Goal: Transaction & Acquisition: Purchase product/service

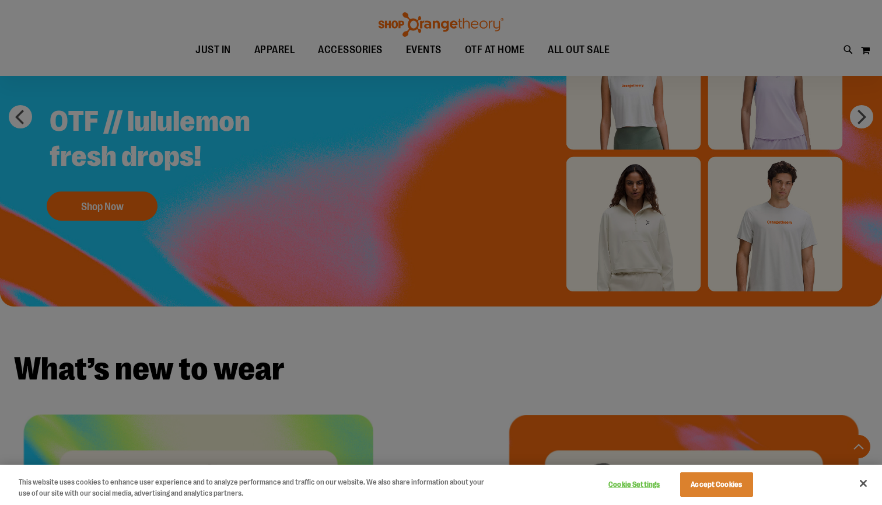
scroll to position [983, 0]
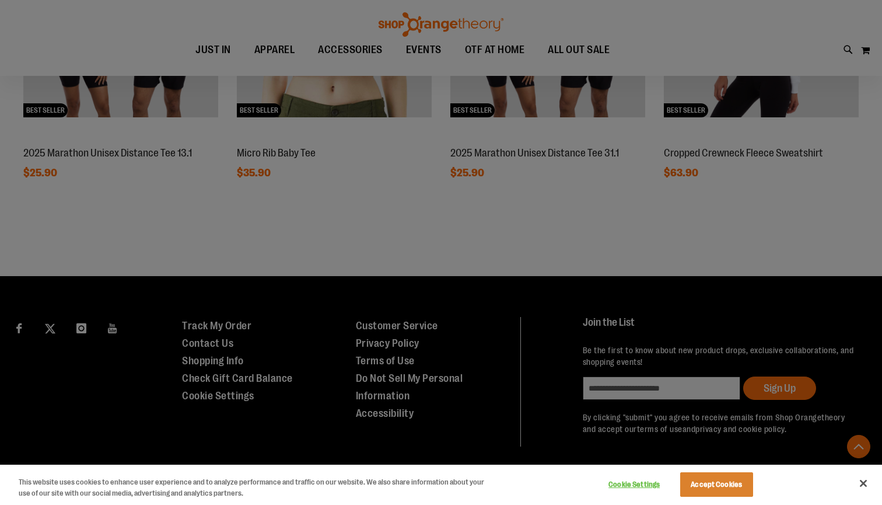
click at [726, 481] on button "Accept Cookies" at bounding box center [716, 484] width 73 height 24
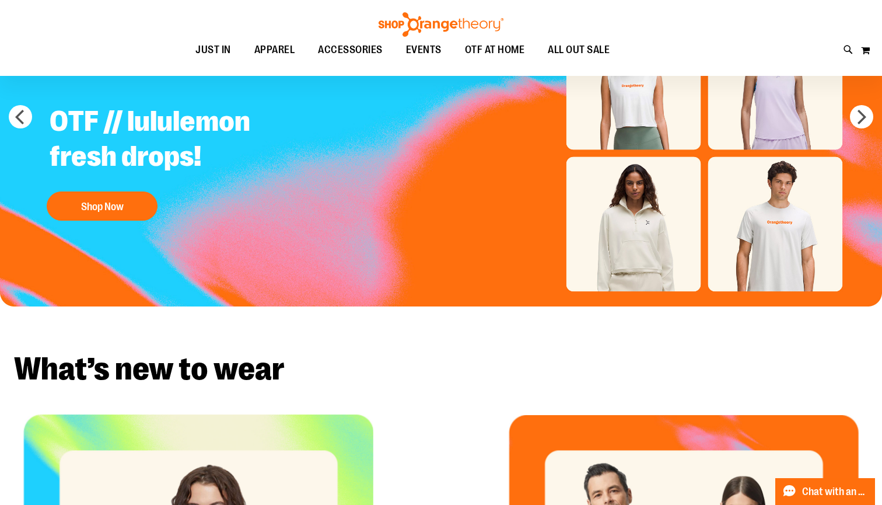
scroll to position [0, 0]
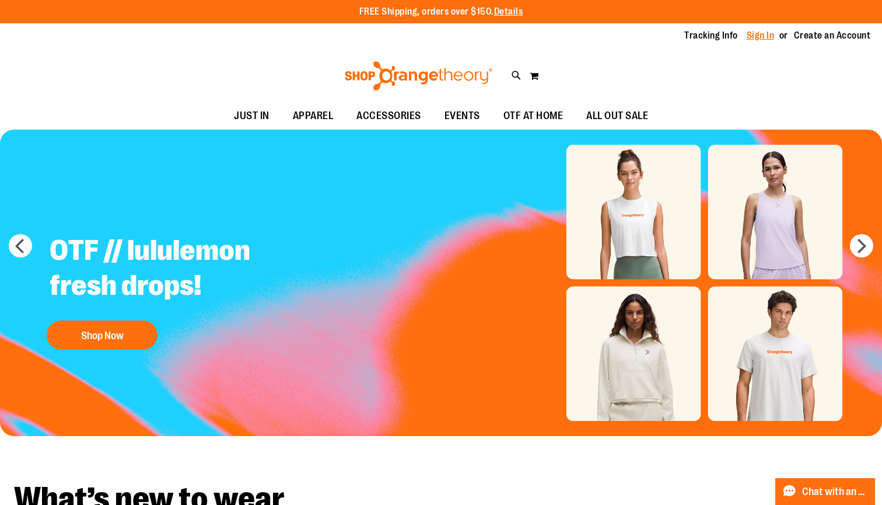
click at [769, 34] on link "Sign In" at bounding box center [761, 35] width 28 height 13
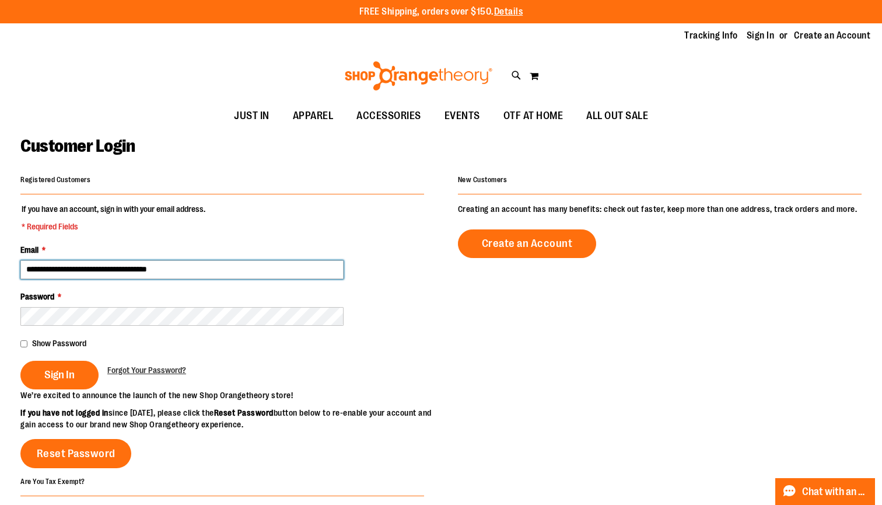
type input "**********"
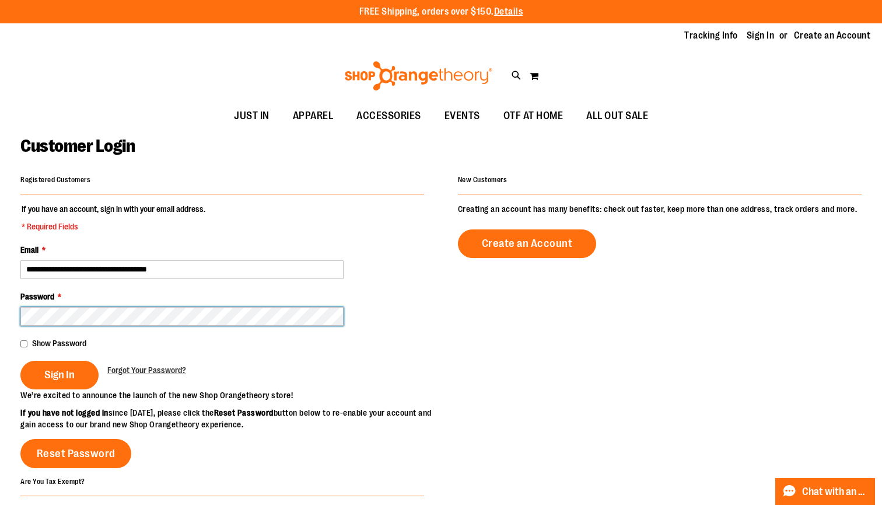
click at [59, 373] on button "Sign In" at bounding box center [59, 374] width 78 height 29
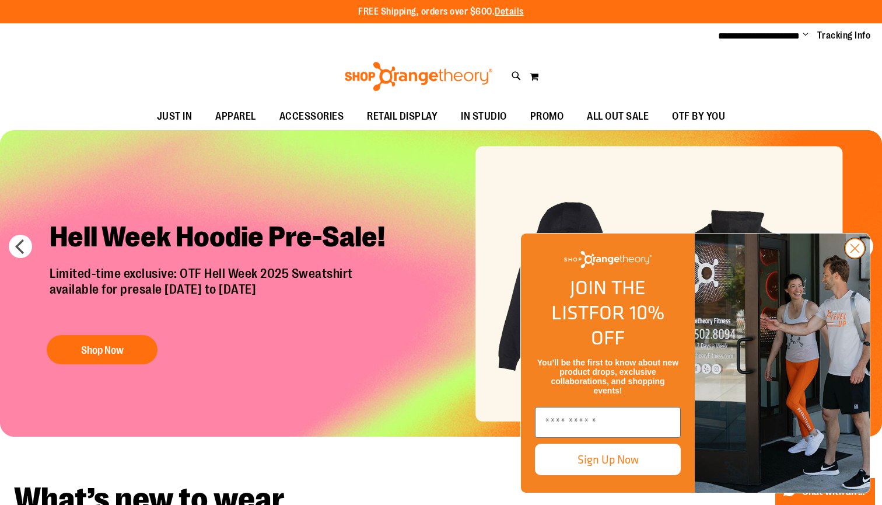
click at [853, 258] on circle "Close dialog" at bounding box center [854, 248] width 19 height 19
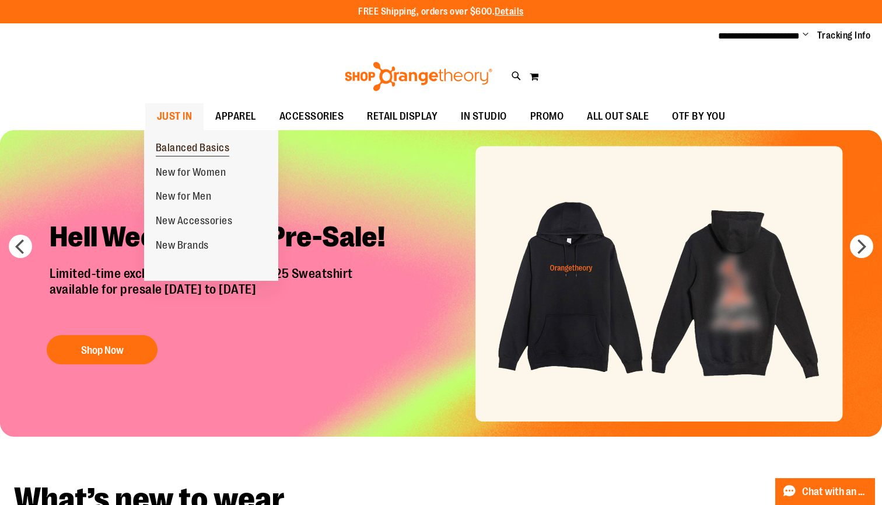
click at [197, 146] on span "Balanced Basics" at bounding box center [193, 149] width 74 height 15
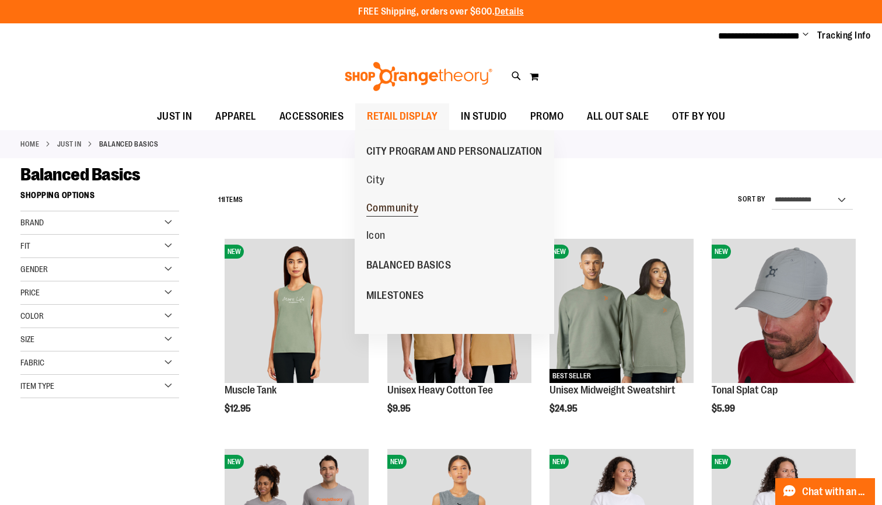
click at [396, 211] on span "Community" at bounding box center [392, 209] width 52 height 15
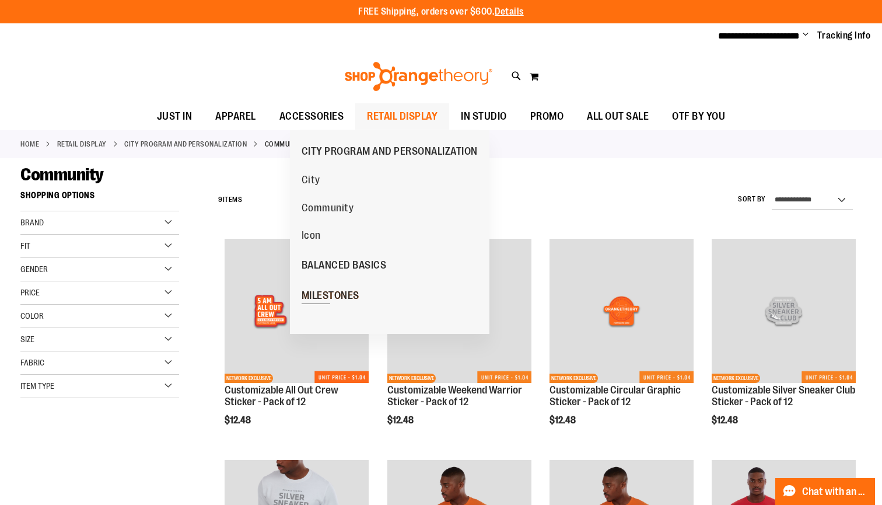
click at [337, 286] on link "MILESTONES" at bounding box center [330, 295] width 81 height 30
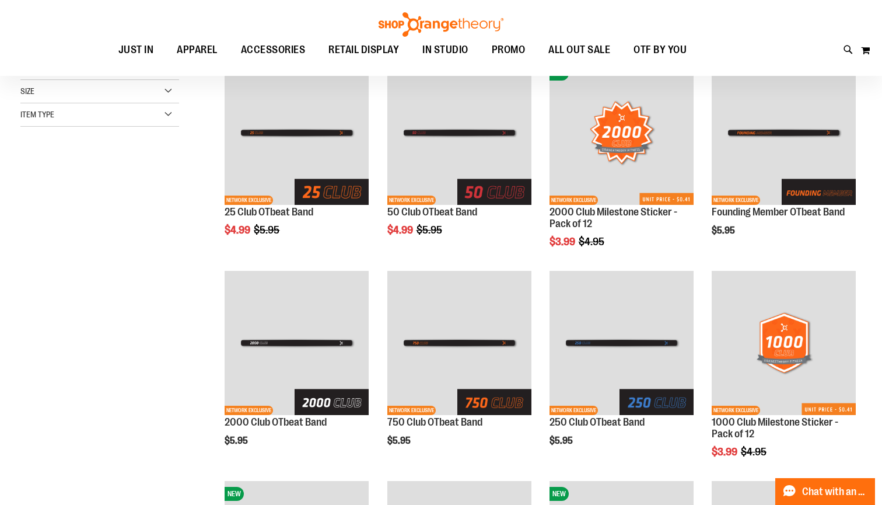
scroll to position [209, 0]
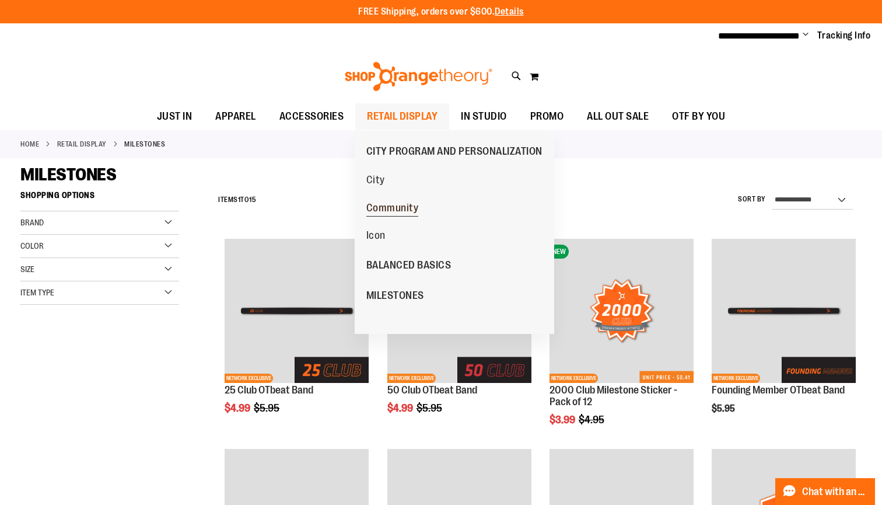
click at [390, 211] on span "Community" at bounding box center [392, 209] width 52 height 15
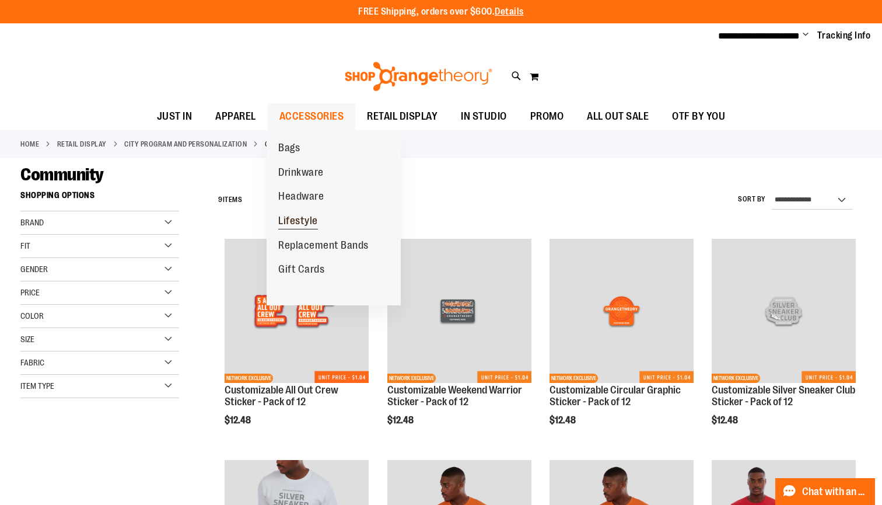
click at [308, 211] on link "Lifestyle" at bounding box center [298, 221] width 63 height 24
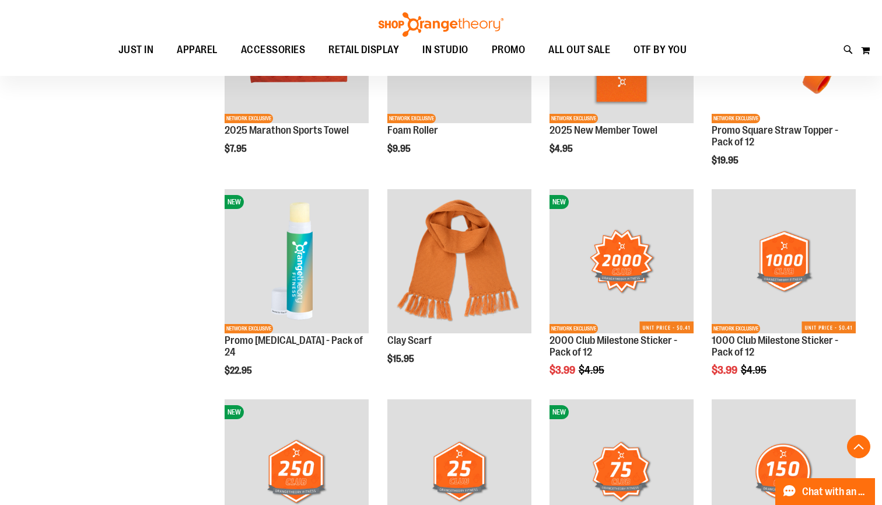
scroll to position [784, 1]
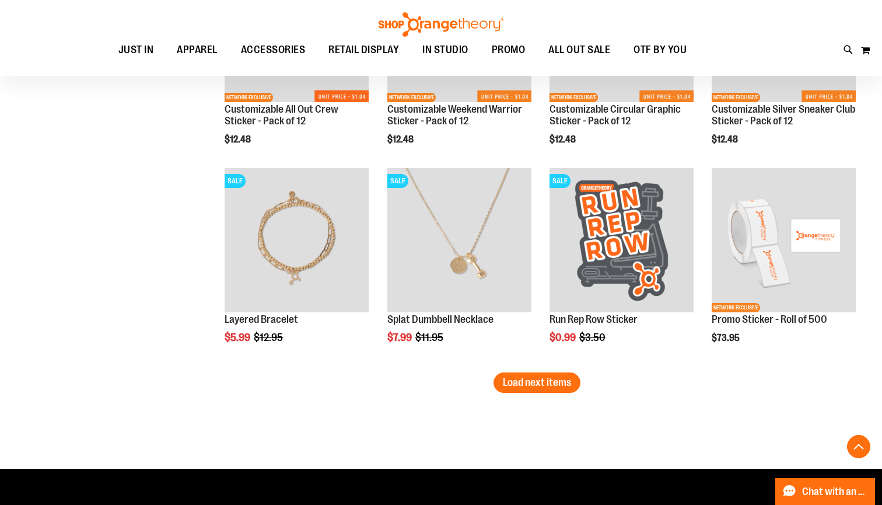
scroll to position [1621, 0]
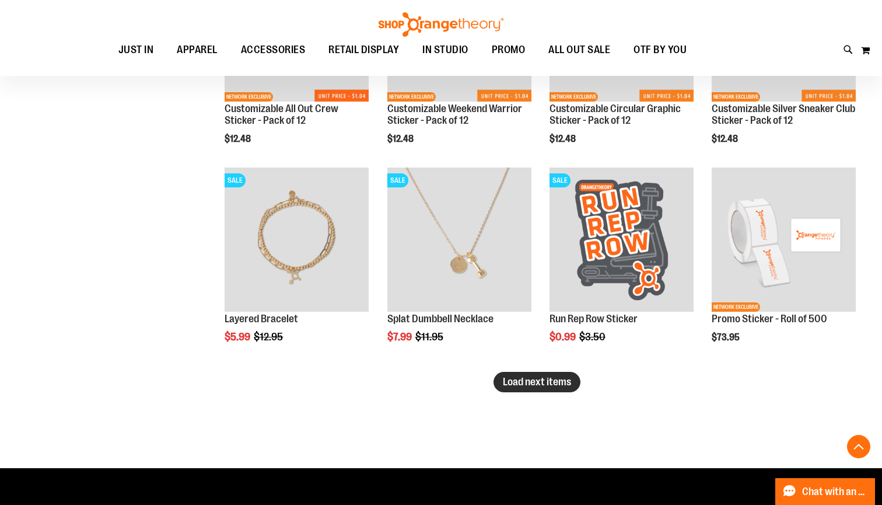
click at [551, 386] on span "Load next items" at bounding box center [537, 382] width 68 height 12
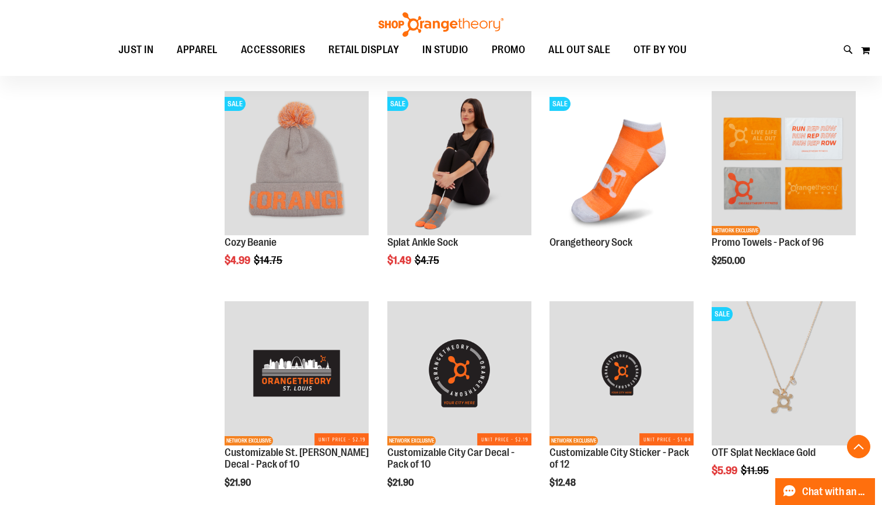
scroll to position [2128, 0]
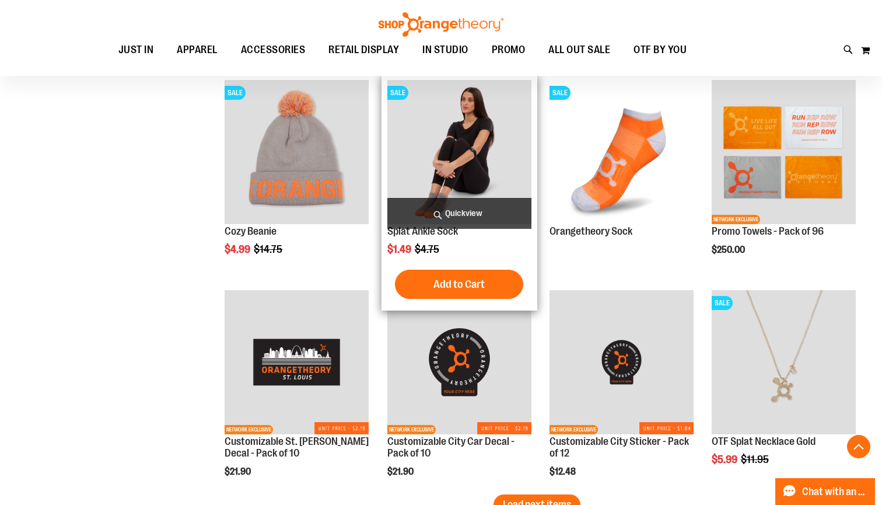
click at [514, 156] on img "product" at bounding box center [459, 152] width 144 height 144
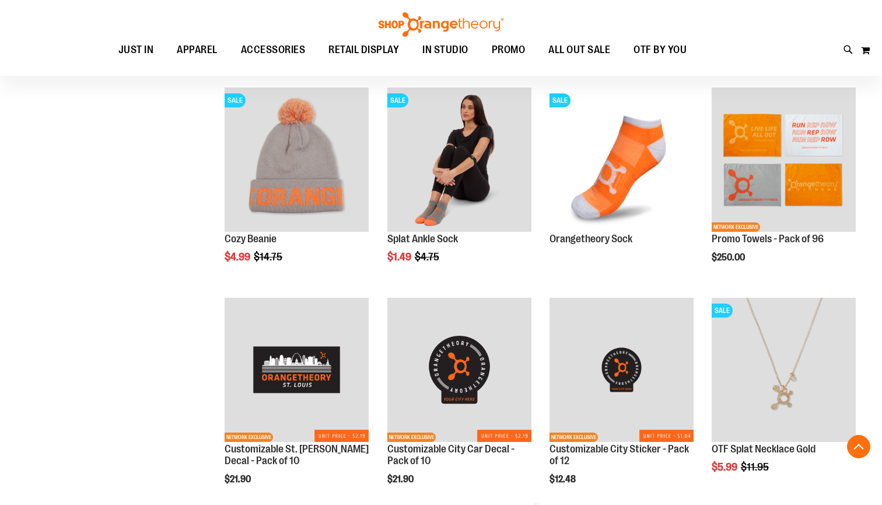
scroll to position [234, 0]
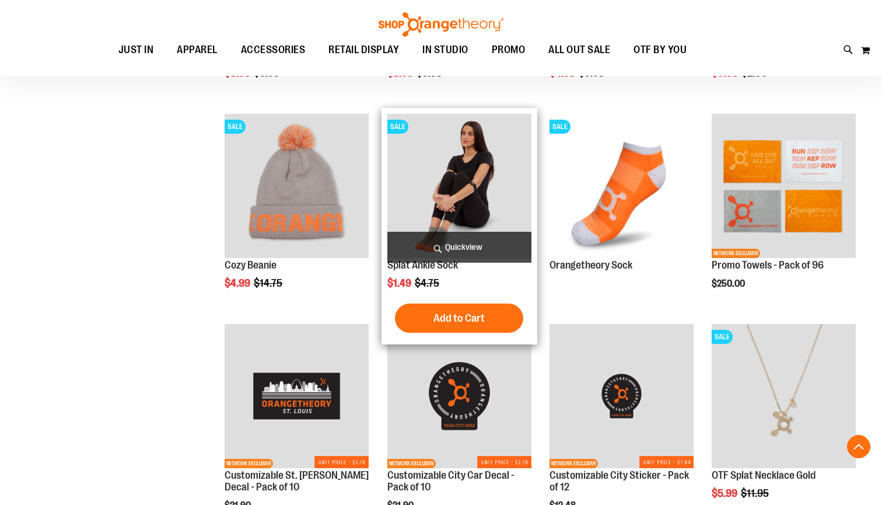
click at [470, 219] on img "product" at bounding box center [459, 186] width 144 height 144
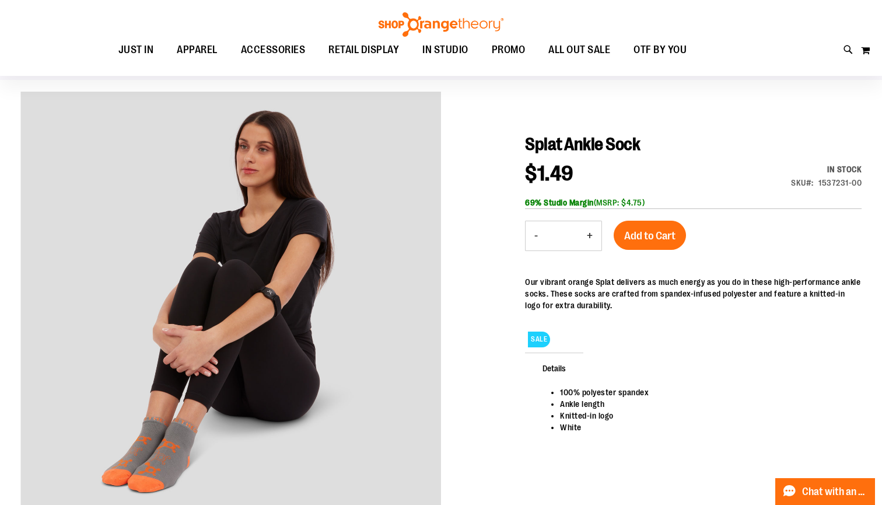
scroll to position [81, 0]
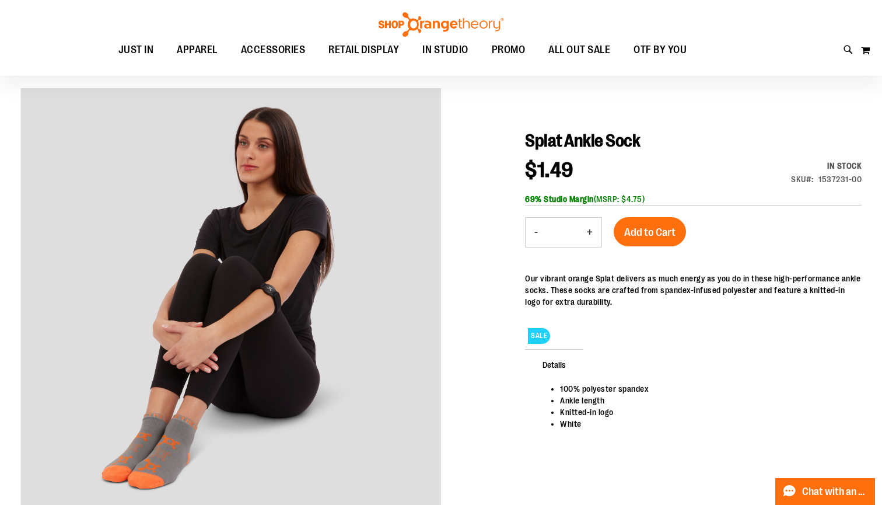
click at [586, 232] on button "+" at bounding box center [589, 232] width 23 height 29
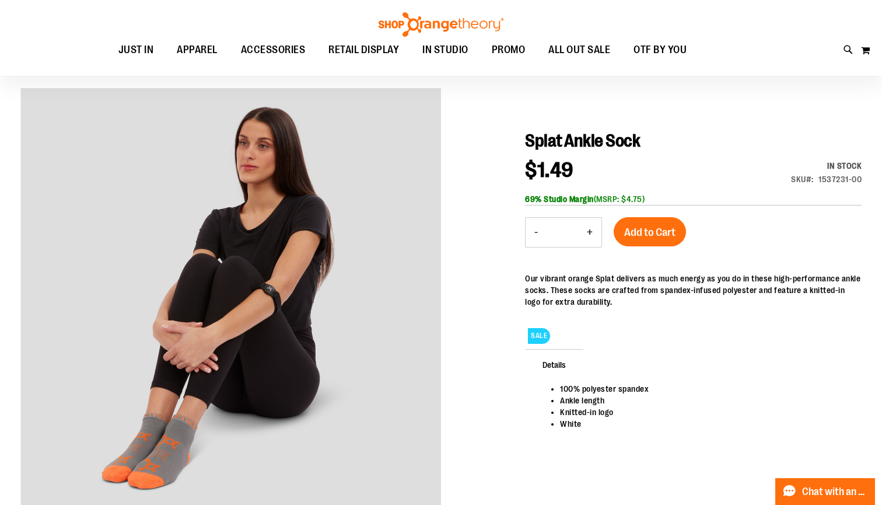
click at [586, 232] on button "+" at bounding box center [589, 232] width 23 height 29
type input "**"
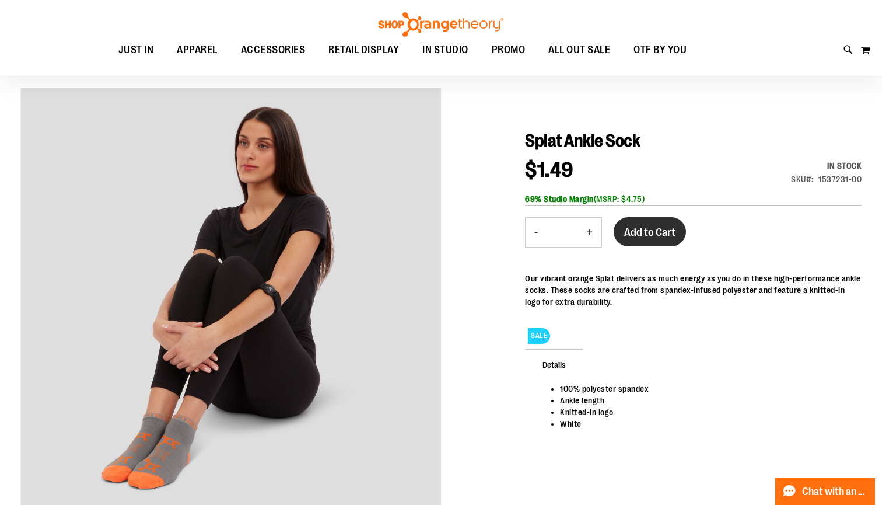
click at [671, 234] on span "Add to Cart" at bounding box center [649, 232] width 51 height 13
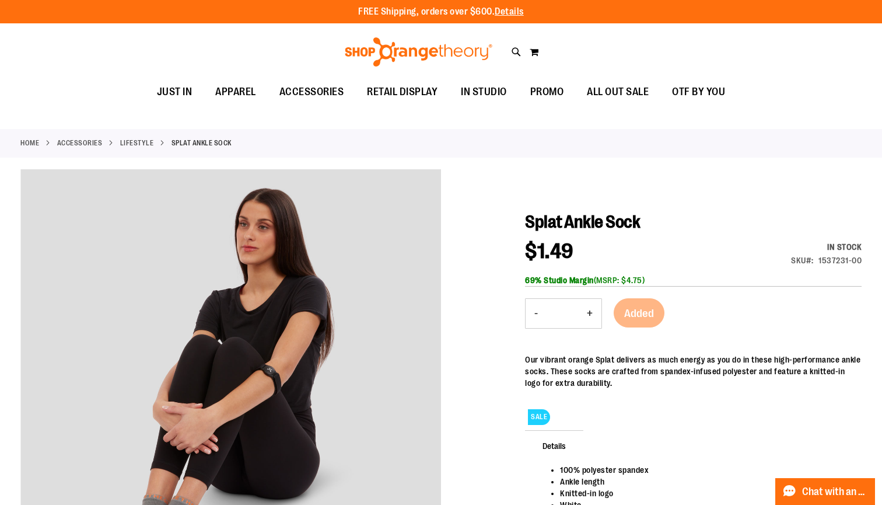
scroll to position [0, 0]
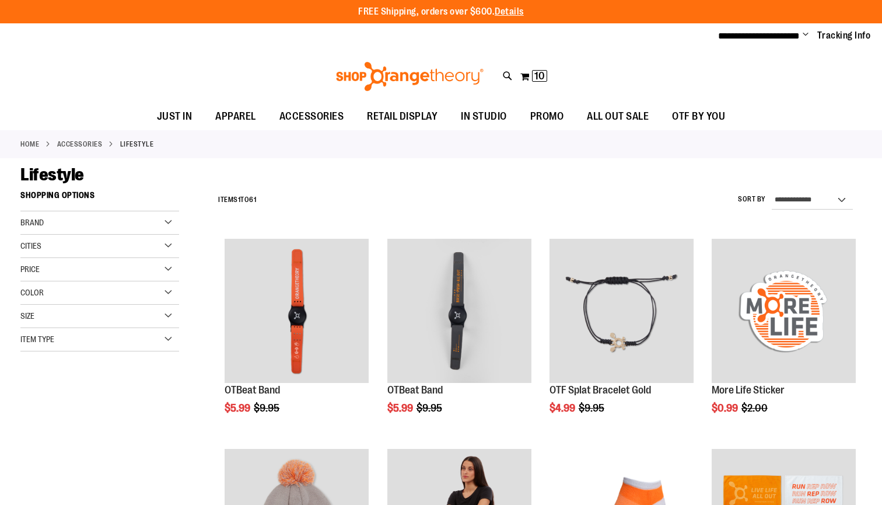
scroll to position [234, 0]
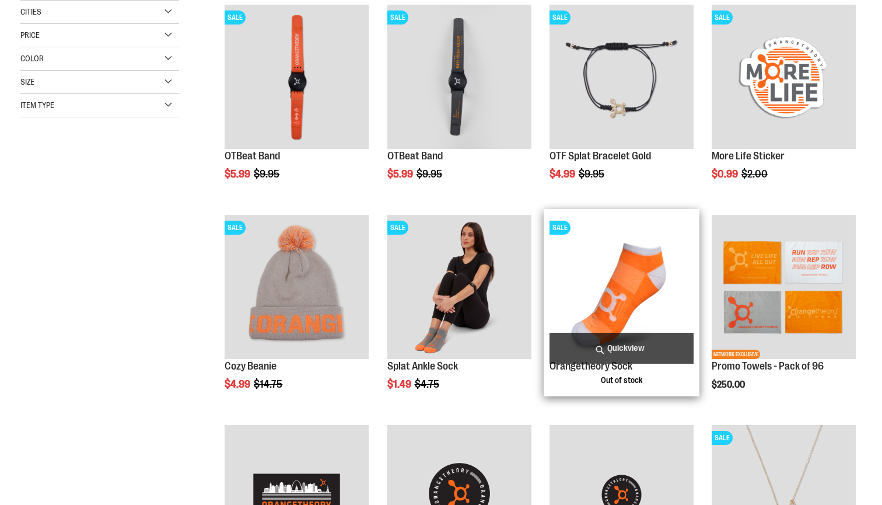
click at [621, 291] on img "product" at bounding box center [621, 287] width 144 height 144
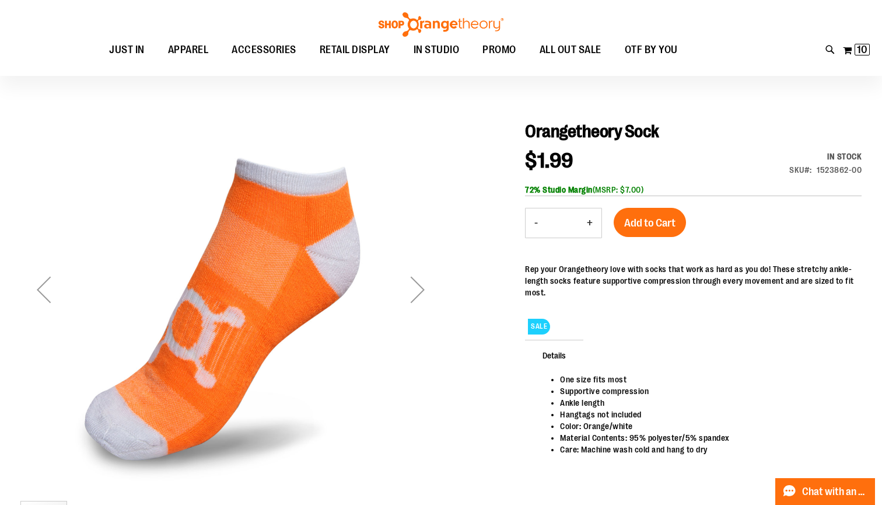
scroll to position [103, 0]
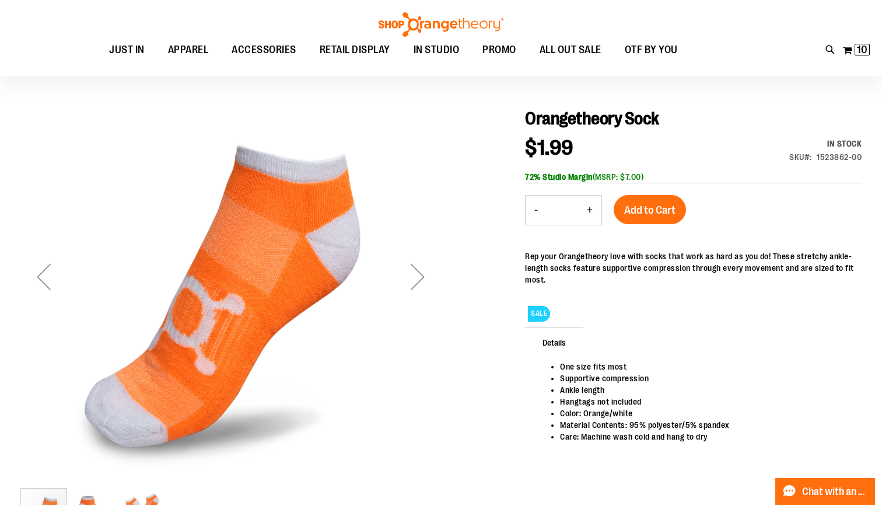
click at [589, 214] on button "+" at bounding box center [589, 209] width 23 height 29
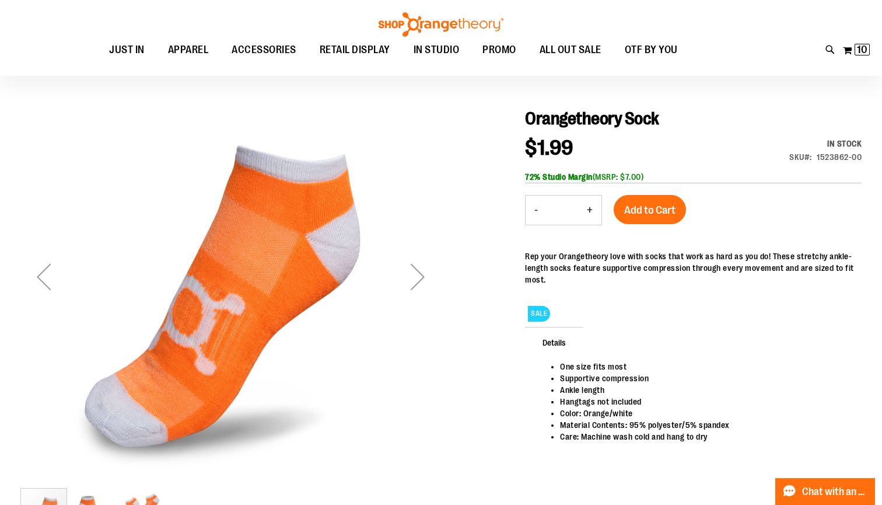
click at [589, 214] on button "+" at bounding box center [589, 209] width 23 height 29
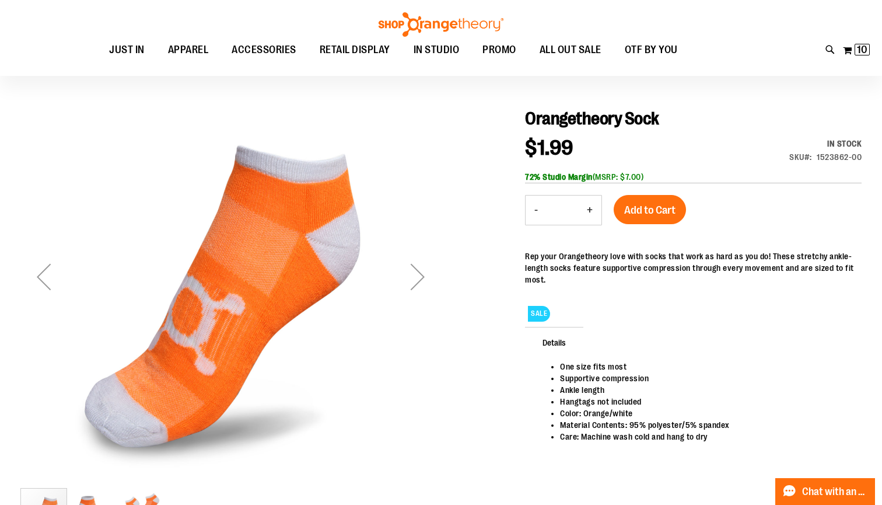
click at [589, 212] on button "+" at bounding box center [589, 209] width 23 height 29
click at [534, 202] on button "-" at bounding box center [536, 209] width 21 height 29
click at [658, 205] on span "Add to Cart" at bounding box center [649, 210] width 51 height 13
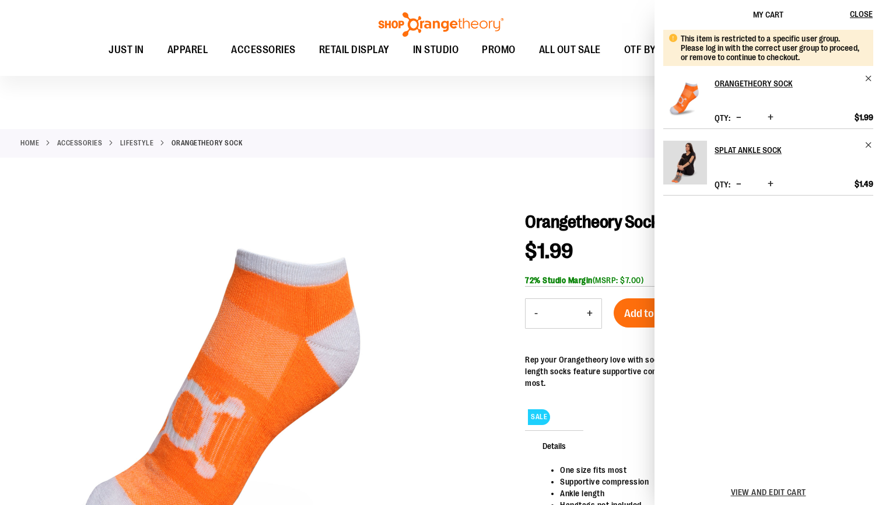
scroll to position [0, 0]
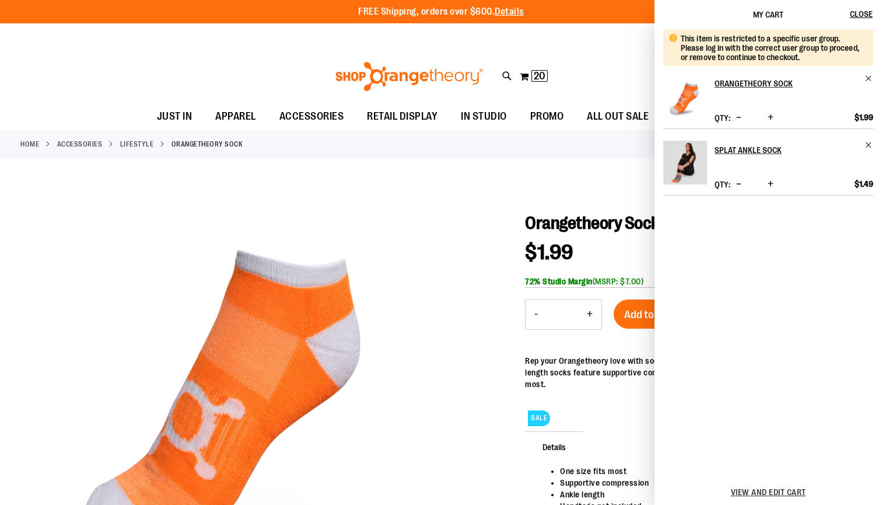
click at [734, 183] on button "Decrease product quantity" at bounding box center [738, 184] width 11 height 12
click at [736, 121] on span "Decrease product quantity" at bounding box center [738, 117] width 5 height 12
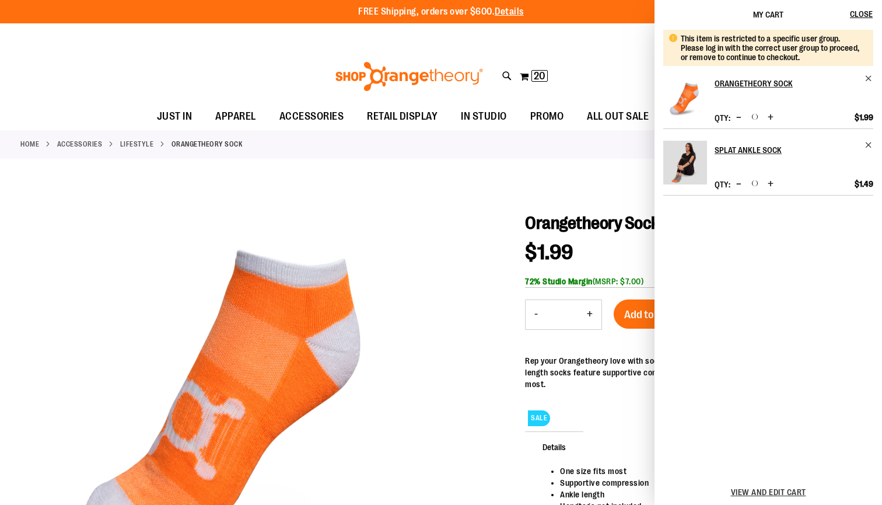
click at [736, 121] on span "Decrease product quantity" at bounding box center [738, 117] width 5 height 12
click at [738, 115] on span "Decrease product quantity" at bounding box center [738, 117] width 5 height 12
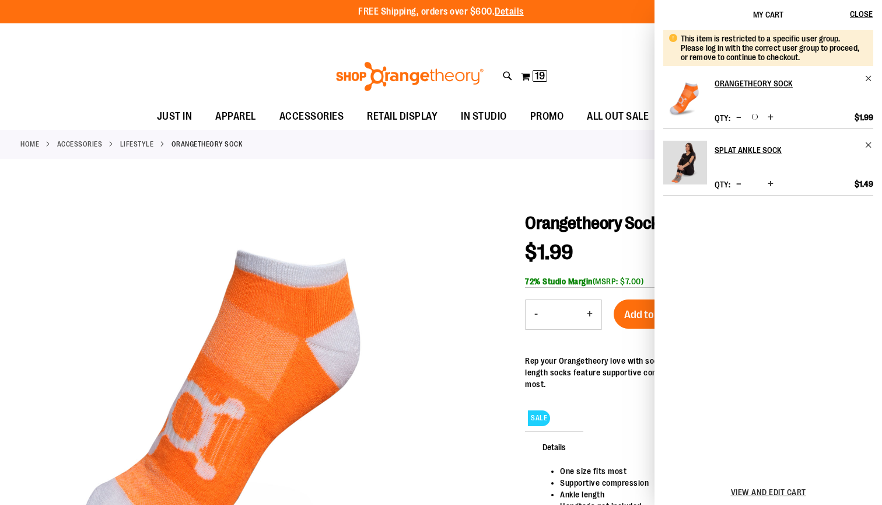
click at [738, 115] on span "Decrease product quantity" at bounding box center [738, 117] width 5 height 12
click at [740, 180] on span "Decrease product quantity" at bounding box center [738, 184] width 5 height 12
click at [543, 310] on button "-" at bounding box center [536, 314] width 21 height 29
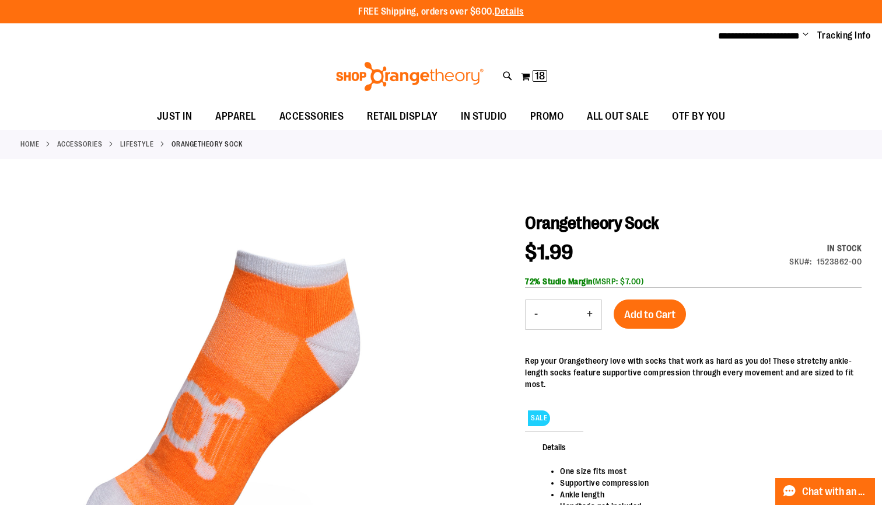
click at [543, 310] on button "-" at bounding box center [536, 314] width 21 height 29
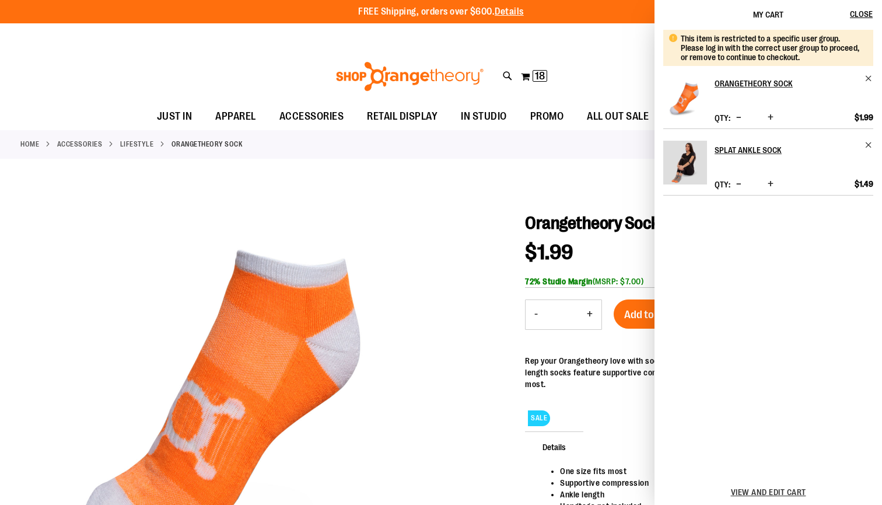
click at [543, 310] on button "-" at bounding box center [536, 314] width 21 height 29
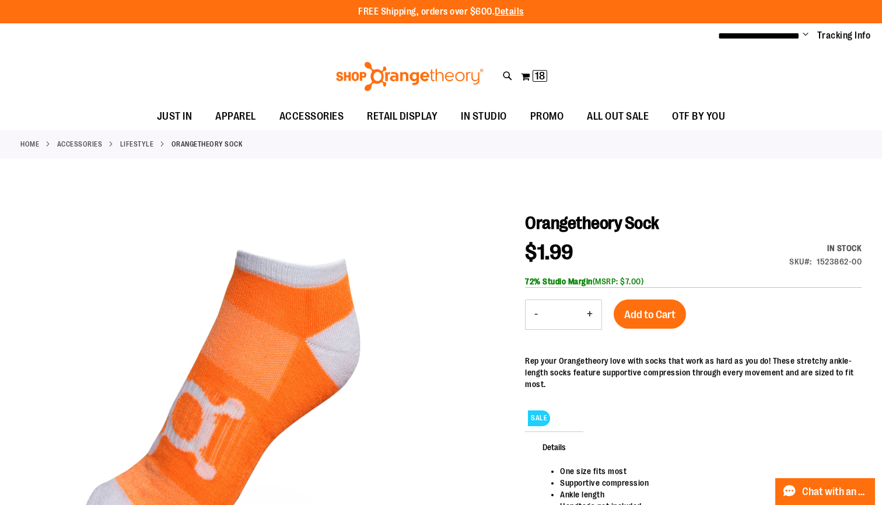
click at [541, 313] on button "-" at bounding box center [536, 314] width 21 height 29
type input "*"
click at [667, 310] on span "Add to Cart" at bounding box center [649, 314] width 51 height 13
click at [535, 74] on button "My Cart" at bounding box center [534, 76] width 10 height 19
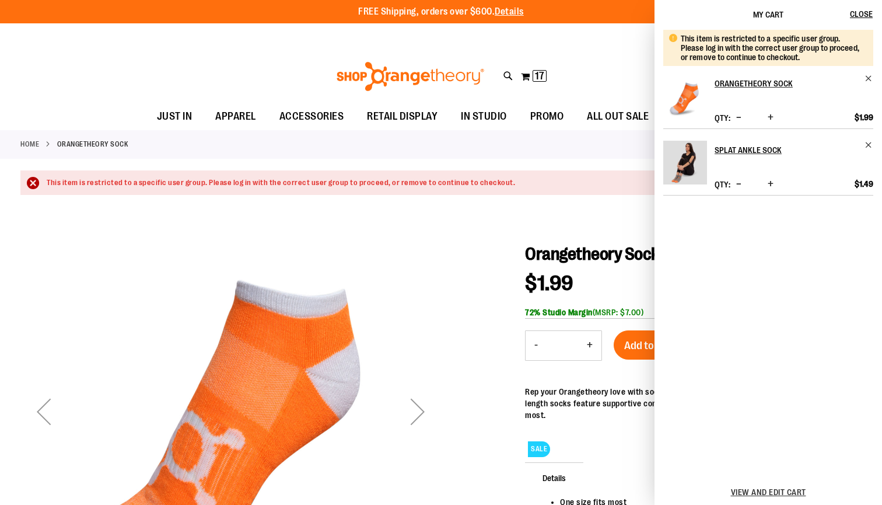
click at [736, 117] on span "Decrease product quantity" at bounding box center [738, 117] width 5 height 12
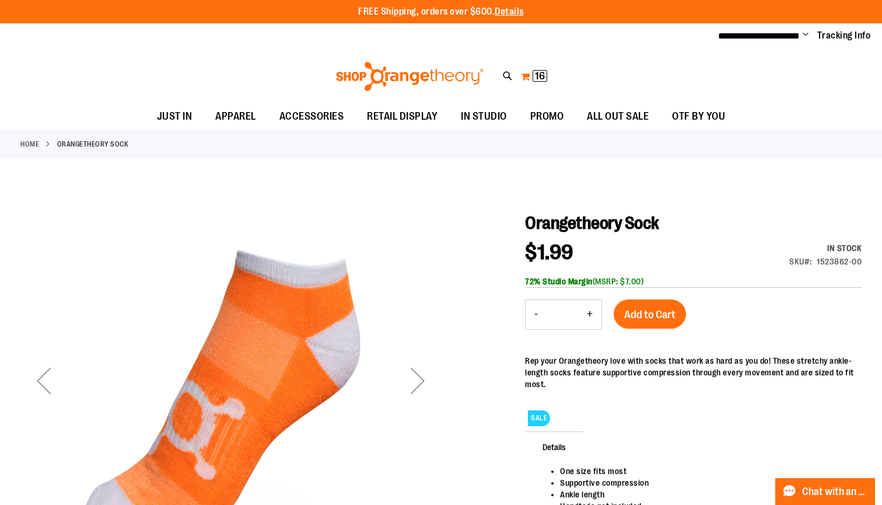
click at [537, 72] on span "16" at bounding box center [540, 76] width 10 height 12
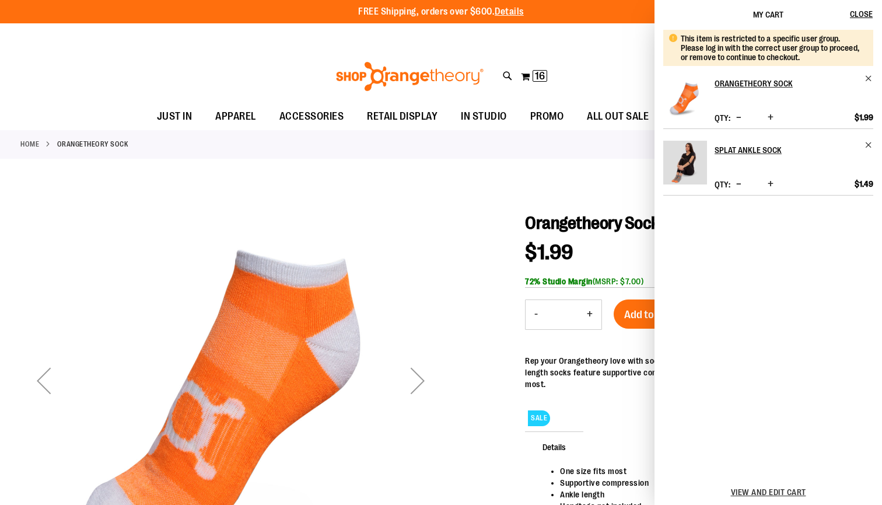
click at [505, 153] on div "Home Orangetheory Sock" at bounding box center [441, 144] width 882 height 29
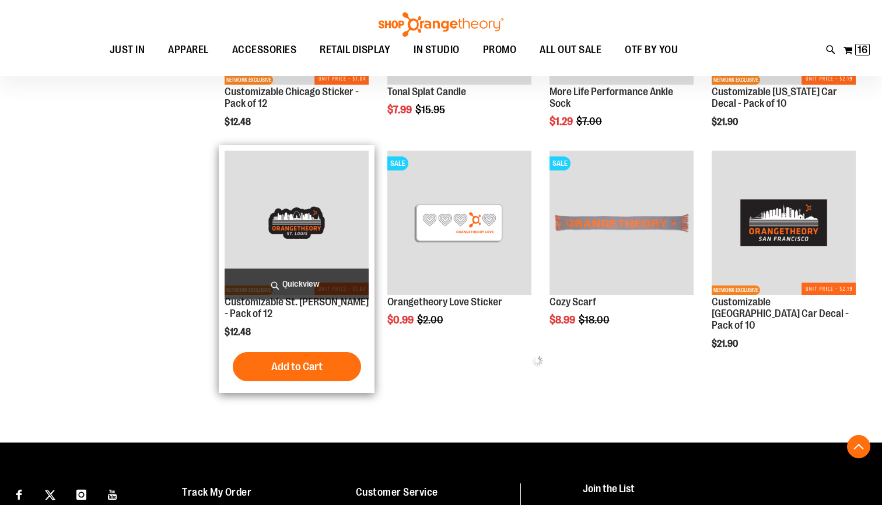
scroll to position [1035, 0]
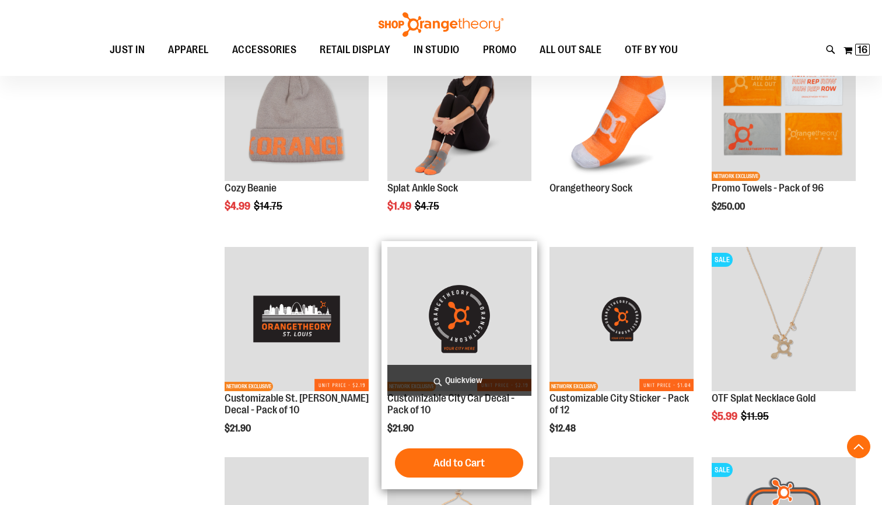
scroll to position [313, 0]
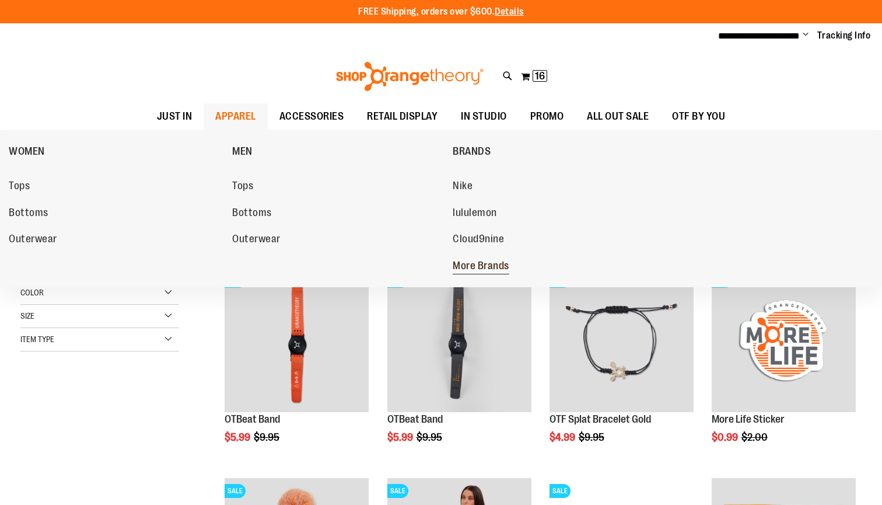
click at [484, 261] on span "More Brands" at bounding box center [481, 267] width 57 height 15
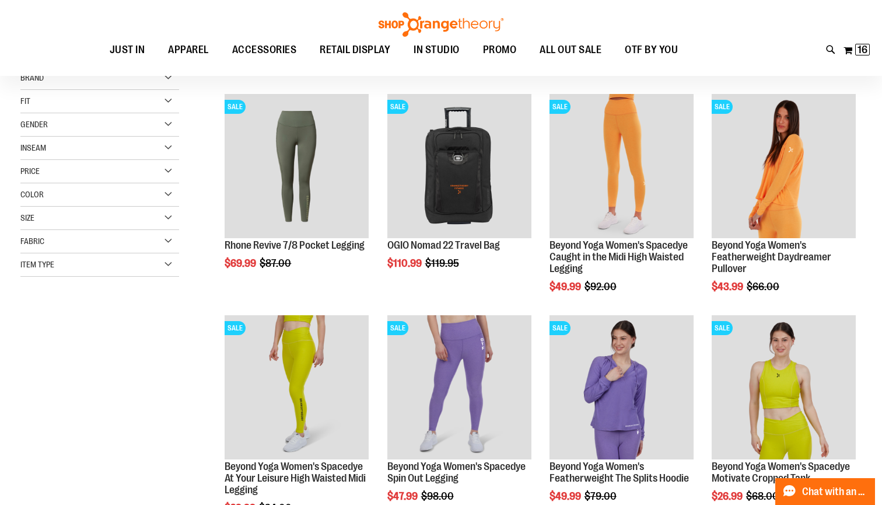
scroll to position [137, 0]
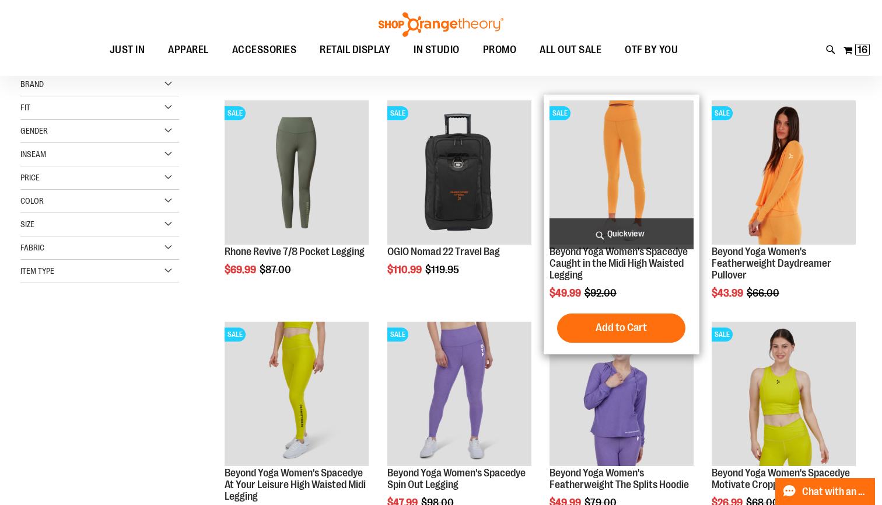
click at [614, 164] on img "product" at bounding box center [621, 172] width 144 height 144
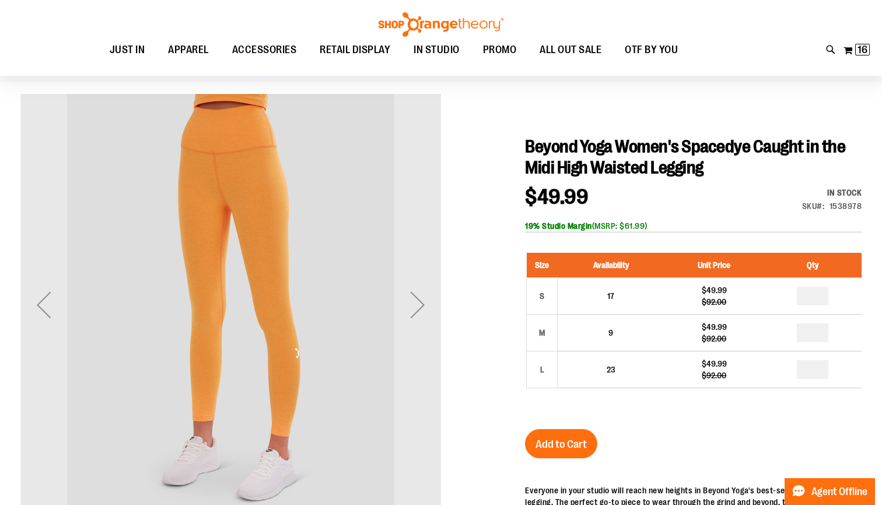
scroll to position [76, 0]
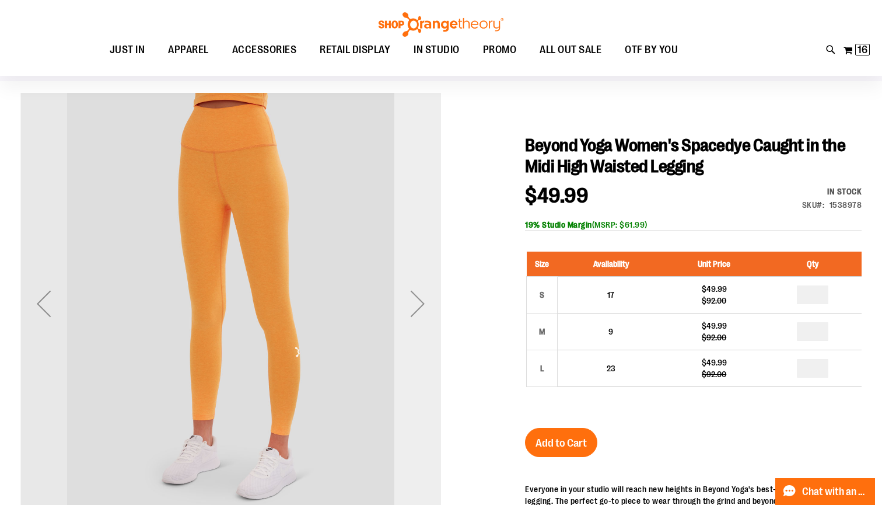
click at [411, 314] on div "Next" at bounding box center [417, 303] width 47 height 47
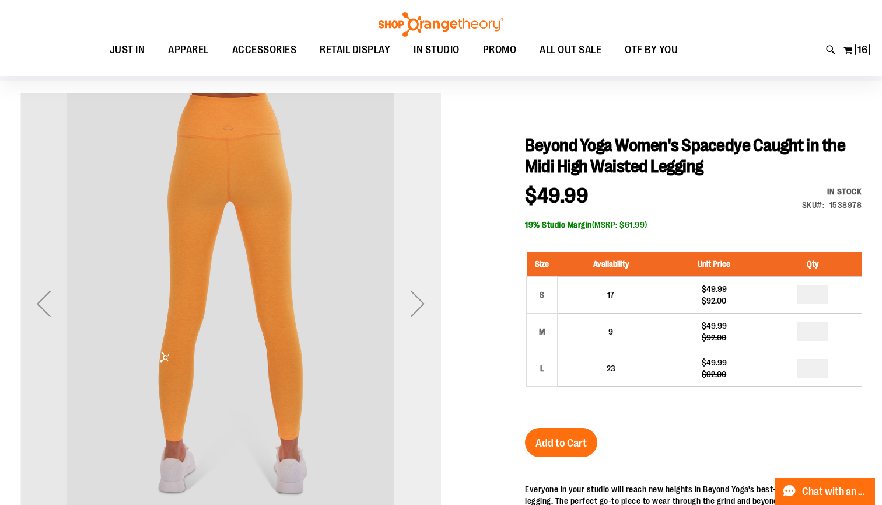
click at [410, 314] on div "Next" at bounding box center [417, 303] width 47 height 47
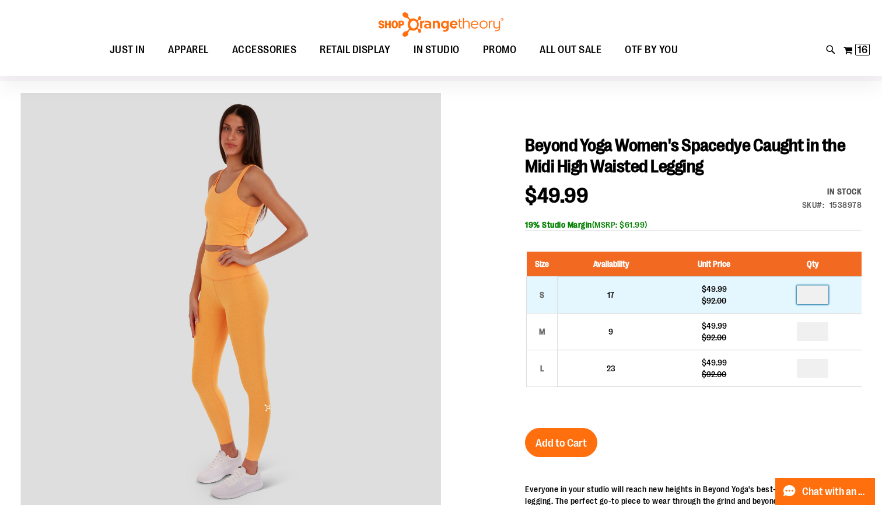
click at [817, 292] on input "number" at bounding box center [812, 294] width 31 height 19
type input "*"
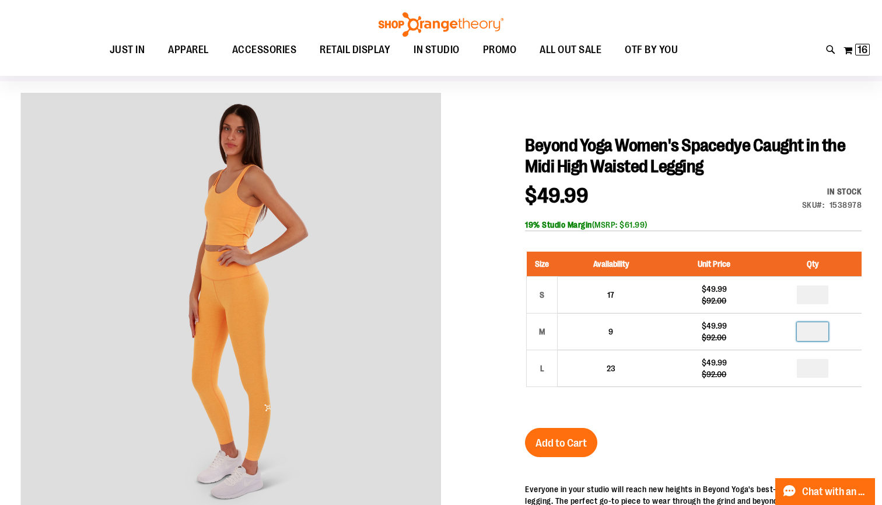
click at [822, 334] on input "number" at bounding box center [812, 331] width 31 height 19
type input "*"
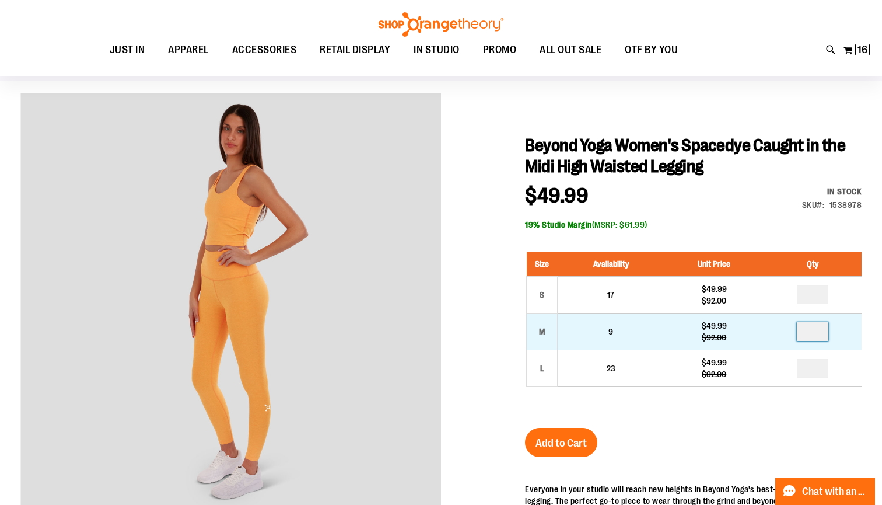
click at [819, 331] on input "*" at bounding box center [812, 331] width 31 height 19
type input "*"
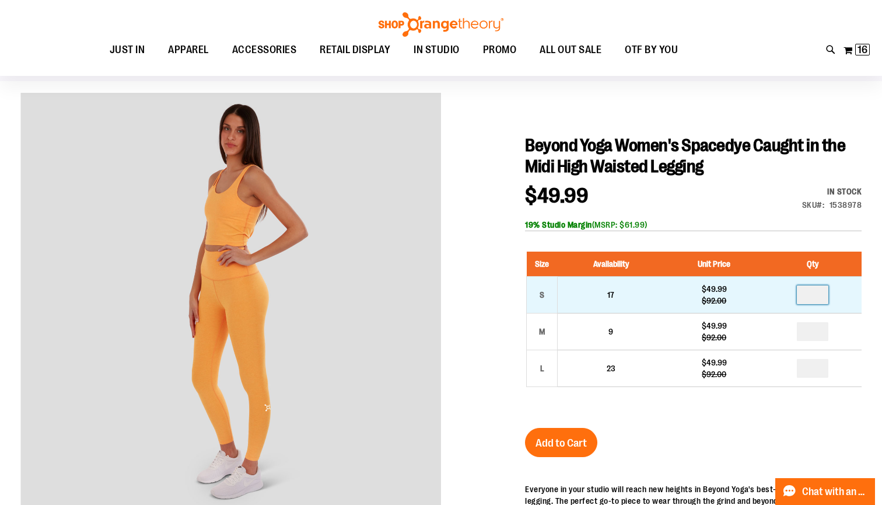
click at [818, 295] on input "*" at bounding box center [812, 294] width 31 height 19
type input "*"
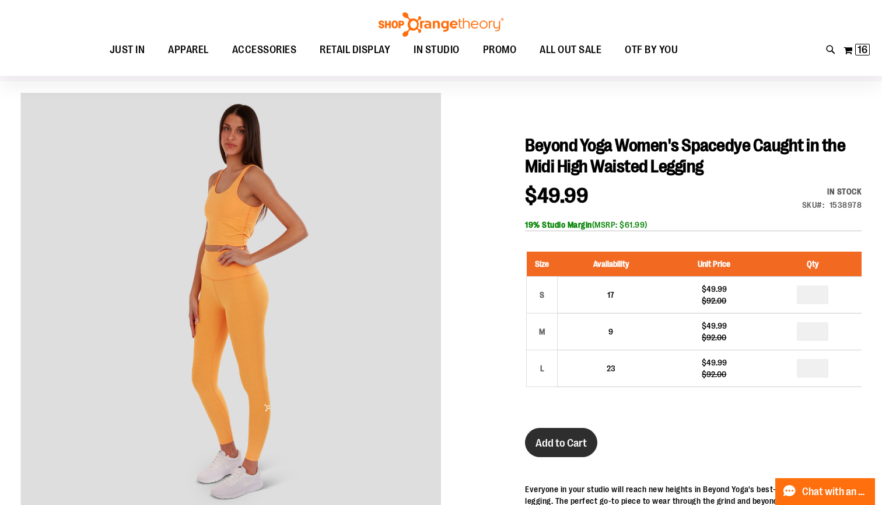
click at [587, 435] on button "Add to Cart" at bounding box center [561, 442] width 72 height 29
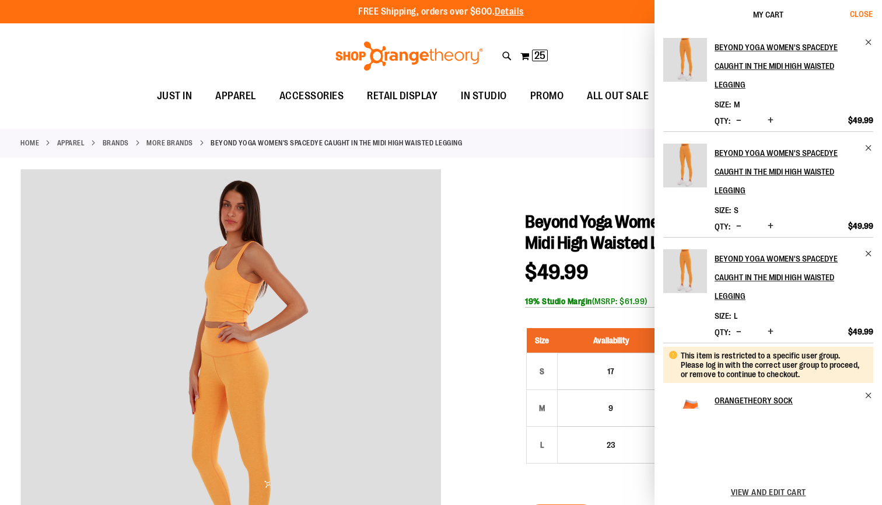
scroll to position [0, 0]
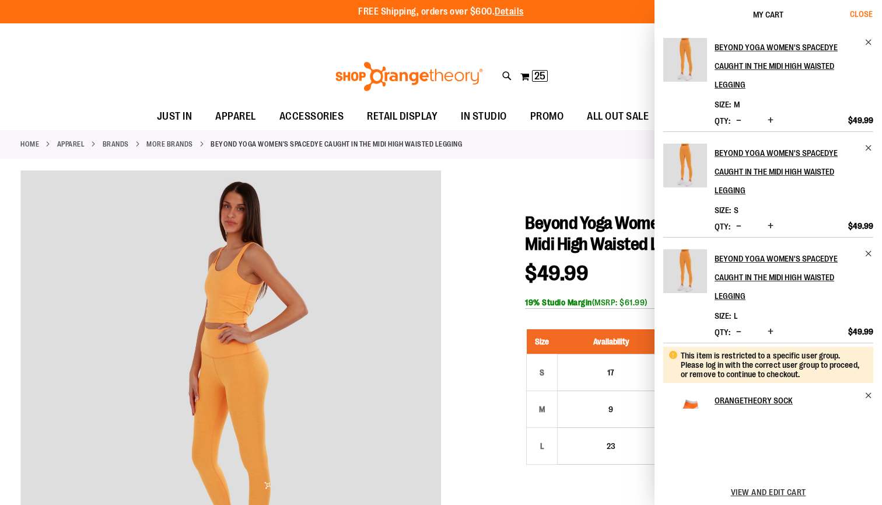
click at [865, 12] on span "Close" at bounding box center [861, 13] width 23 height 9
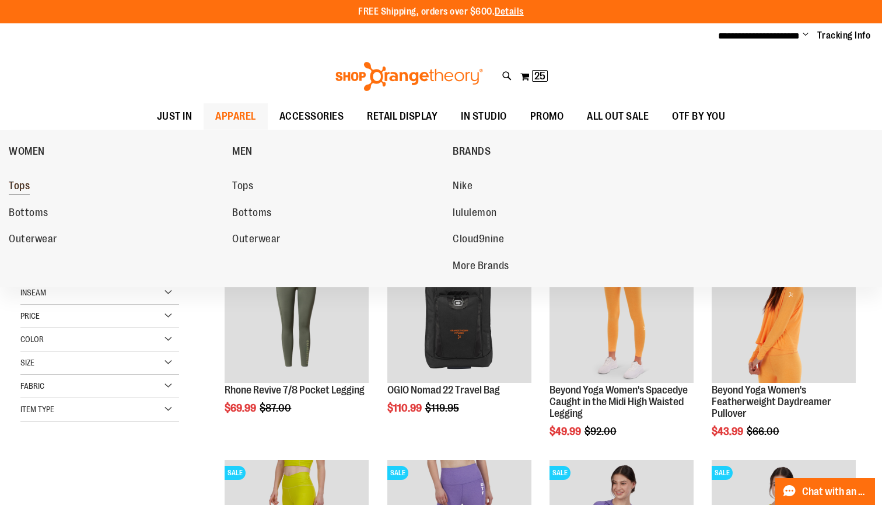
click at [20, 190] on span "Tops" at bounding box center [19, 187] width 21 height 15
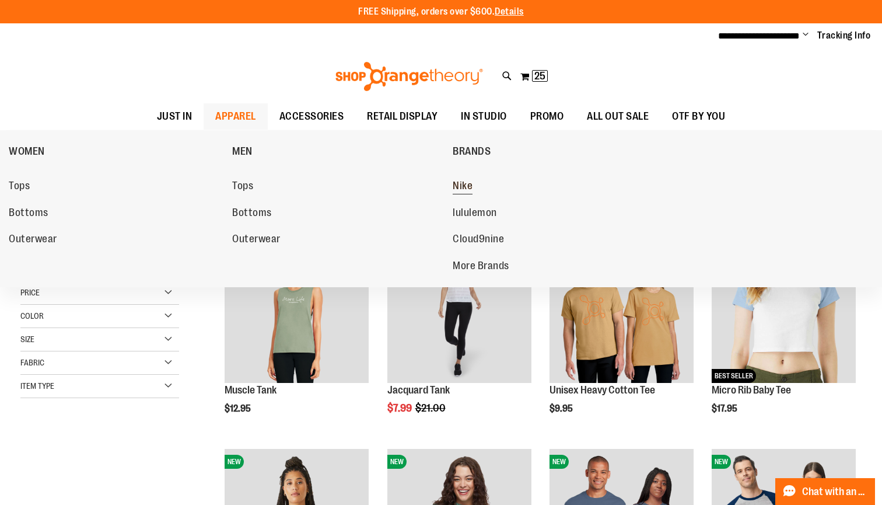
click at [461, 187] on span "Nike" at bounding box center [463, 187] width 20 height 15
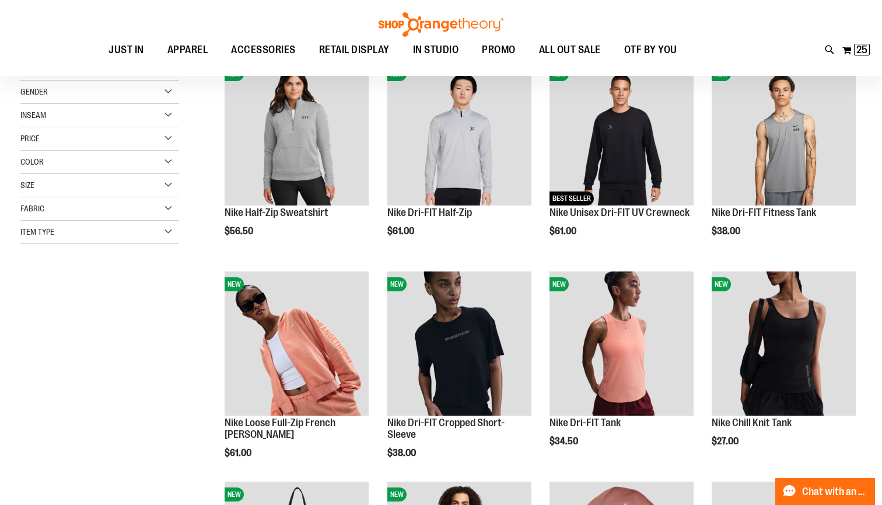
scroll to position [176, 0]
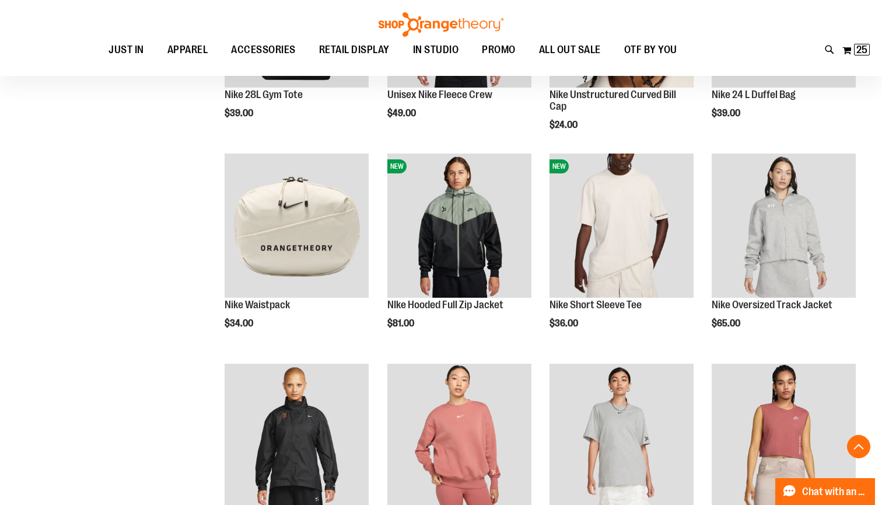
scroll to position [721, 0]
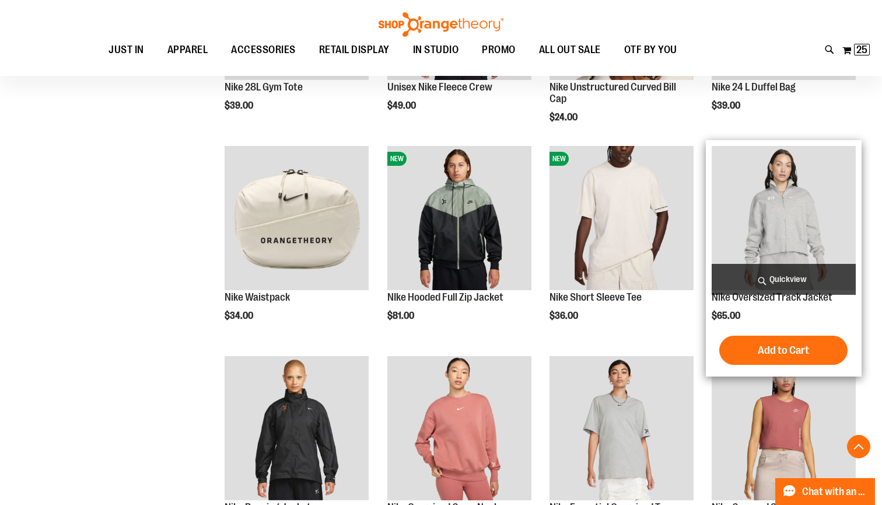
click at [775, 220] on img "product" at bounding box center [784, 218] width 144 height 144
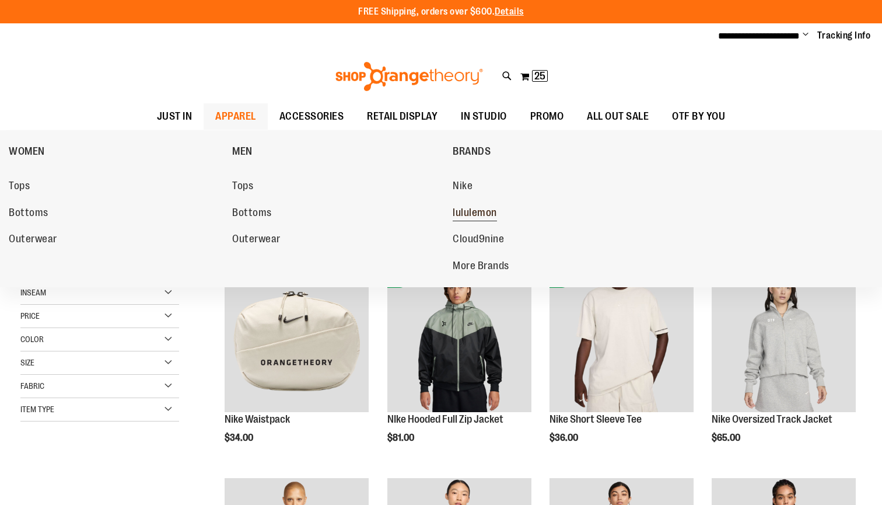
click at [464, 208] on span "lululemon" at bounding box center [475, 213] width 44 height 15
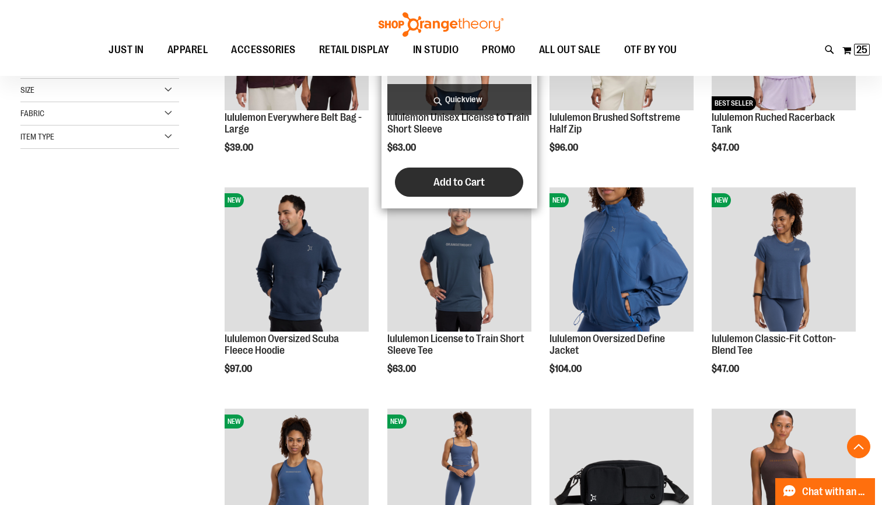
scroll to position [277, 0]
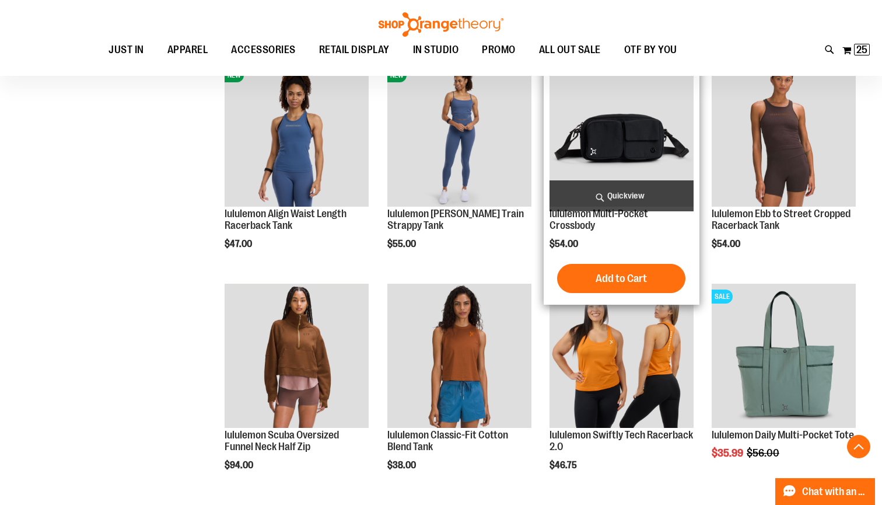
scroll to position [624, 0]
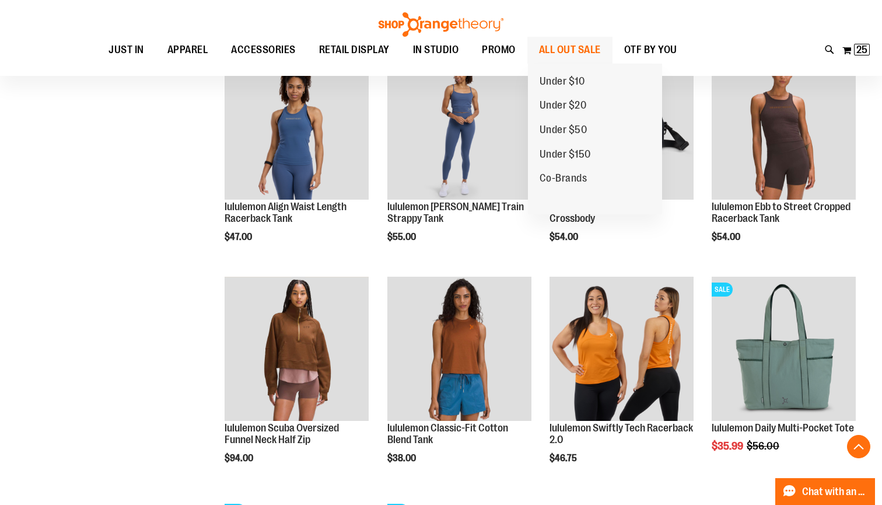
click at [564, 49] on span "ALL OUT SALE" at bounding box center [570, 50] width 62 height 26
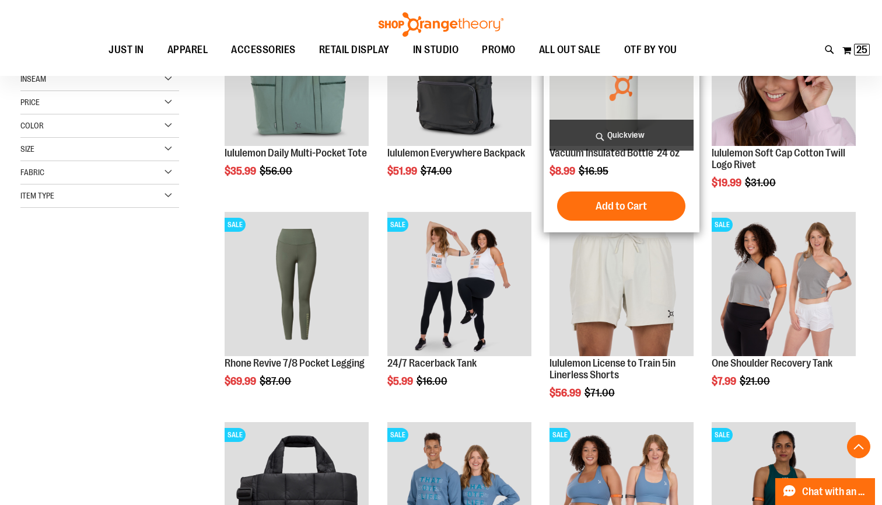
scroll to position [330, 0]
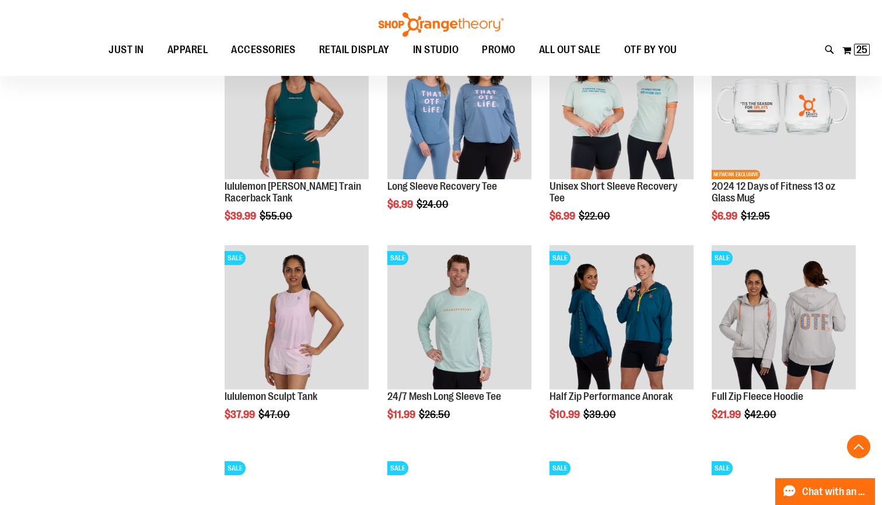
scroll to position [950, 0]
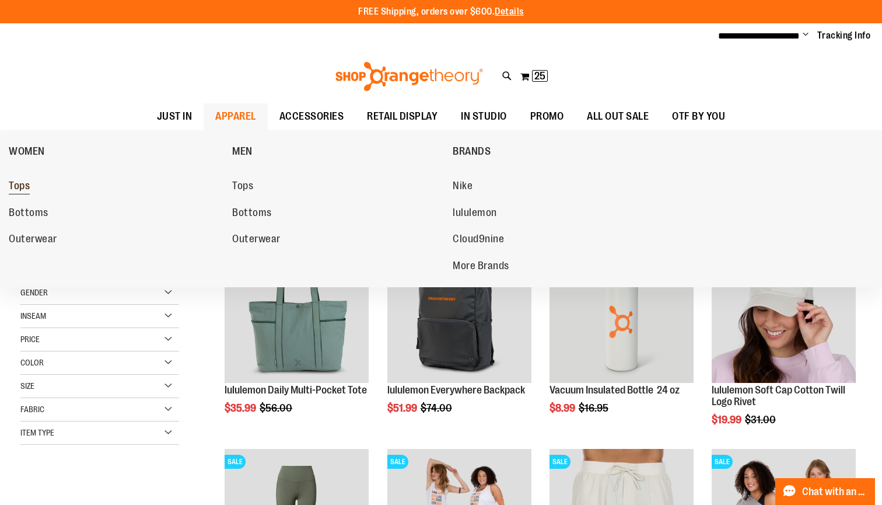
click at [26, 187] on span "Tops" at bounding box center [19, 187] width 21 height 15
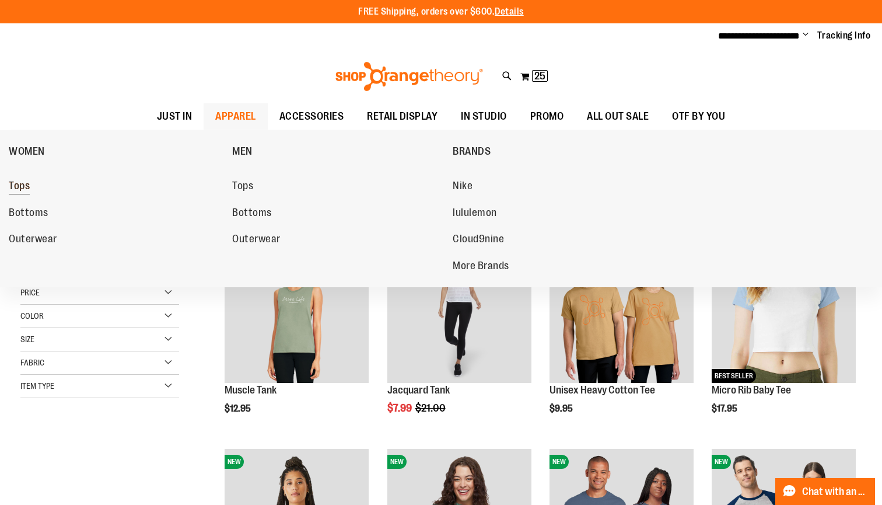
click at [18, 190] on span "Tops" at bounding box center [19, 187] width 21 height 15
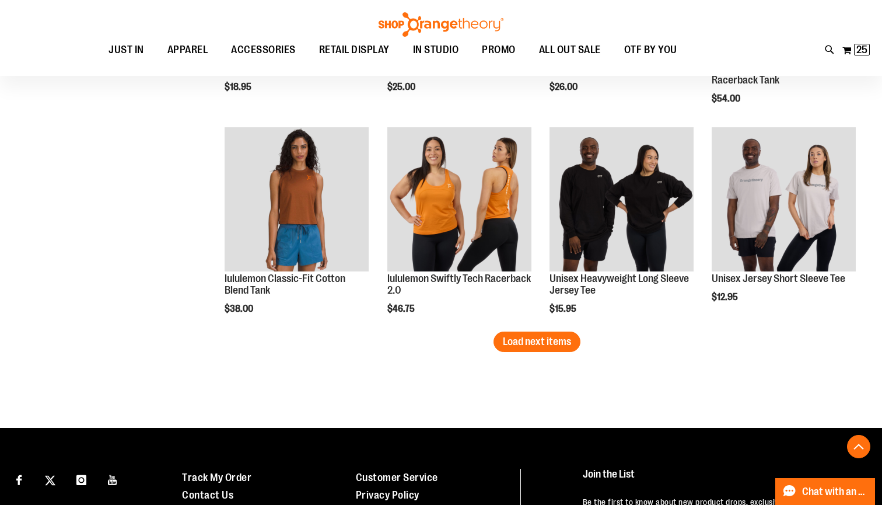
scroll to position [1798, 0]
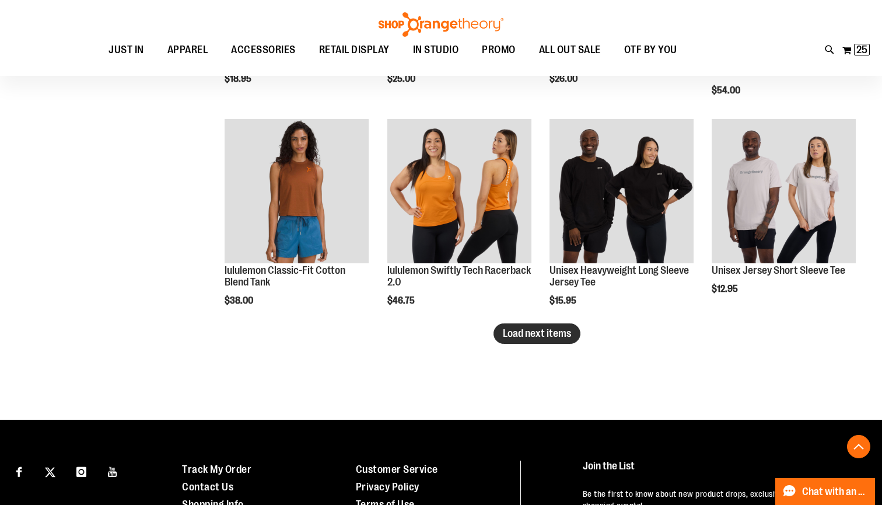
click at [538, 339] on button "Load next items" at bounding box center [536, 333] width 87 height 20
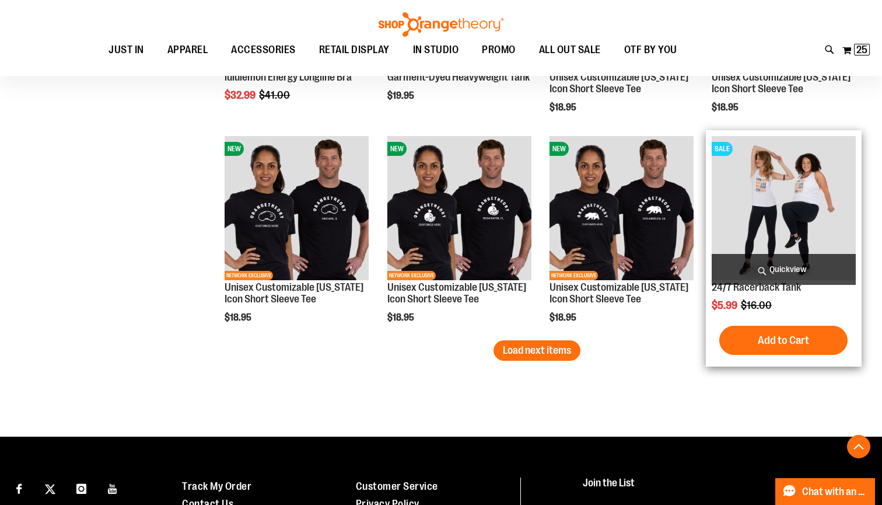
scroll to position [2418, 0]
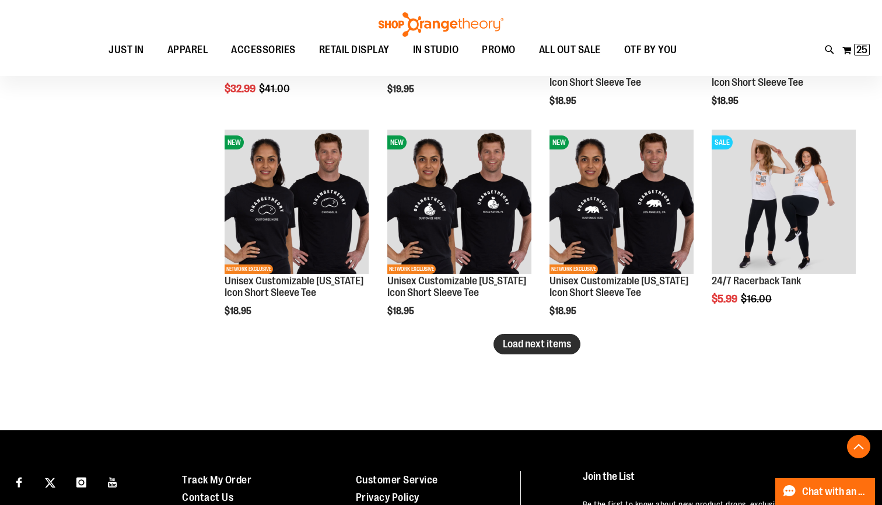
click at [569, 341] on span "Load next items" at bounding box center [537, 344] width 68 height 12
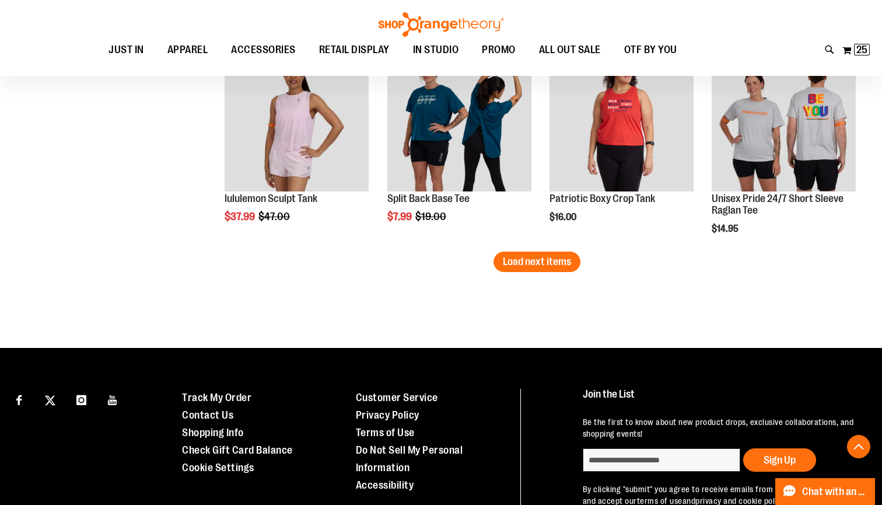
scroll to position [3140, 0]
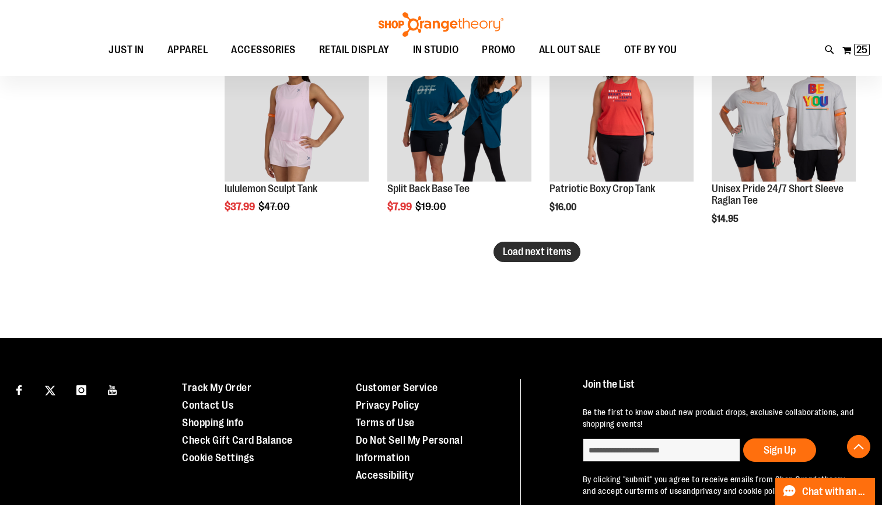
click at [546, 255] on span "Load next items" at bounding box center [537, 252] width 68 height 12
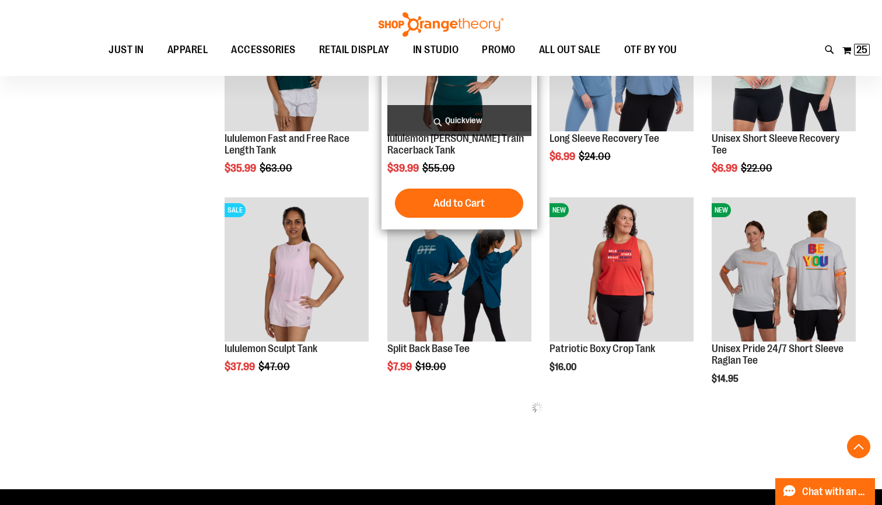
scroll to position [2972, 0]
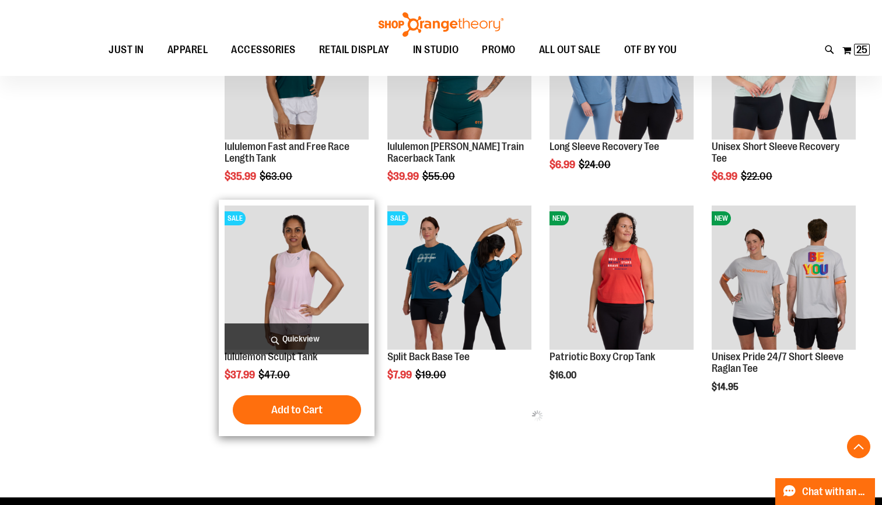
click at [306, 264] on img "product" at bounding box center [297, 277] width 144 height 144
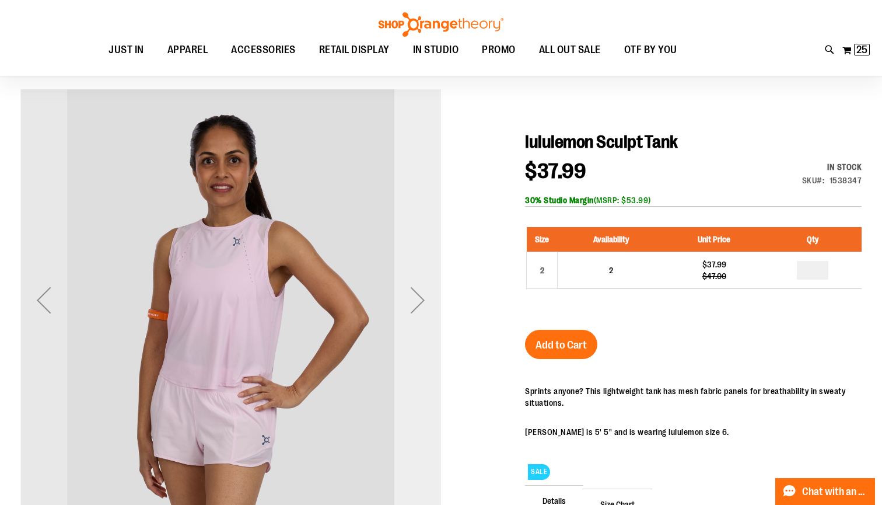
scroll to position [88, 0]
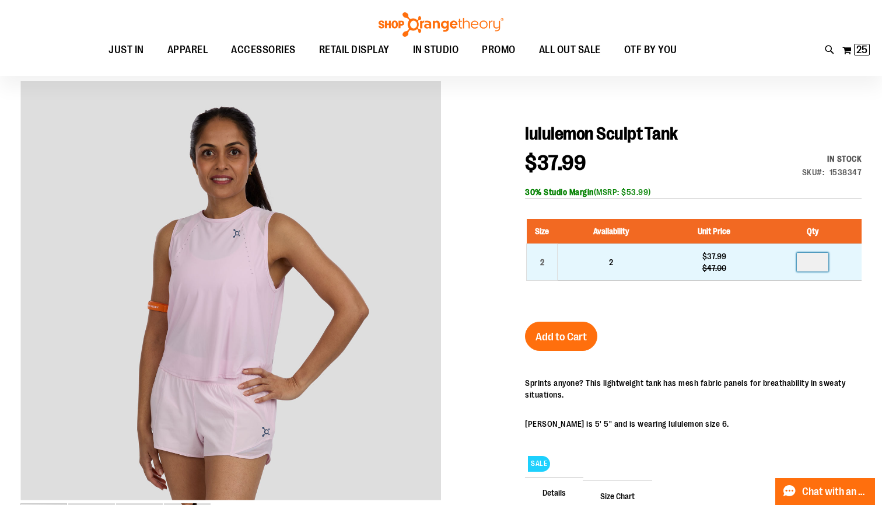
click at [815, 267] on input "number" at bounding box center [812, 262] width 31 height 19
type input "*"
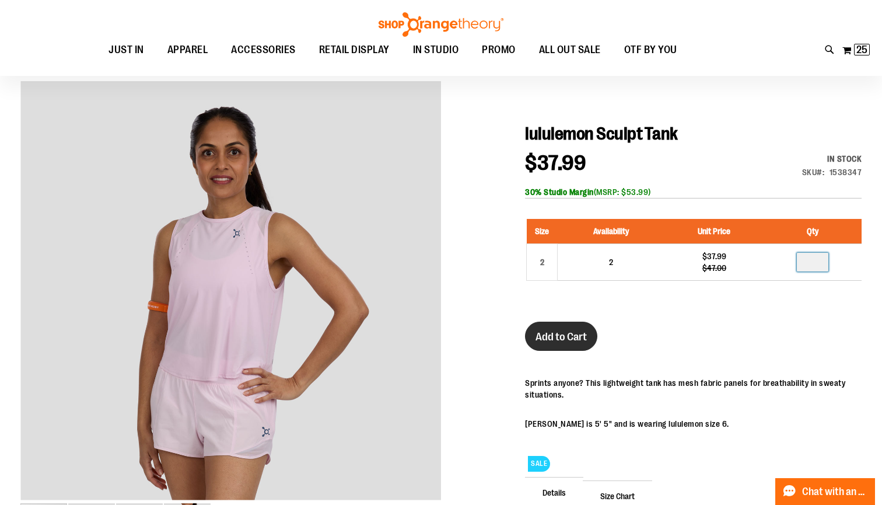
click at [591, 331] on button "Add to Cart" at bounding box center [561, 335] width 72 height 29
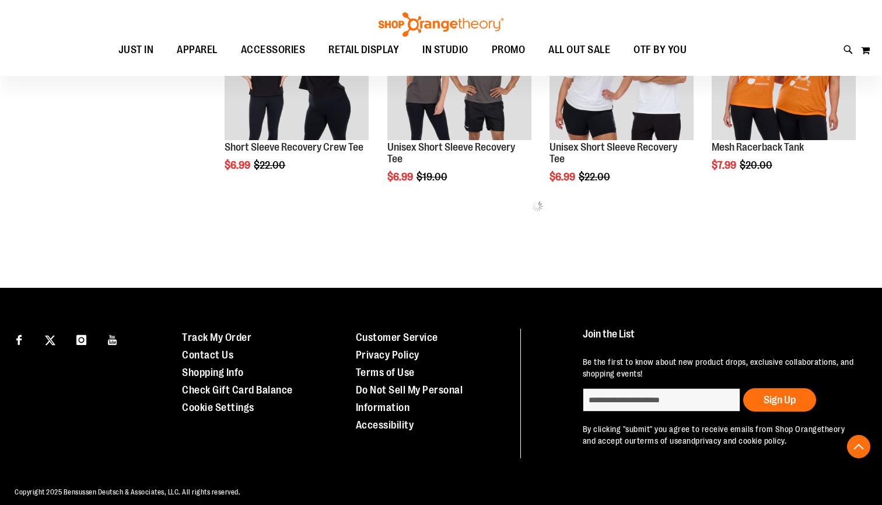
scroll to position [573, 0]
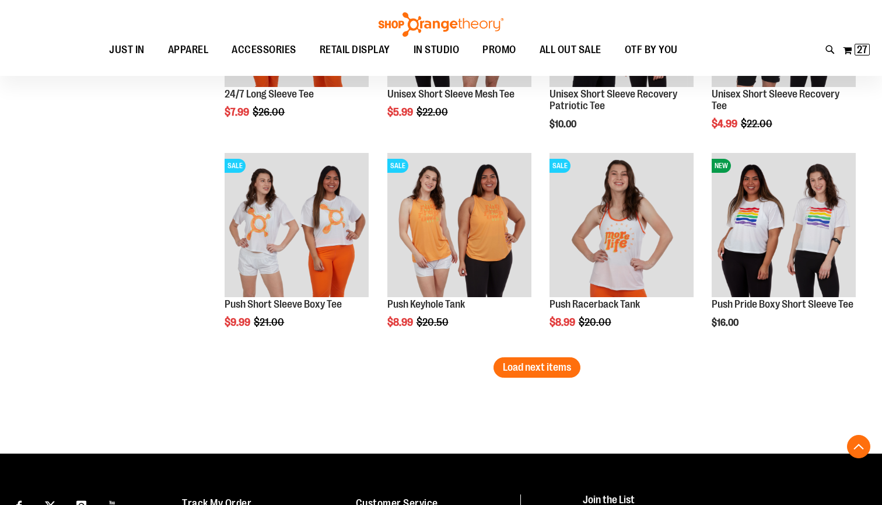
scroll to position [1676, 0]
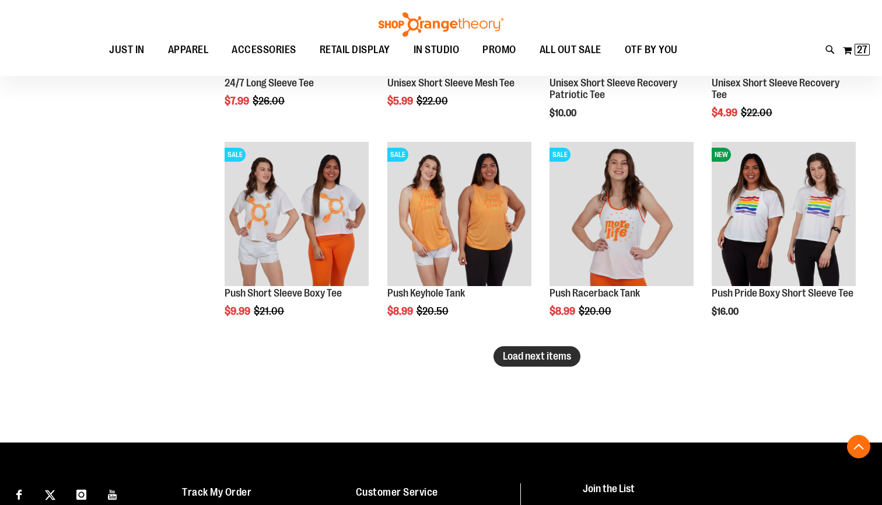
click at [538, 362] on button "Load next items" at bounding box center [536, 356] width 87 height 20
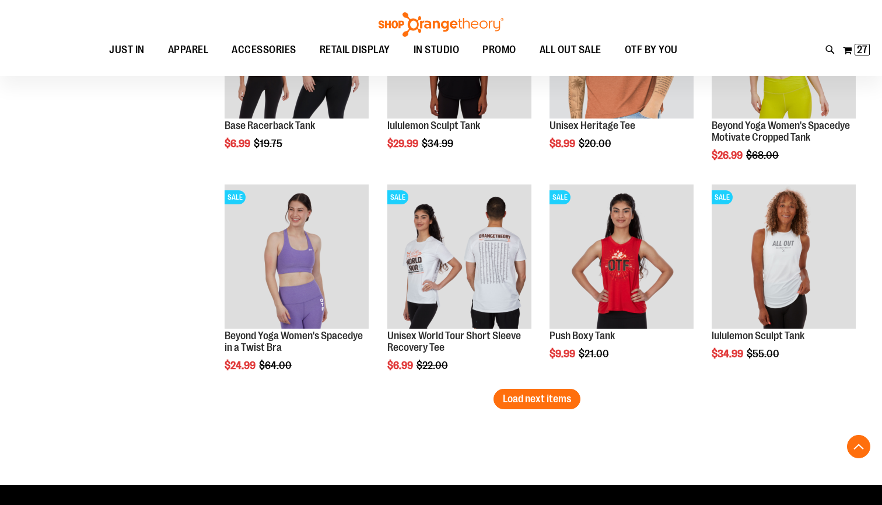
scroll to position [2268, 0]
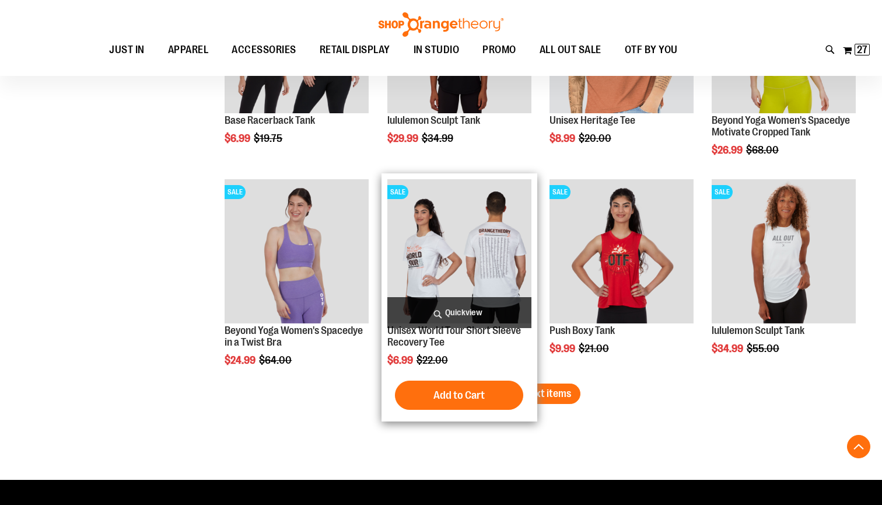
click at [528, 386] on div "Add to Cart In stock" at bounding box center [459, 394] width 144 height 29
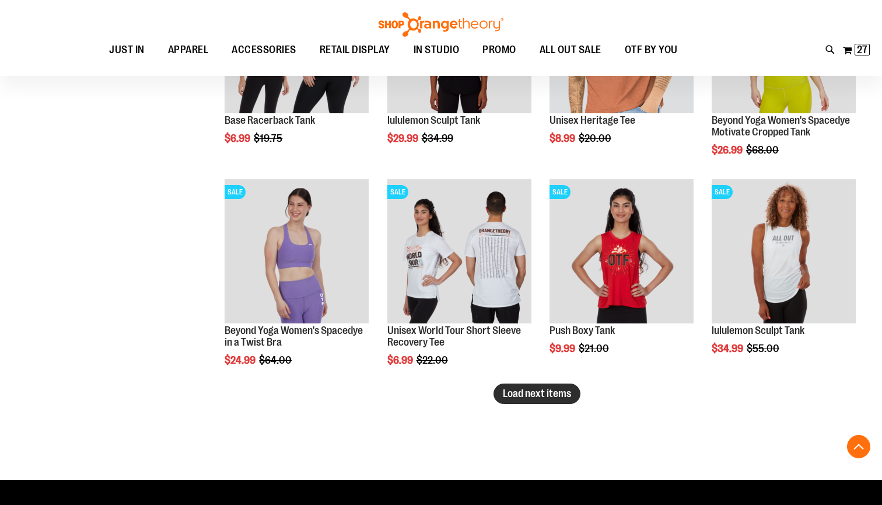
click at [555, 395] on span "Load next items" at bounding box center [537, 393] width 68 height 12
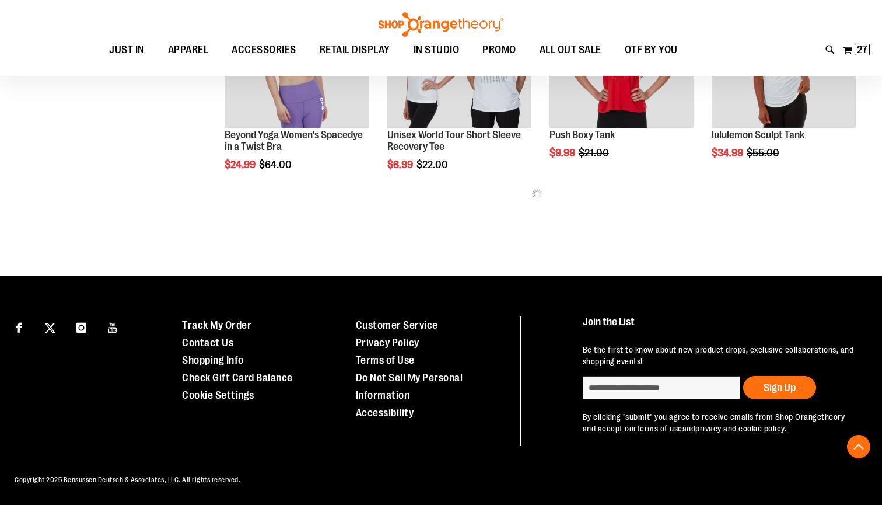
scroll to position [2463, 0]
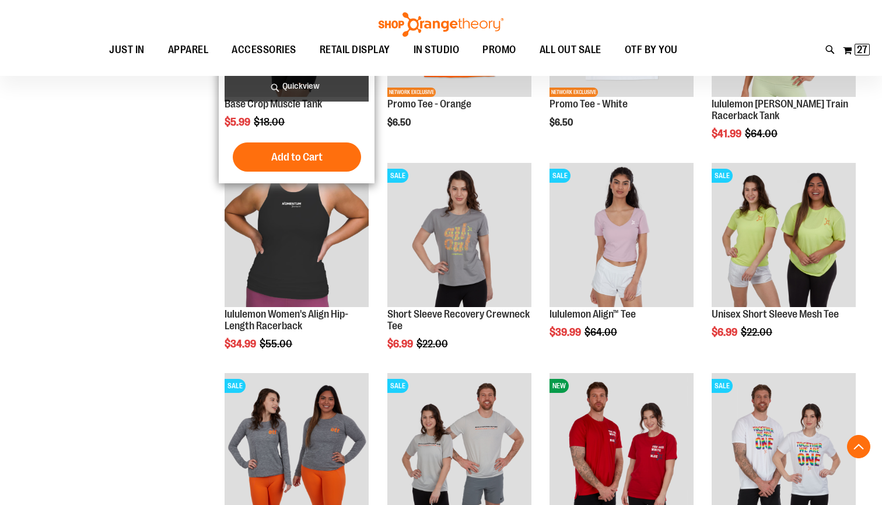
scroll to position [1169, 0]
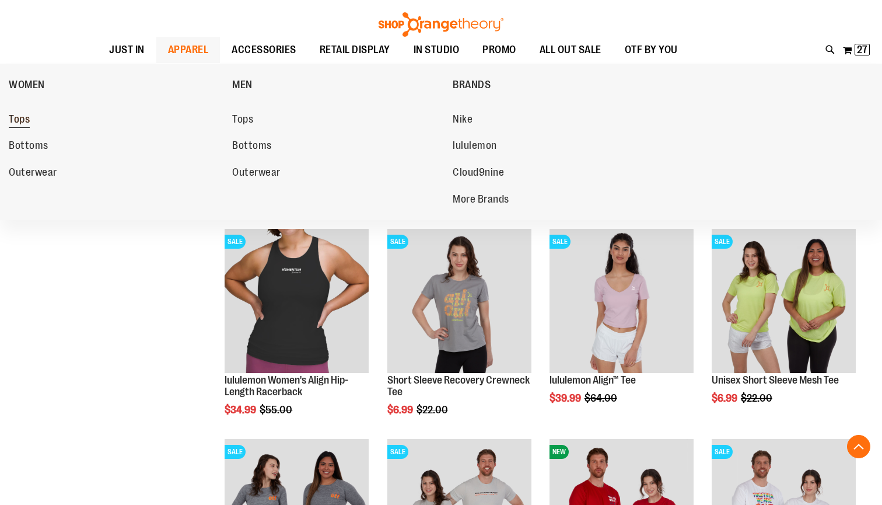
click at [38, 124] on link "Tops" at bounding box center [115, 119] width 212 height 21
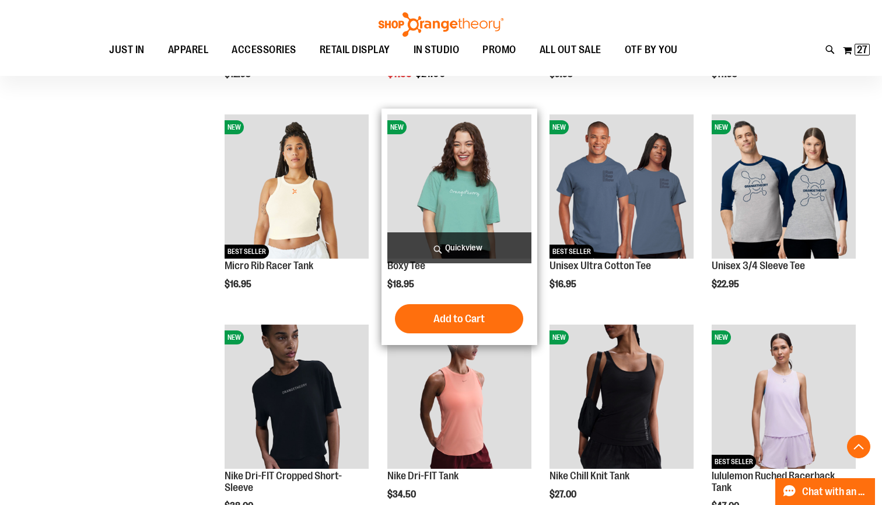
scroll to position [329, 0]
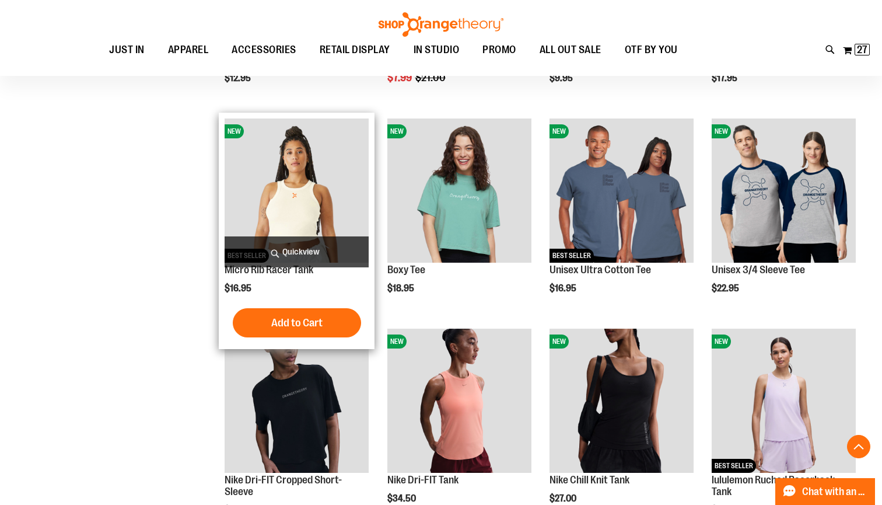
click at [338, 189] on img "product" at bounding box center [297, 190] width 144 height 144
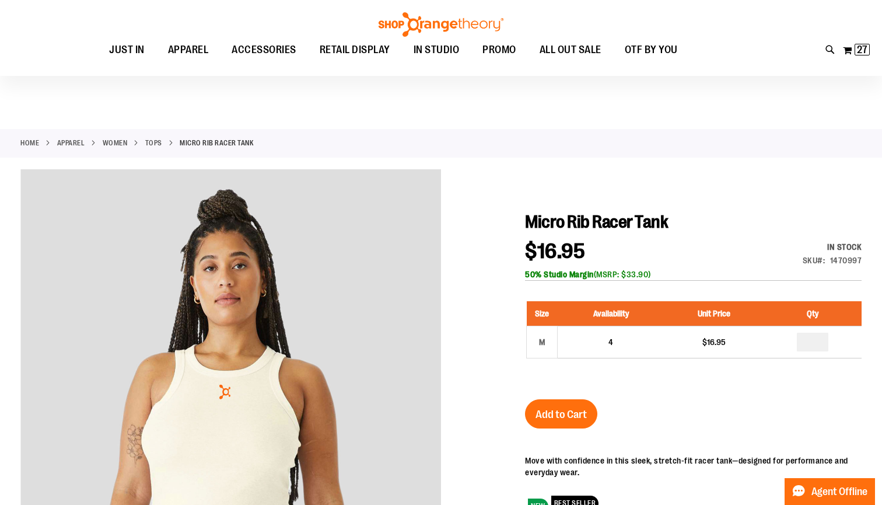
scroll to position [173, 0]
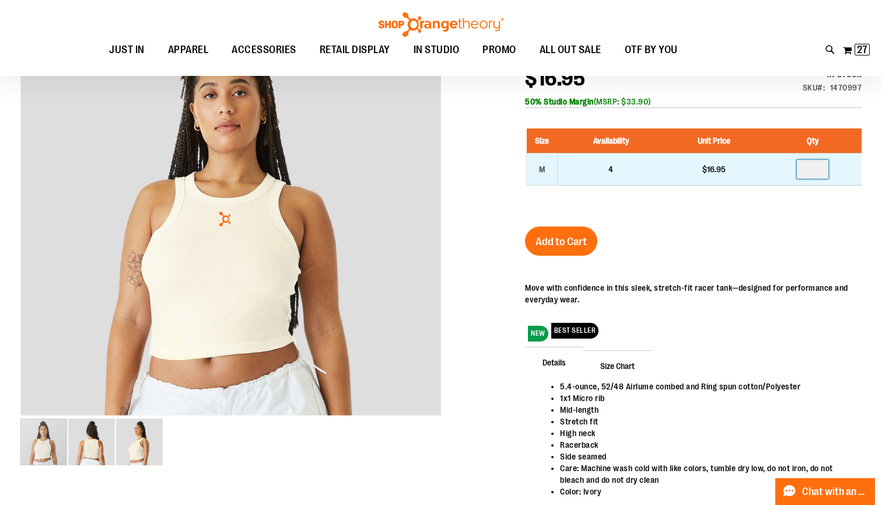
click at [821, 169] on input "number" at bounding box center [812, 169] width 31 height 19
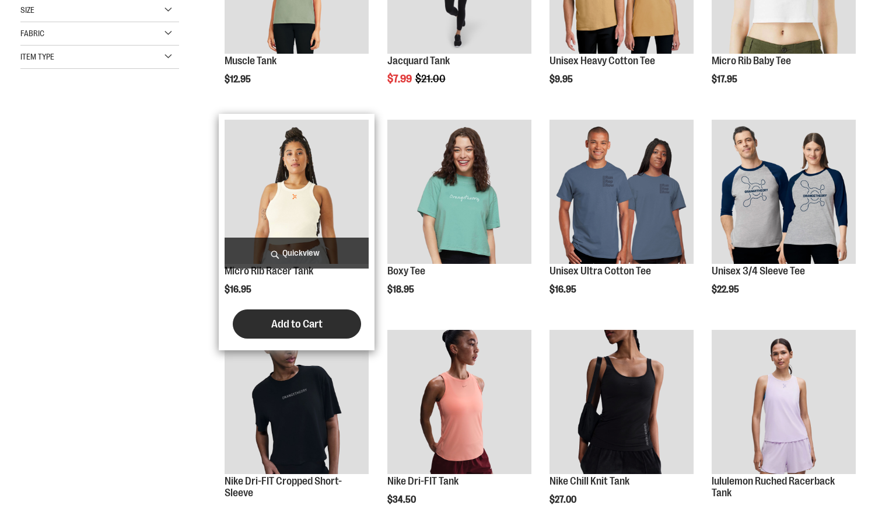
scroll to position [329, 0]
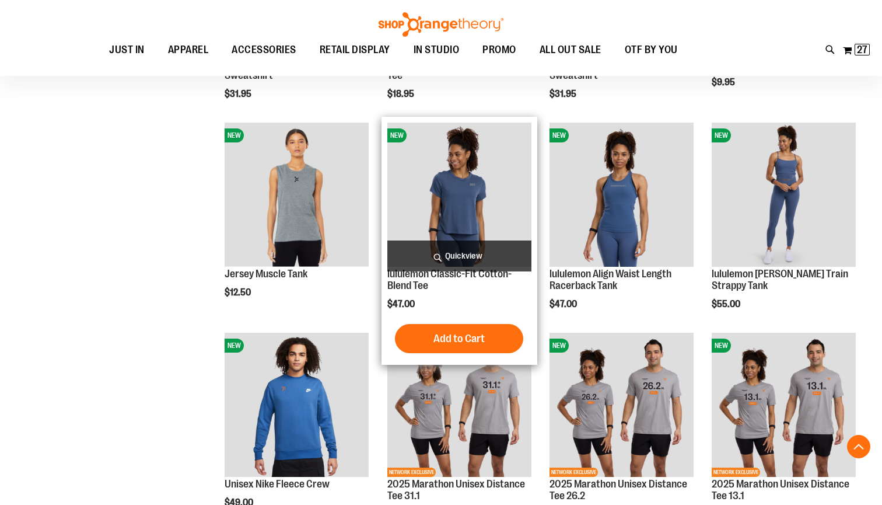
scroll to position [956, 0]
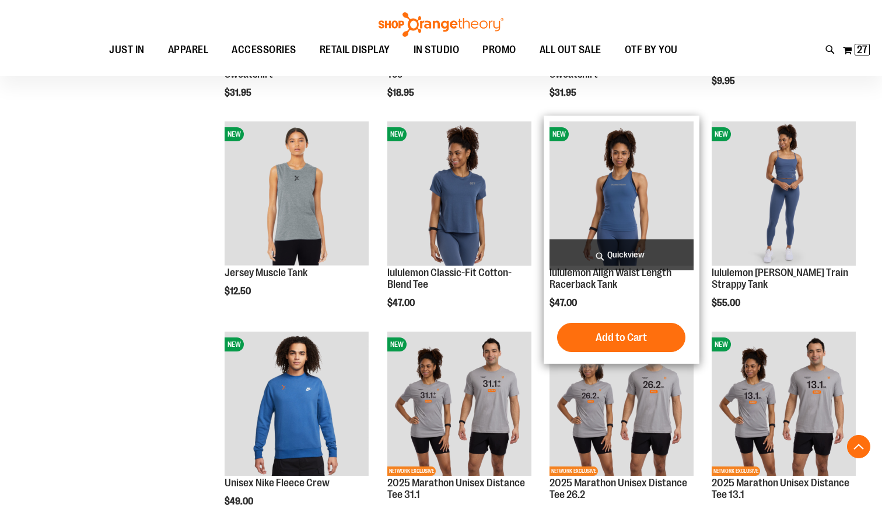
click at [581, 204] on img "product" at bounding box center [621, 193] width 144 height 144
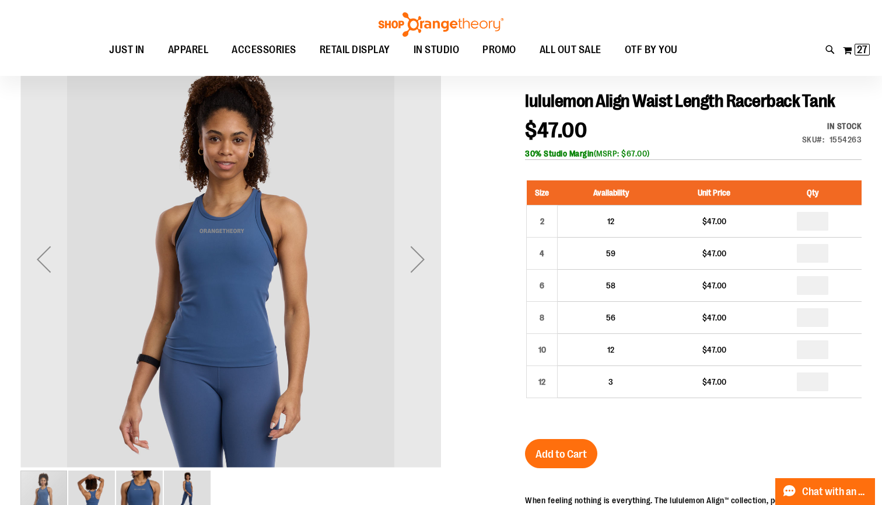
scroll to position [126, 0]
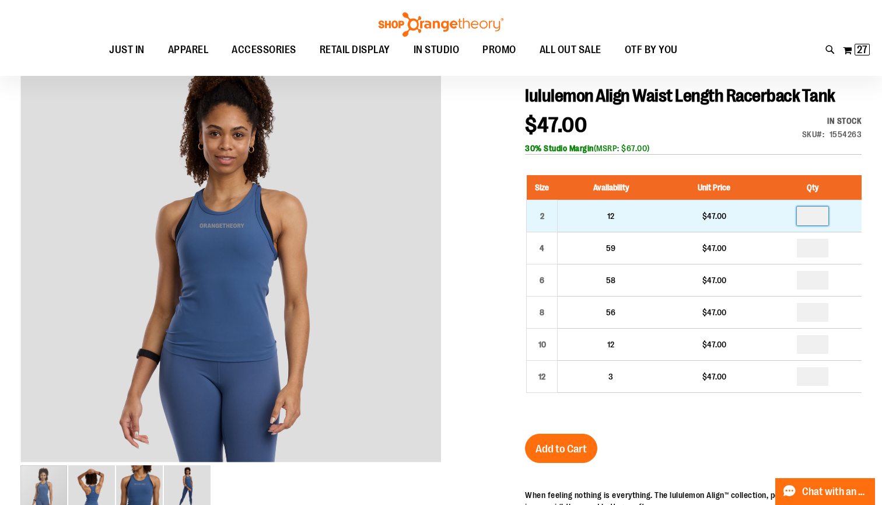
click at [819, 220] on input "number" at bounding box center [812, 215] width 31 height 19
type input "*"
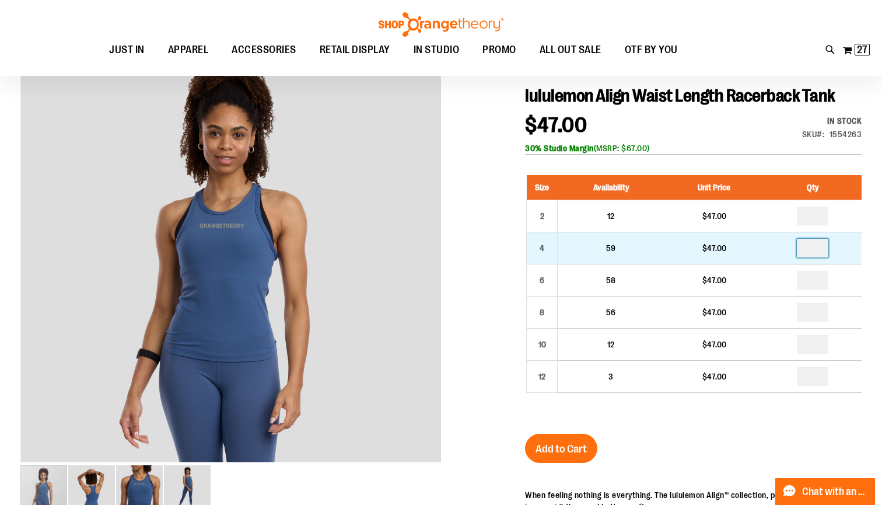
click at [821, 250] on input "number" at bounding box center [812, 248] width 31 height 19
type input "*"
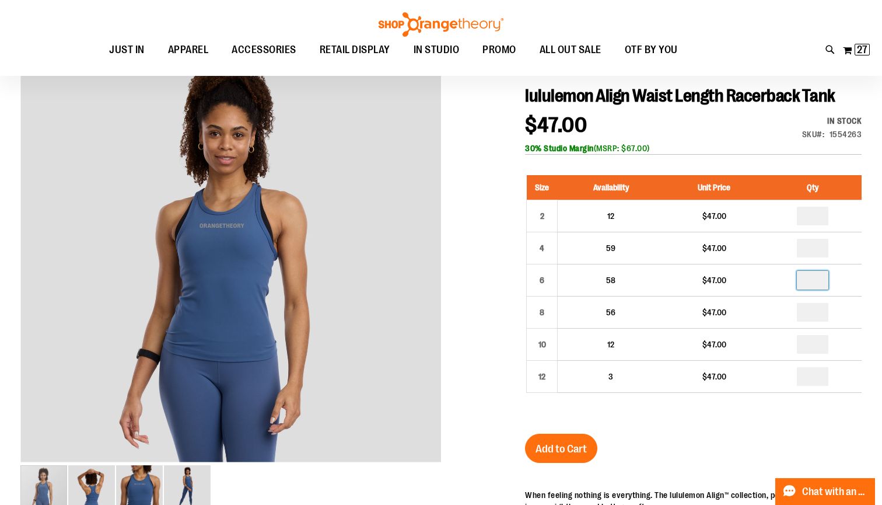
click at [820, 280] on input "number" at bounding box center [812, 280] width 31 height 19
type input "*"
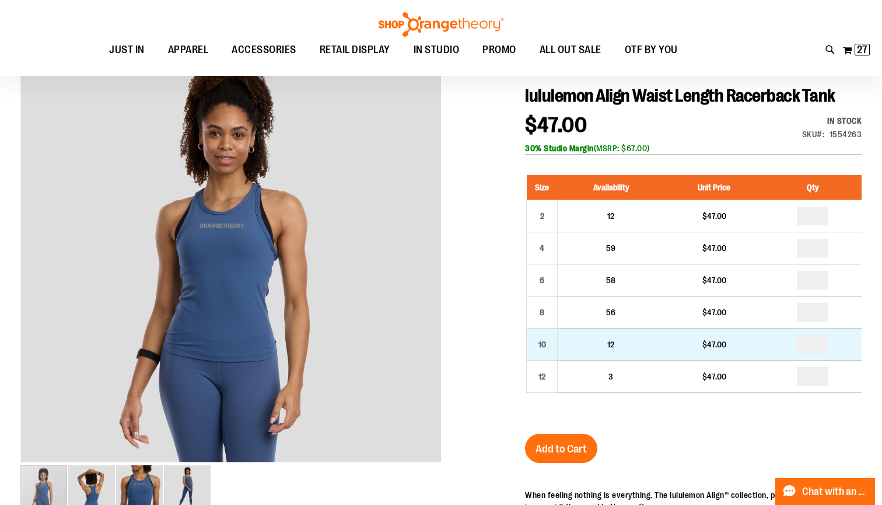
type input "*"
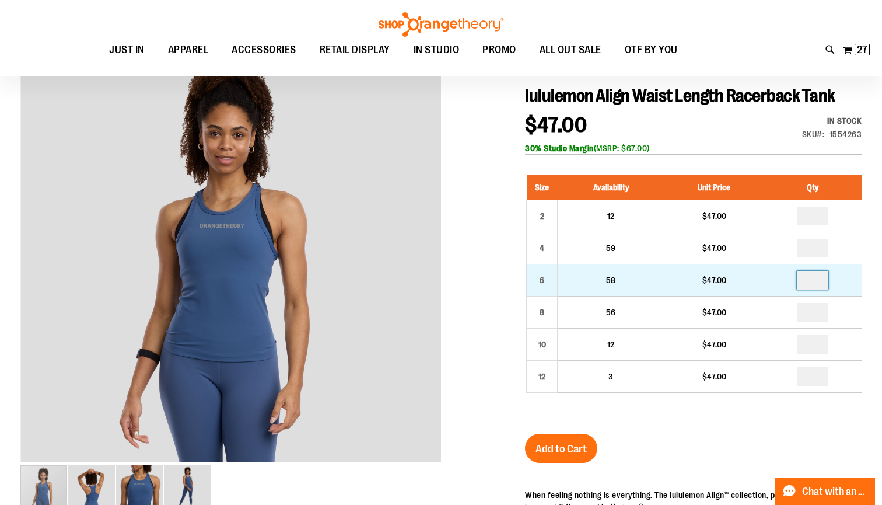
type input "*"
click at [818, 279] on input "*" at bounding box center [812, 280] width 31 height 19
type input "*"
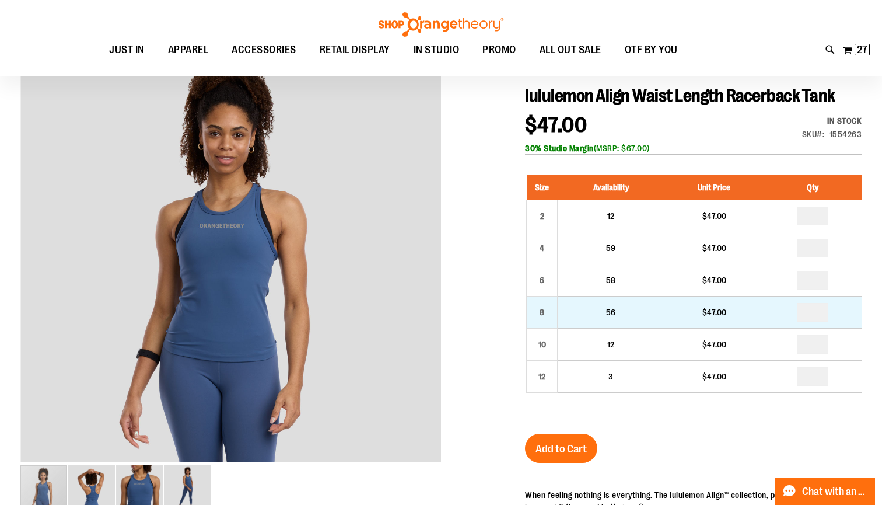
type input "*"
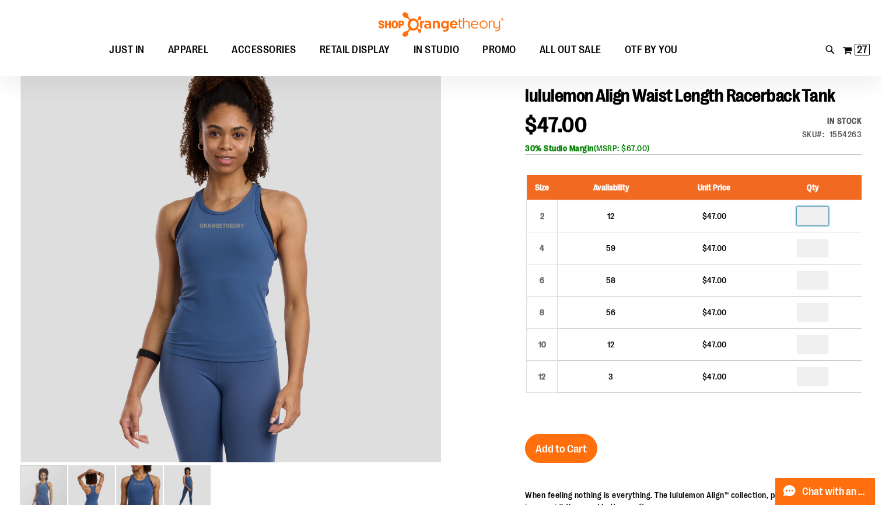
click at [820, 219] on input "*" at bounding box center [812, 215] width 31 height 19
type input "*"
click at [822, 281] on input "*" at bounding box center [812, 280] width 31 height 19
type input "*"
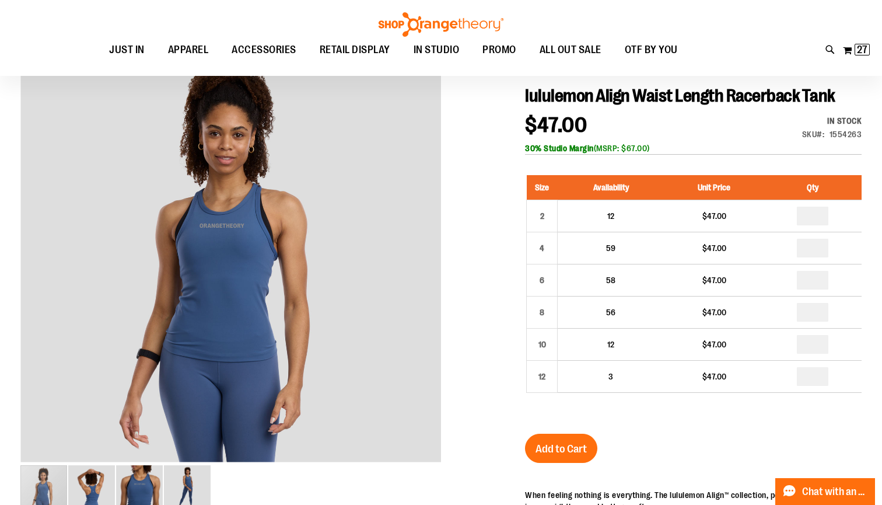
type input "*"
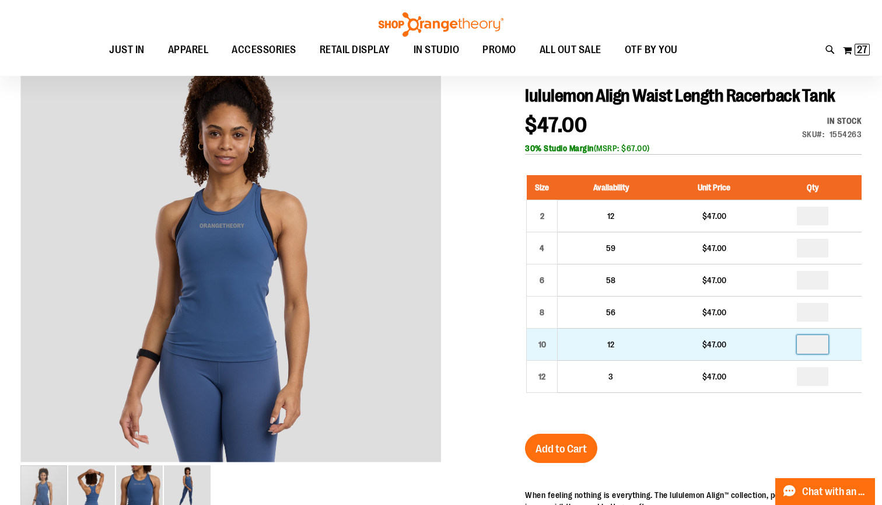
click at [820, 345] on input "number" at bounding box center [812, 344] width 31 height 19
type input "*"
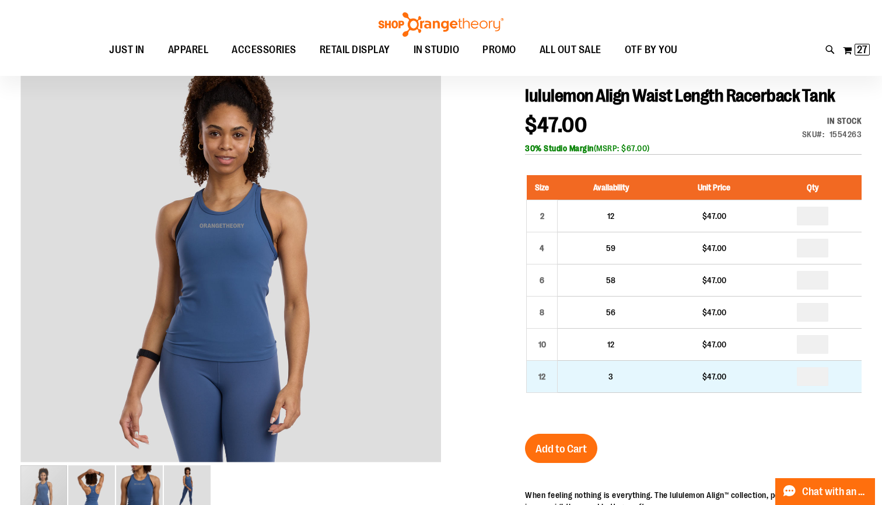
type input "*"
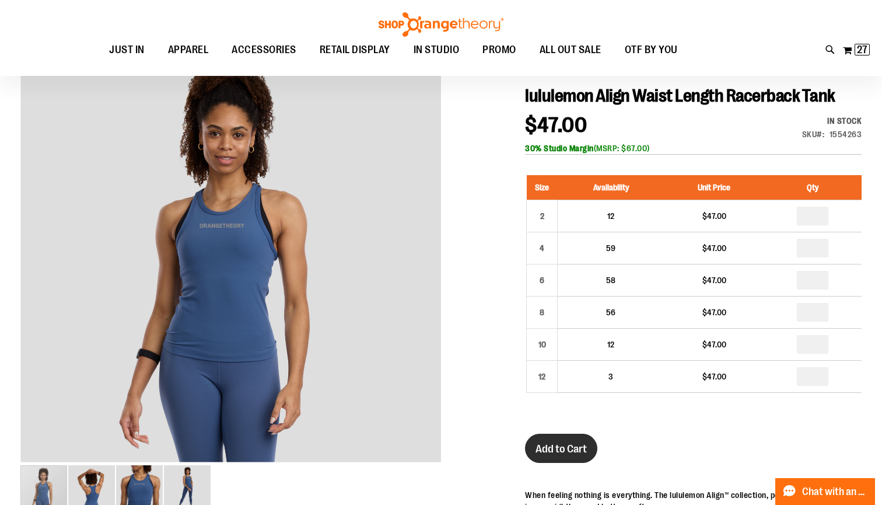
click at [587, 446] on button "Add to Cart" at bounding box center [561, 447] width 72 height 29
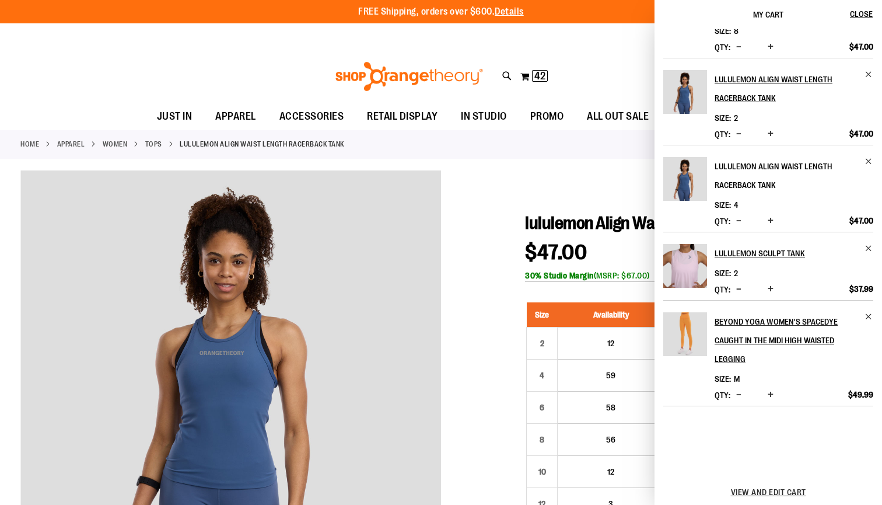
scroll to position [150, 0]
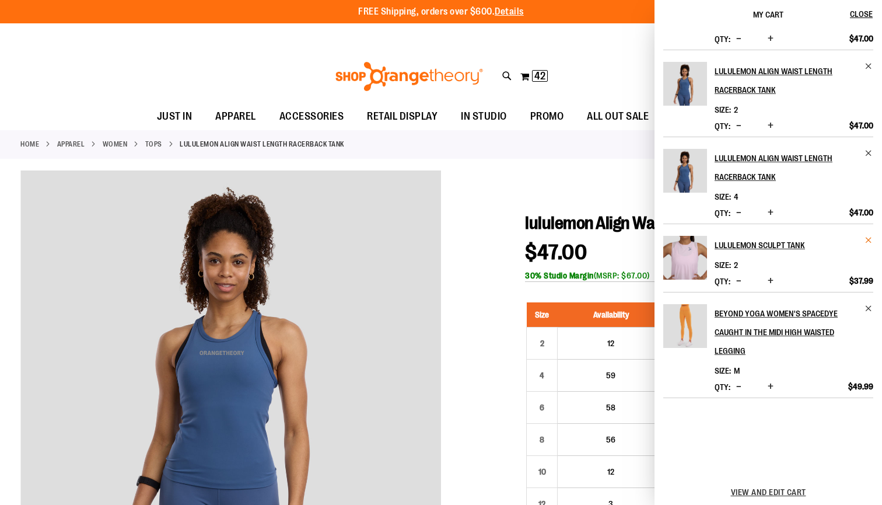
click at [867, 243] on span "Remove item" at bounding box center [868, 240] width 9 height 9
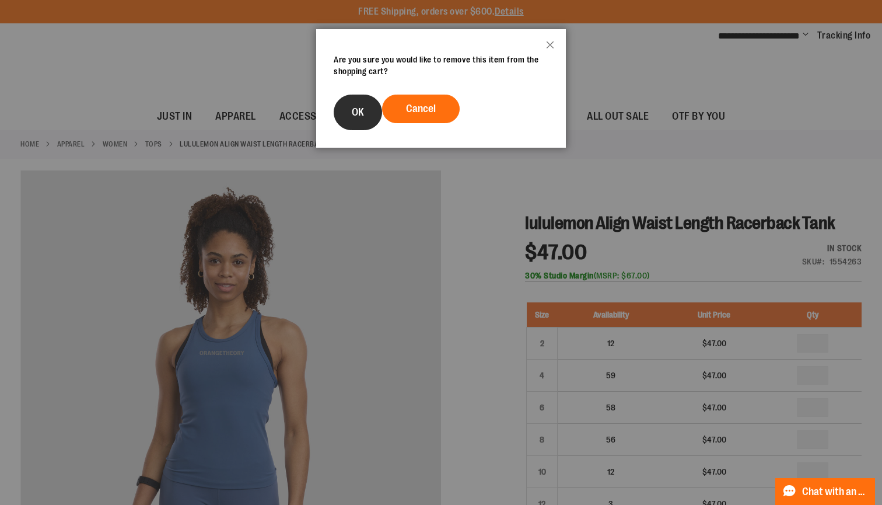
click at [359, 108] on span "OK" at bounding box center [358, 112] width 12 height 12
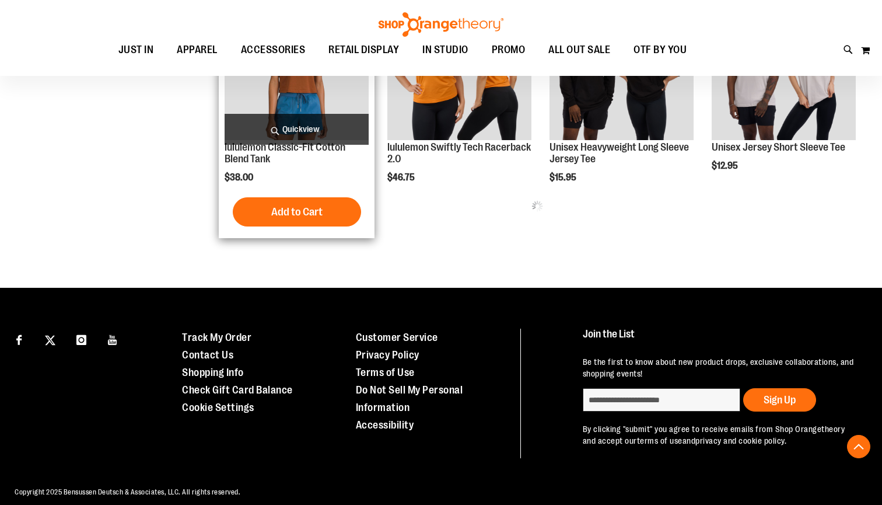
scroll to position [573, 0]
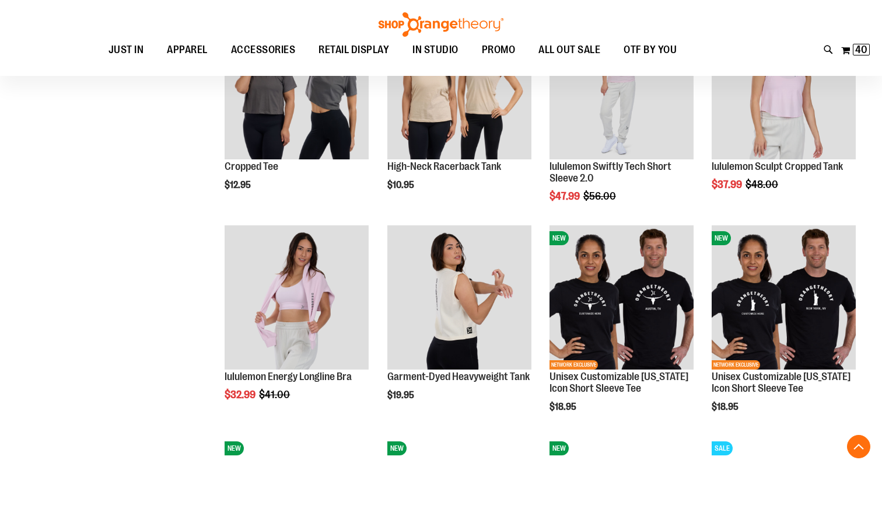
scroll to position [763, 0]
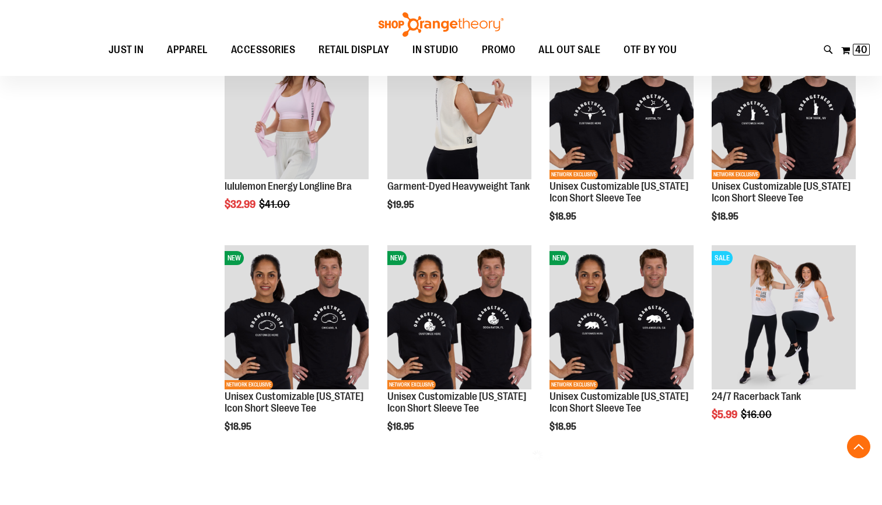
scroll to position [950, 0]
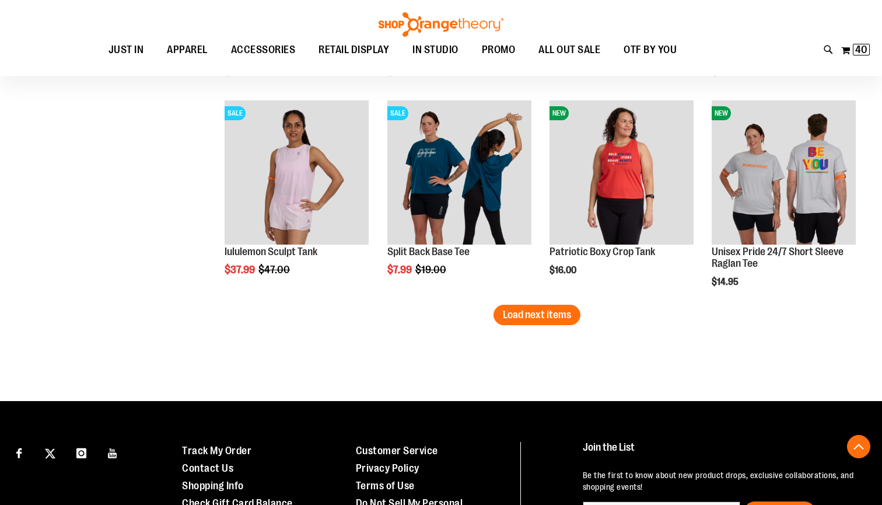
scroll to position [1722, 0]
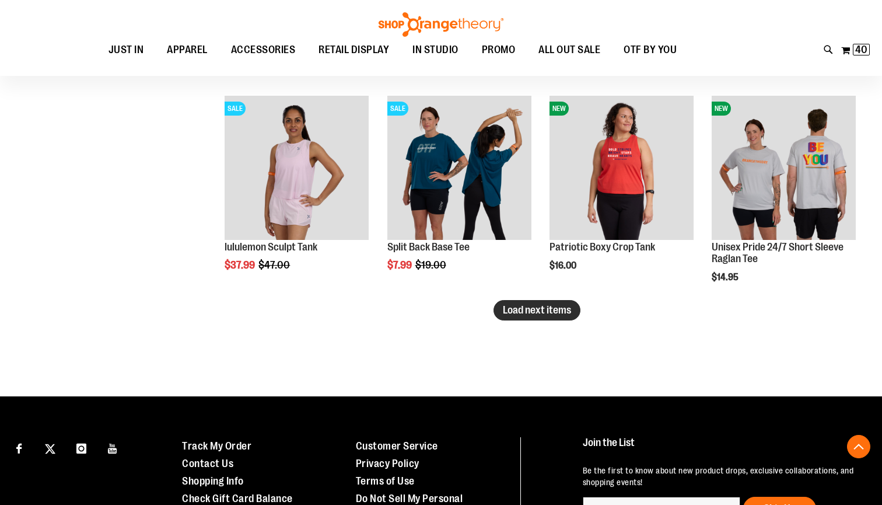
click at [516, 310] on span "Load next items" at bounding box center [537, 310] width 68 height 12
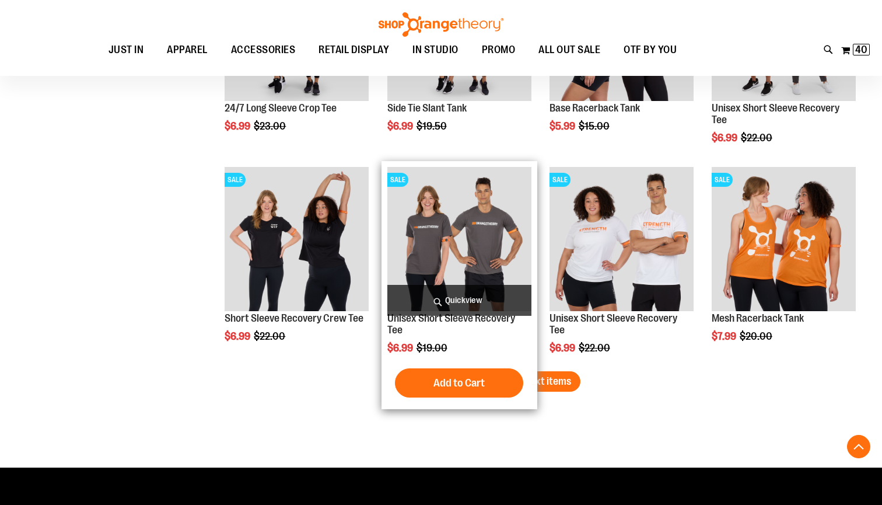
scroll to position [2284, 0]
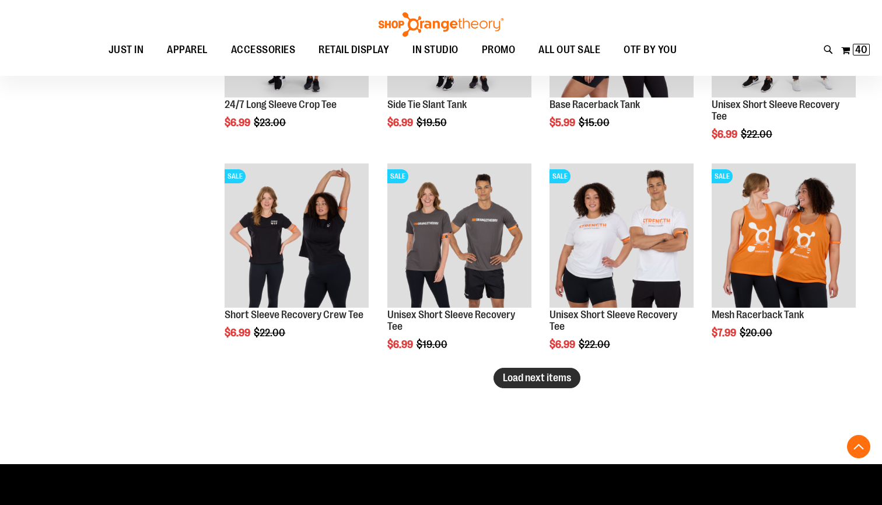
click at [524, 378] on span "Load next items" at bounding box center [537, 378] width 68 height 12
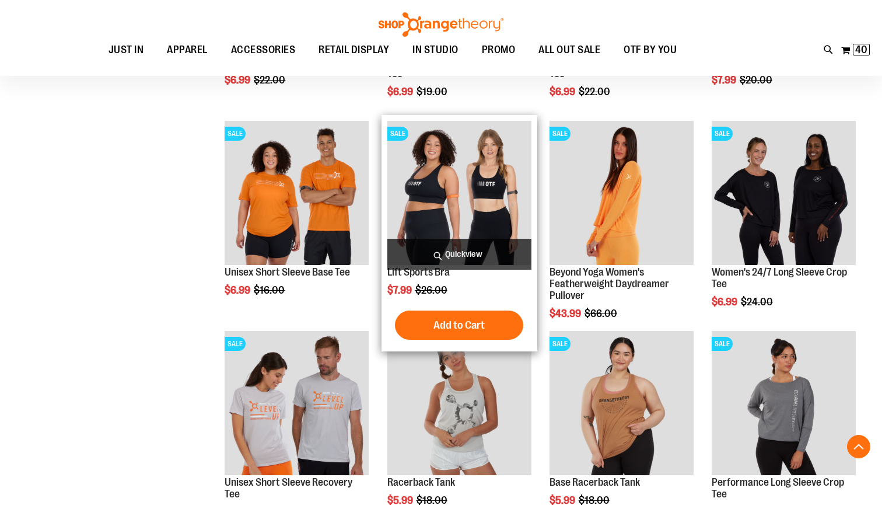
scroll to position [2540, 0]
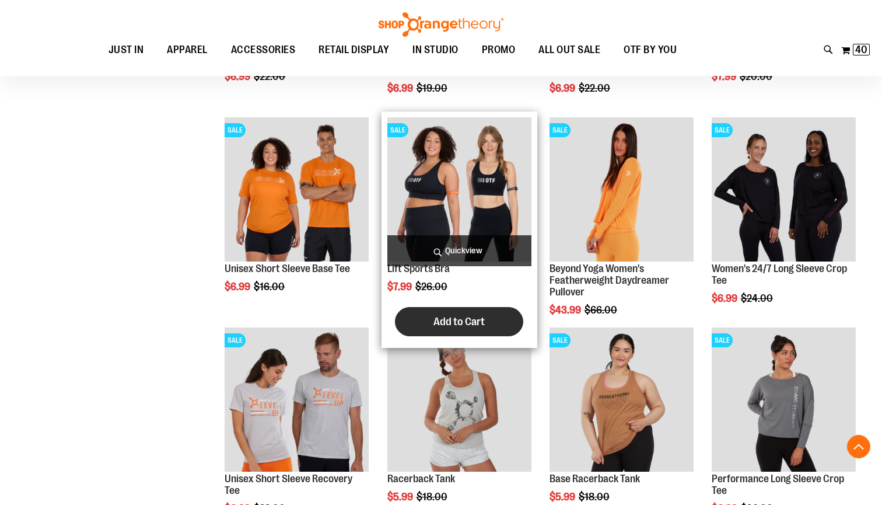
click at [447, 334] on button "Add to Cart" at bounding box center [459, 321] width 128 height 29
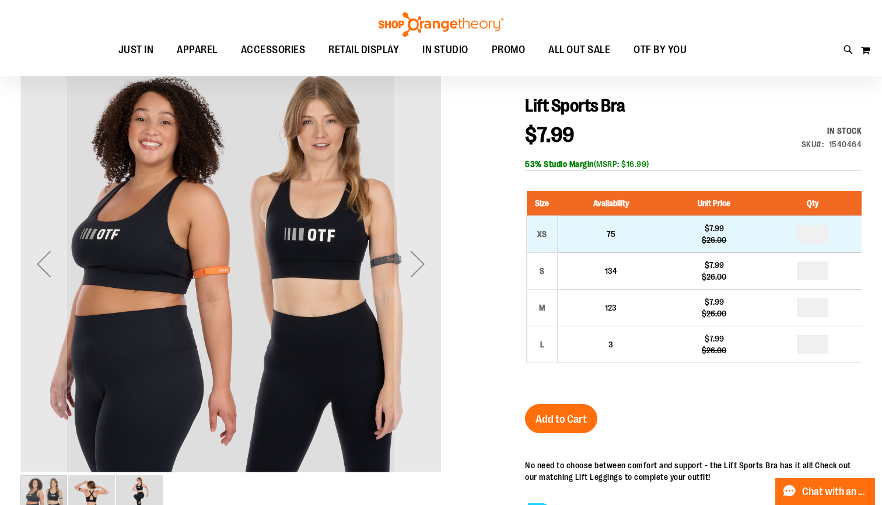
scroll to position [143, 0]
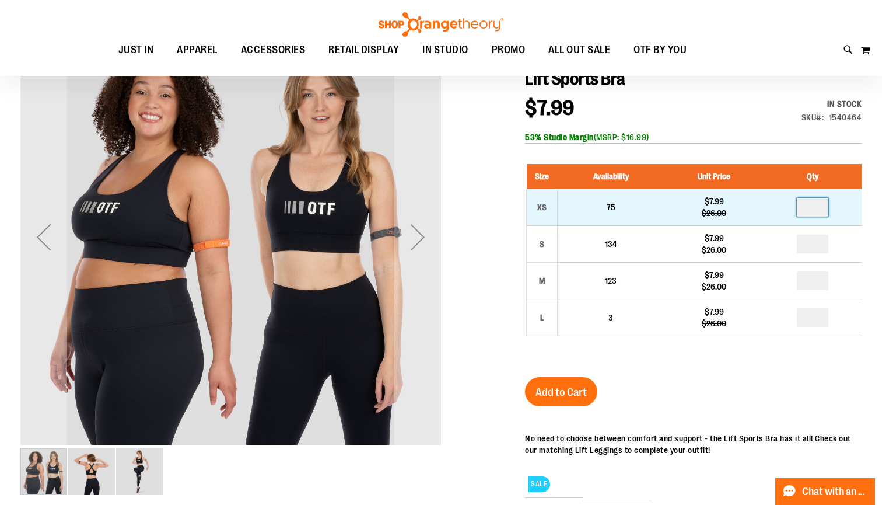
click at [824, 208] on input "number" at bounding box center [812, 207] width 31 height 19
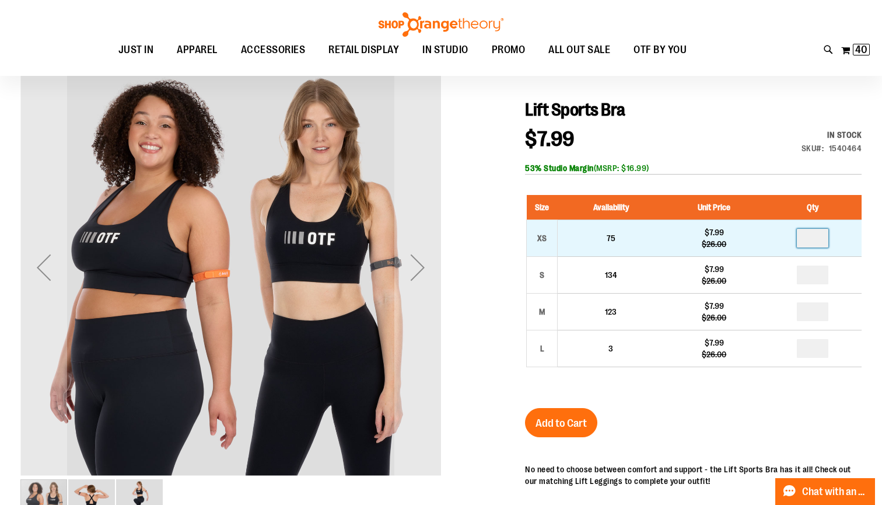
type input "*"
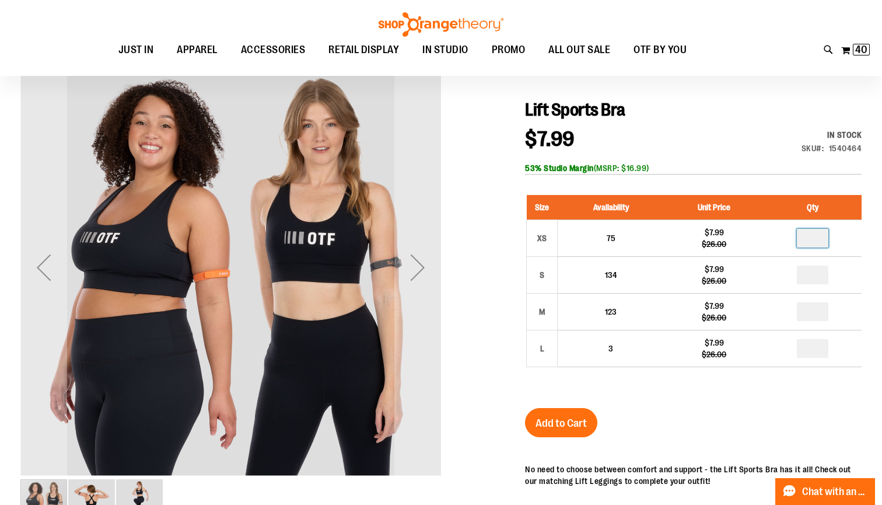
type input "*"
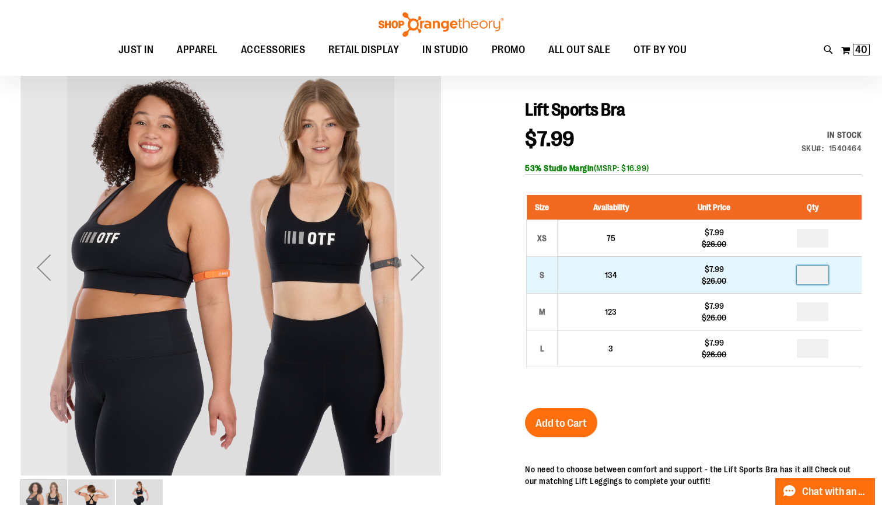
click at [817, 279] on input "number" at bounding box center [812, 274] width 31 height 19
type input "*"
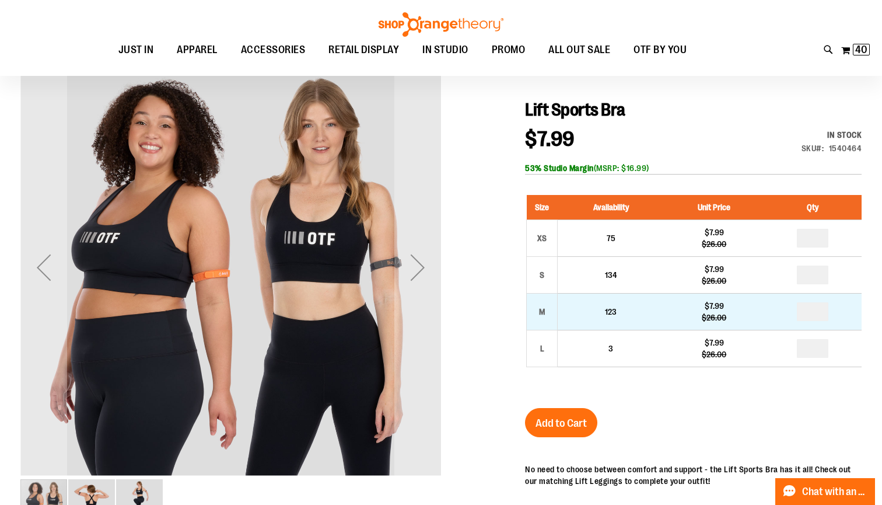
type input "*"
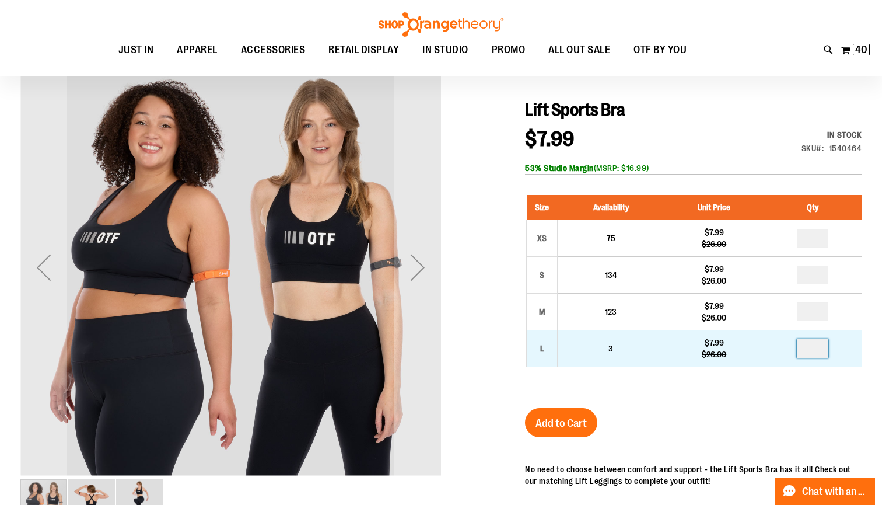
click at [818, 347] on input "number" at bounding box center [812, 348] width 31 height 19
type input "*"
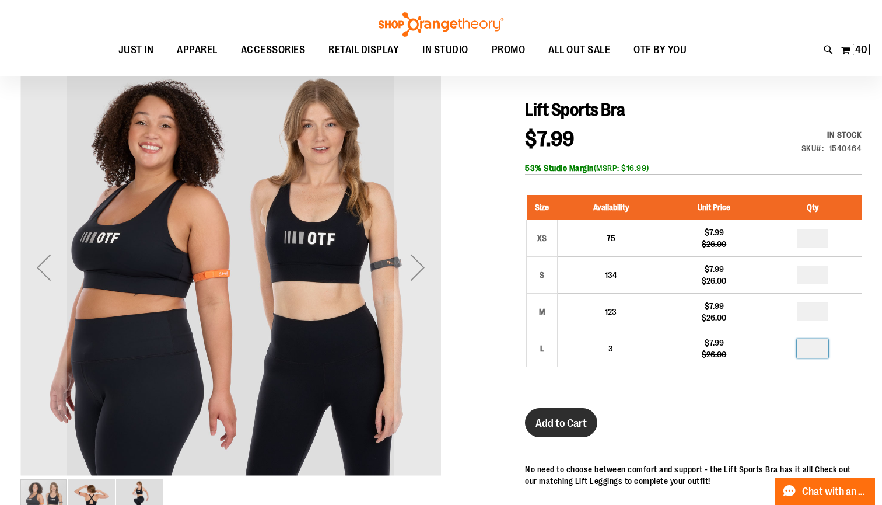
click at [581, 417] on span "Add to Cart" at bounding box center [560, 422] width 51 height 13
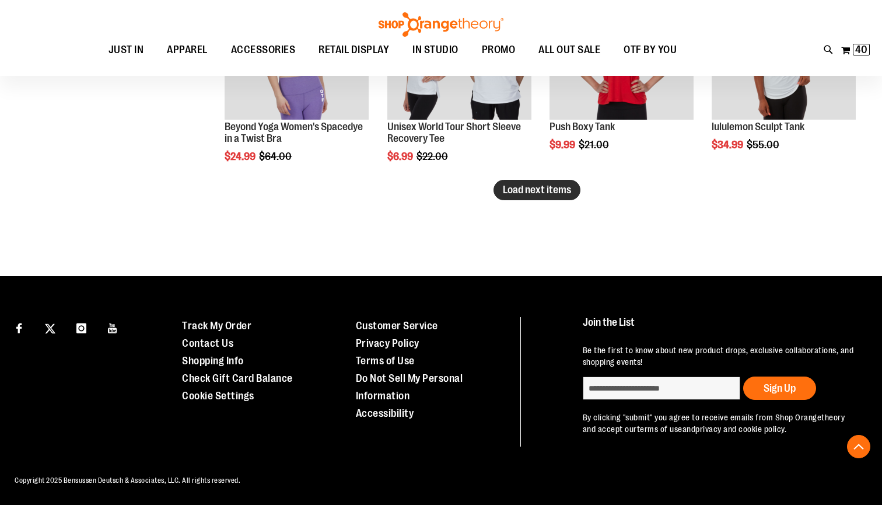
click at [525, 189] on span "Load next items" at bounding box center [537, 190] width 68 height 12
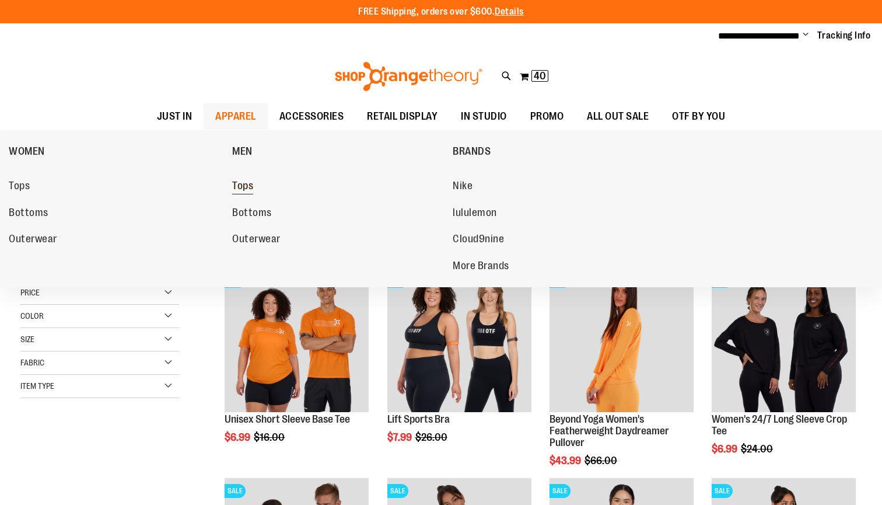
click at [249, 184] on span "Tops" at bounding box center [242, 187] width 21 height 15
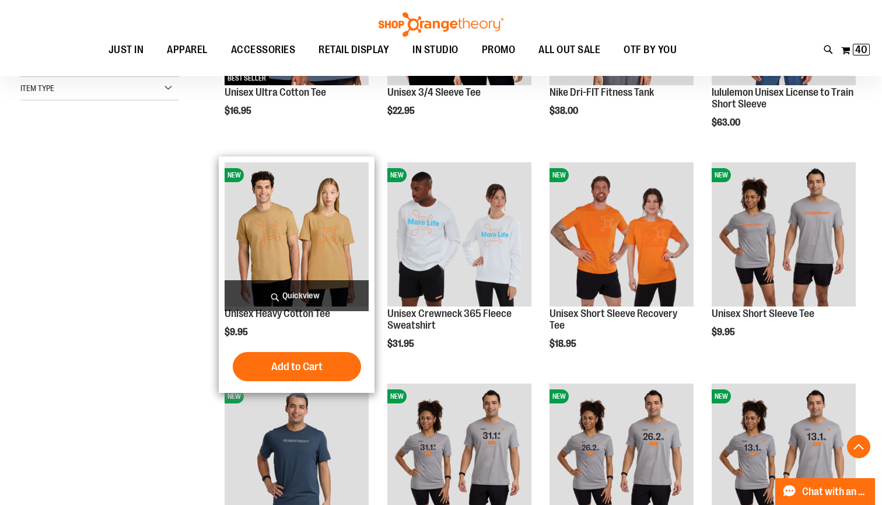
scroll to position [297, 0]
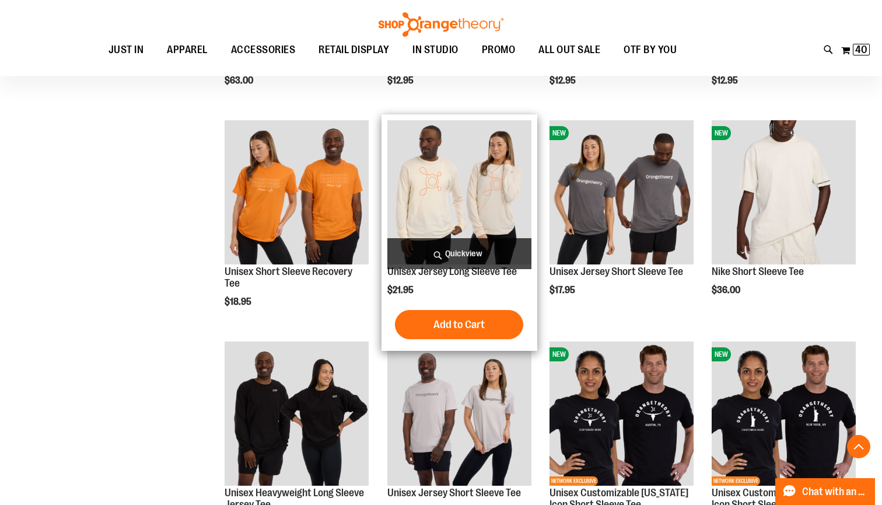
scroll to position [835, 0]
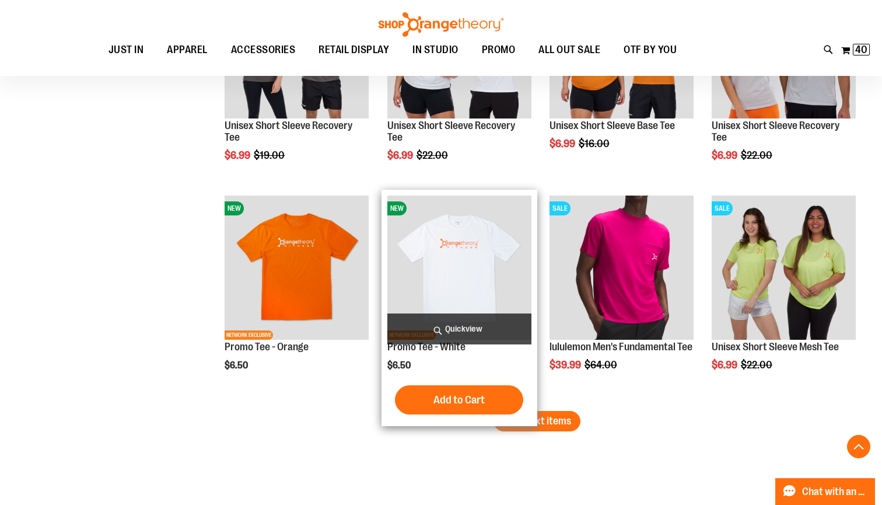
scroll to position [1825, 0]
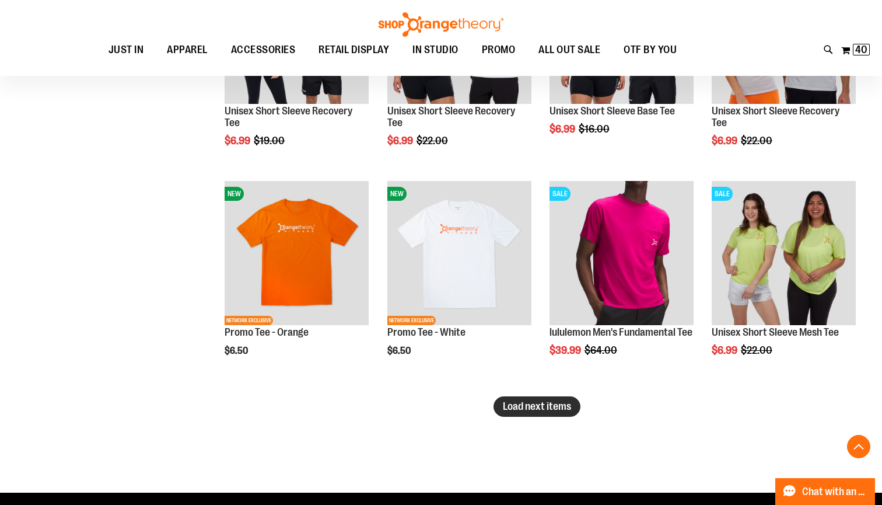
click at [509, 407] on span "Load next items" at bounding box center [537, 406] width 68 height 12
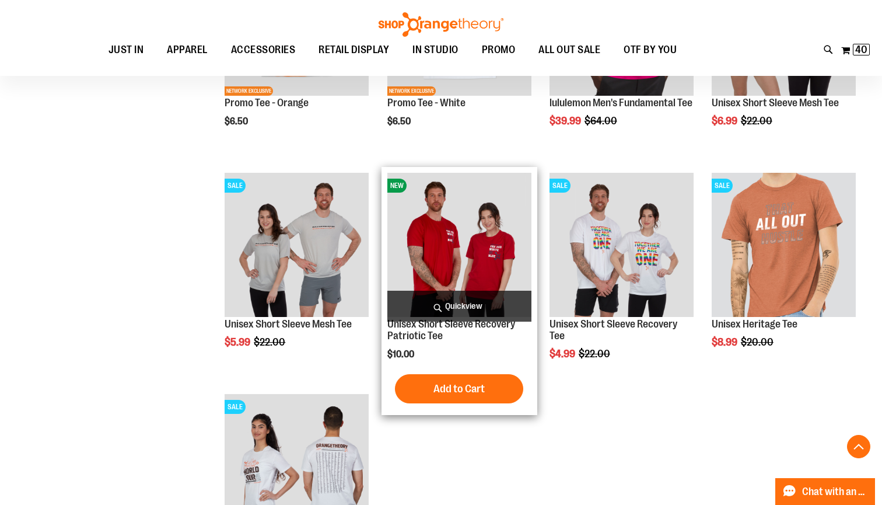
scroll to position [2059, 1]
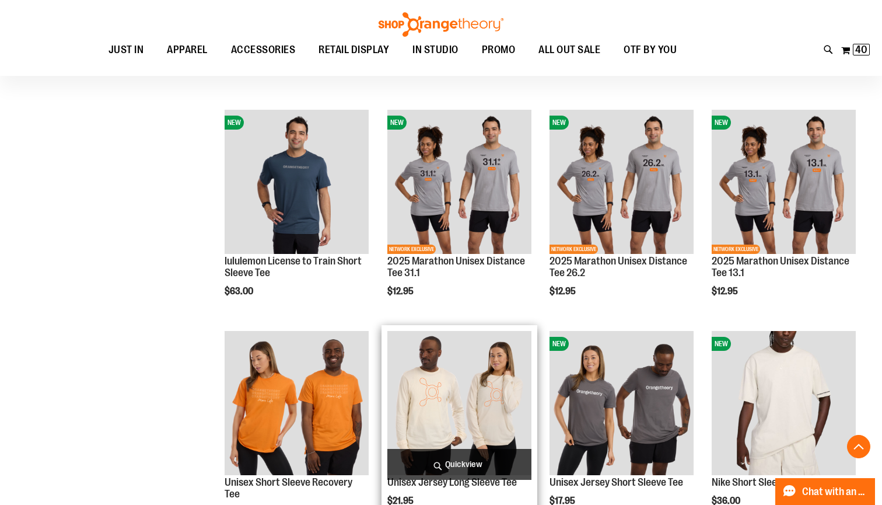
scroll to position [553, 0]
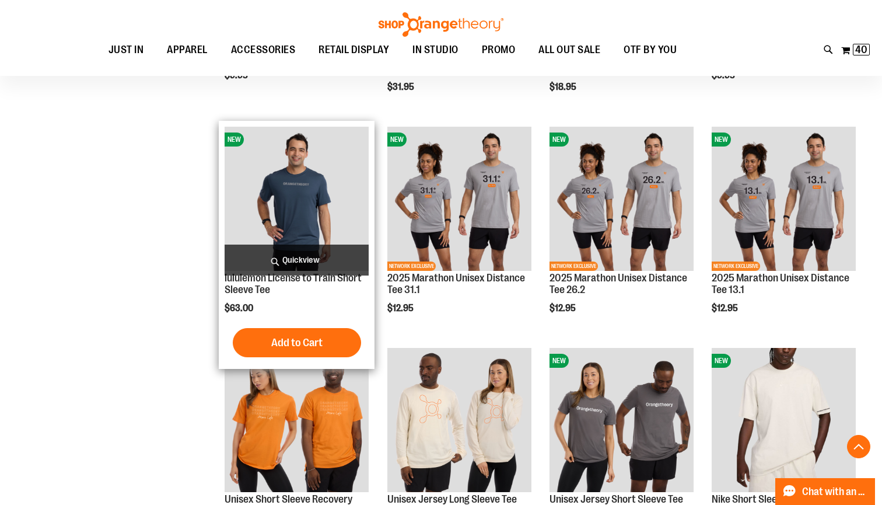
click at [299, 236] on img "product" at bounding box center [297, 199] width 144 height 144
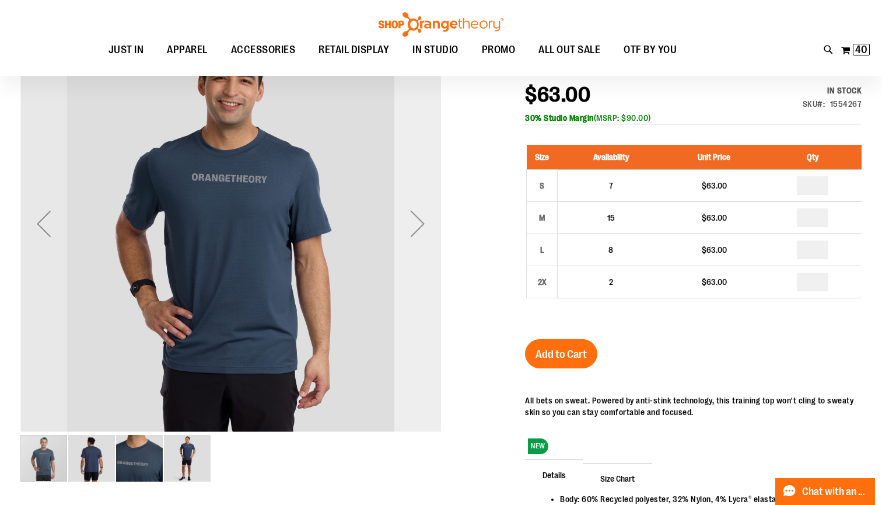
scroll to position [40, 0]
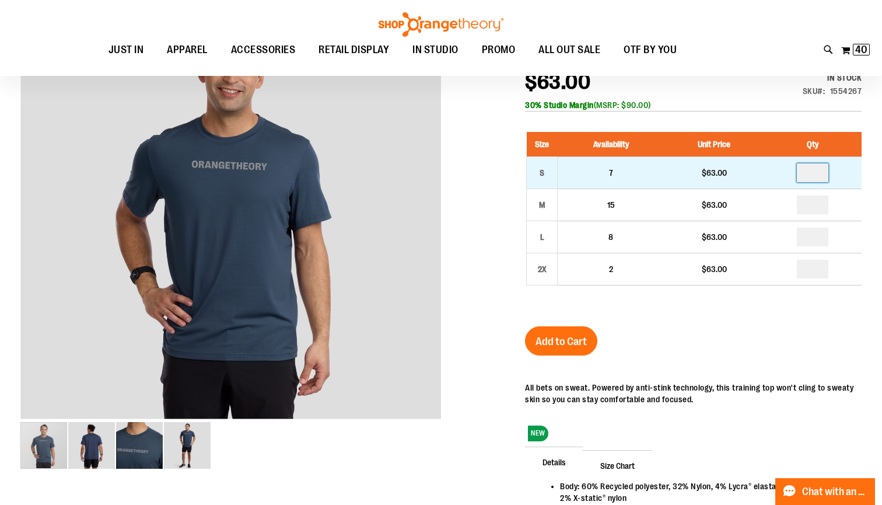
click at [812, 173] on input "number" at bounding box center [812, 172] width 31 height 19
type input "*"
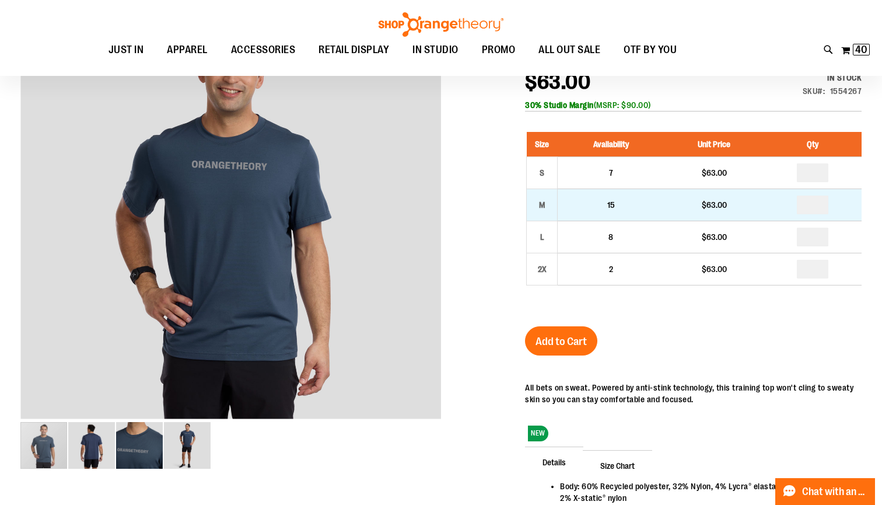
type input "*"
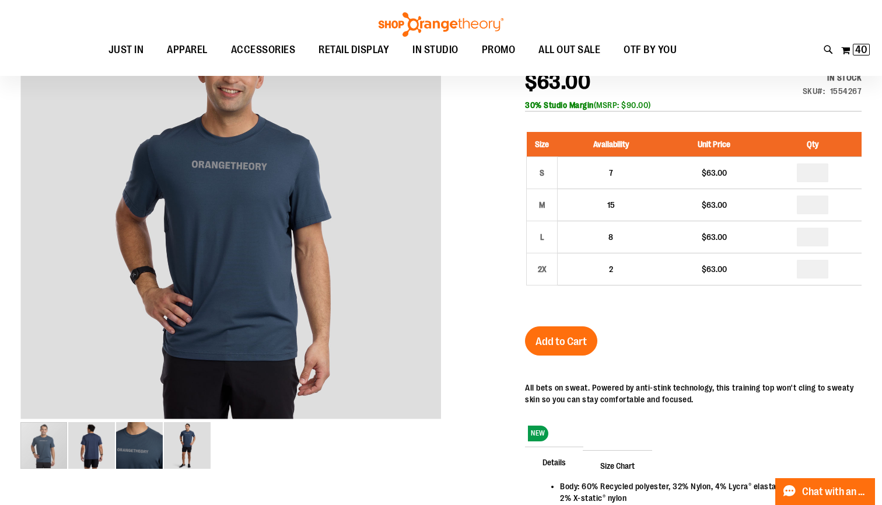
type input "*"
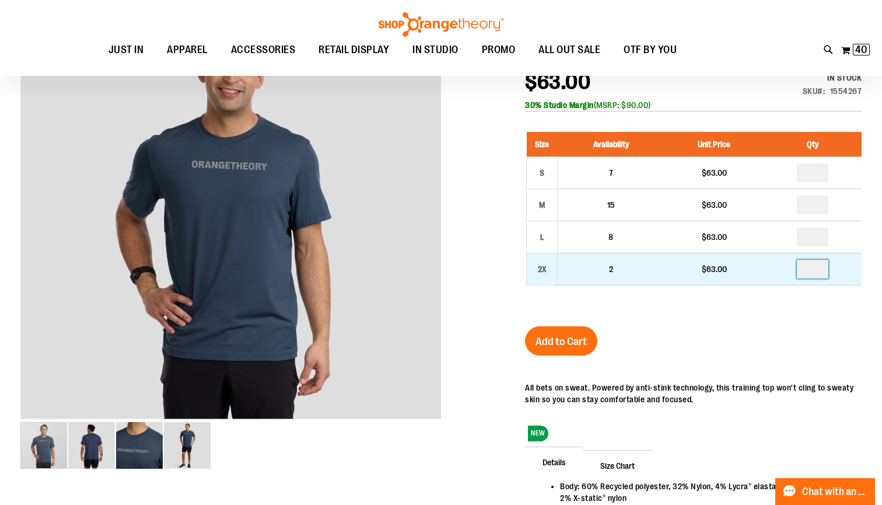
click at [819, 271] on input "number" at bounding box center [812, 269] width 31 height 19
type input "*"
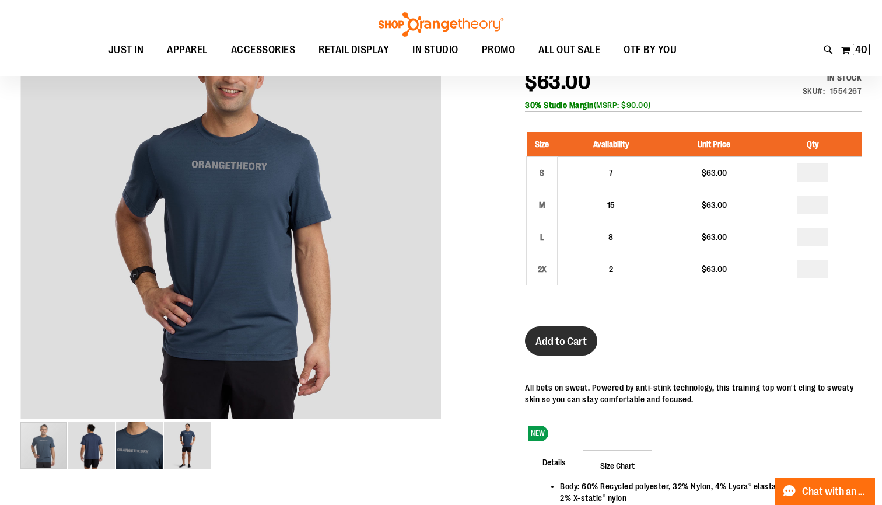
click at [583, 345] on span "Add to Cart" at bounding box center [560, 341] width 51 height 13
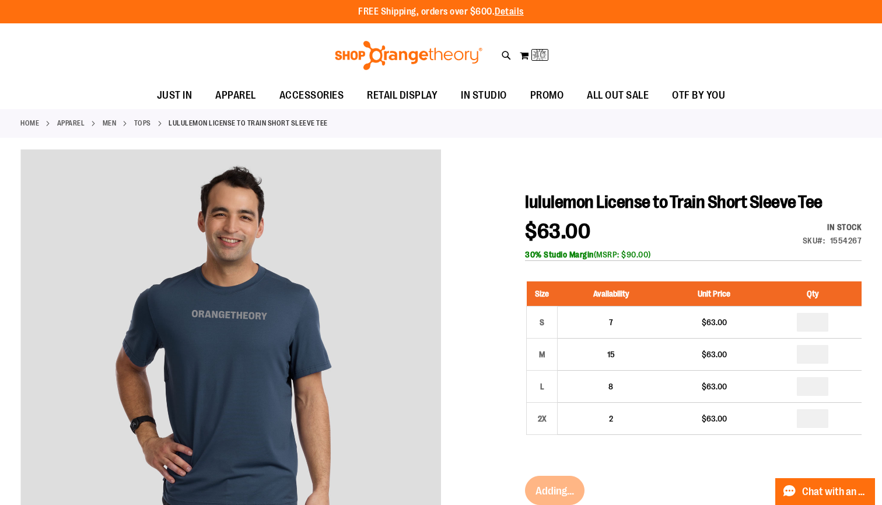
scroll to position [0, 0]
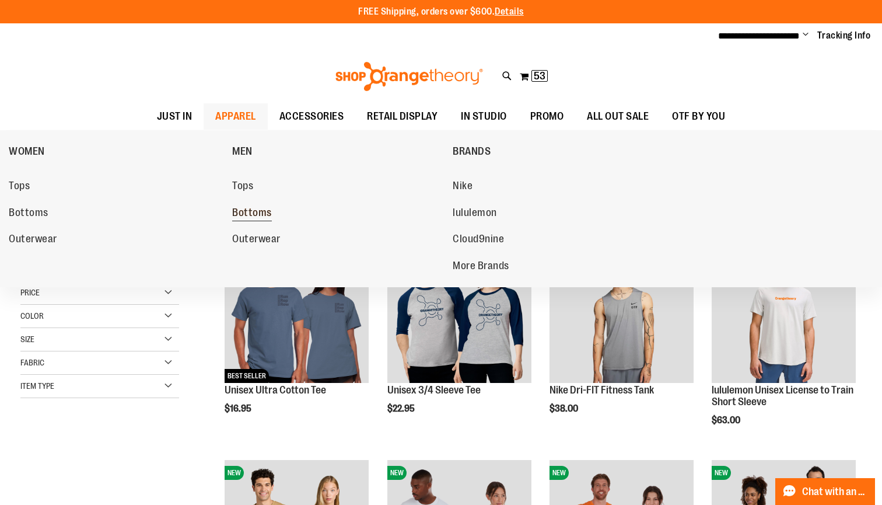
click at [257, 212] on span "Bottoms" at bounding box center [252, 213] width 40 height 15
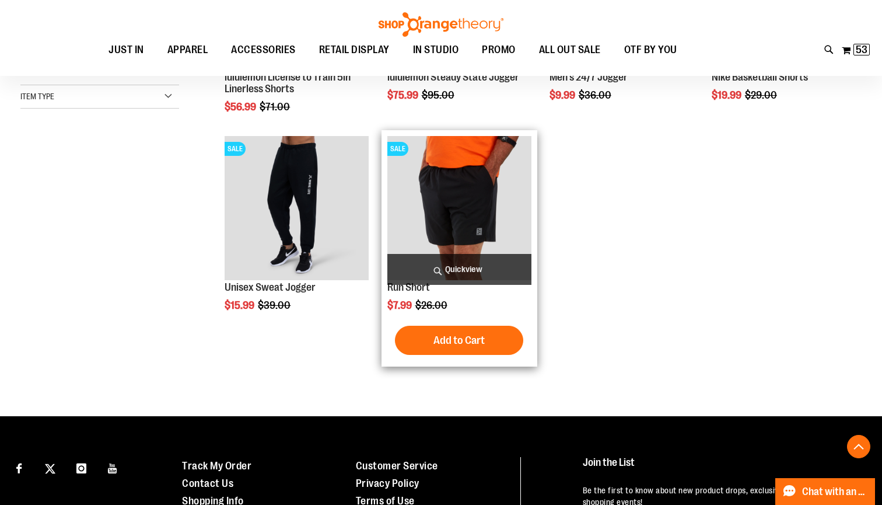
scroll to position [204, 0]
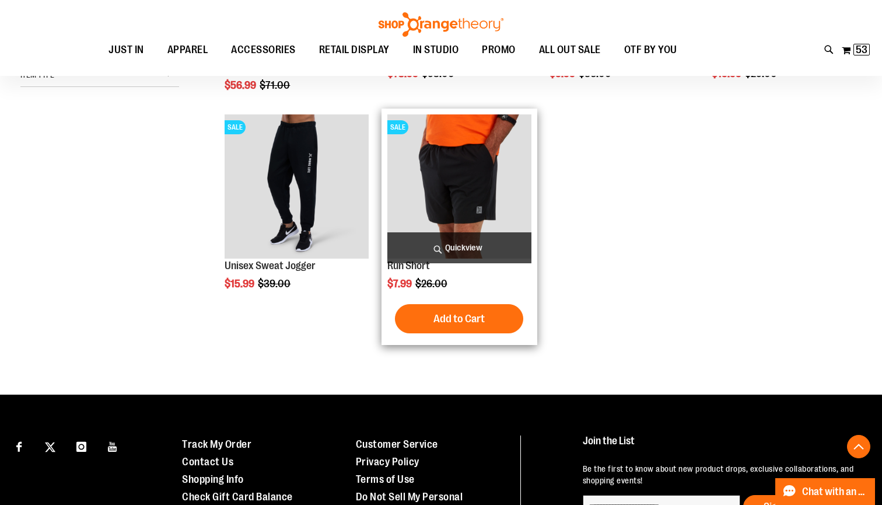
click at [469, 206] on img "product" at bounding box center [459, 186] width 144 height 144
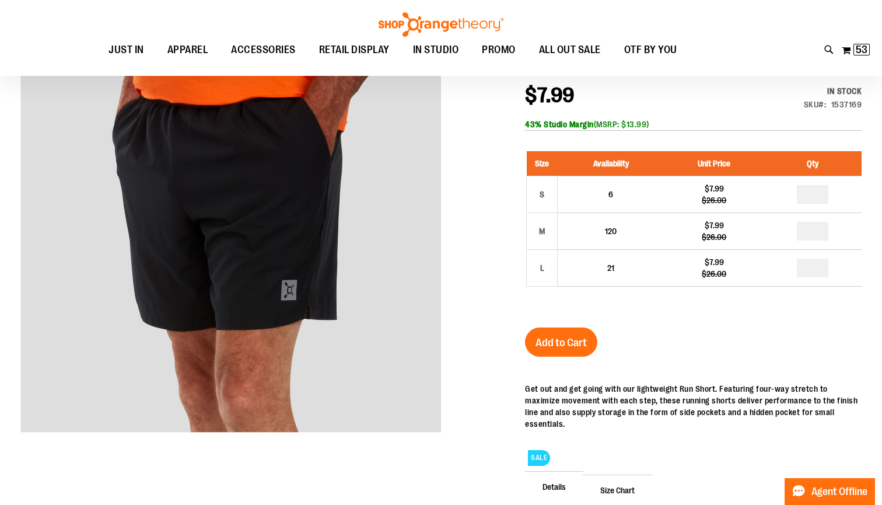
scroll to position [166, 0]
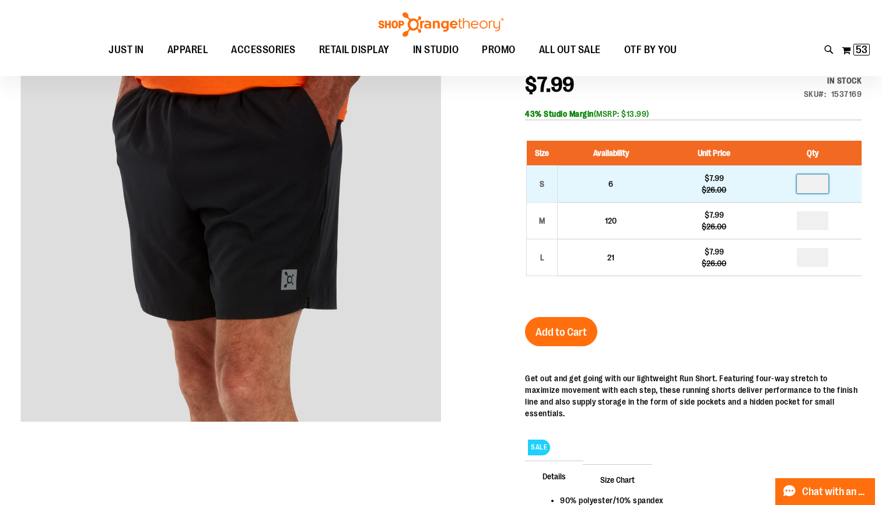
click at [816, 181] on input "number" at bounding box center [812, 183] width 31 height 19
type input "*"
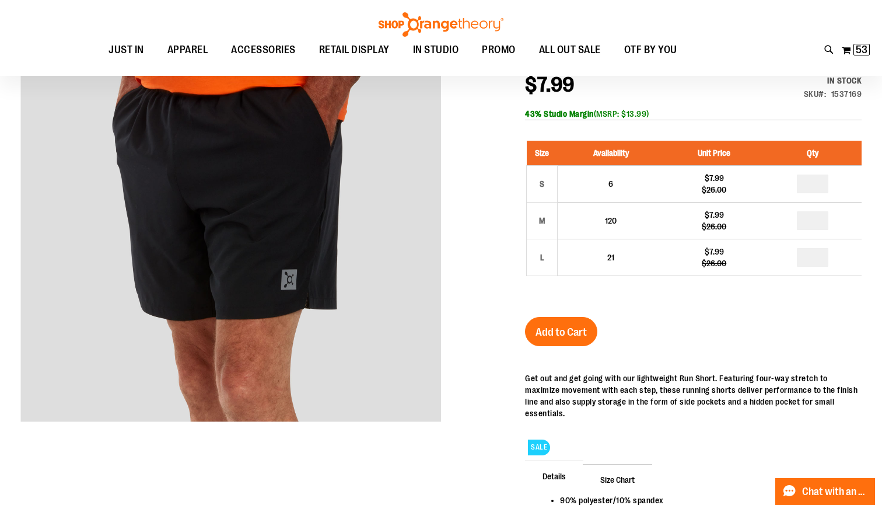
type input "*"
click at [561, 331] on span "Add to Cart" at bounding box center [560, 331] width 51 height 13
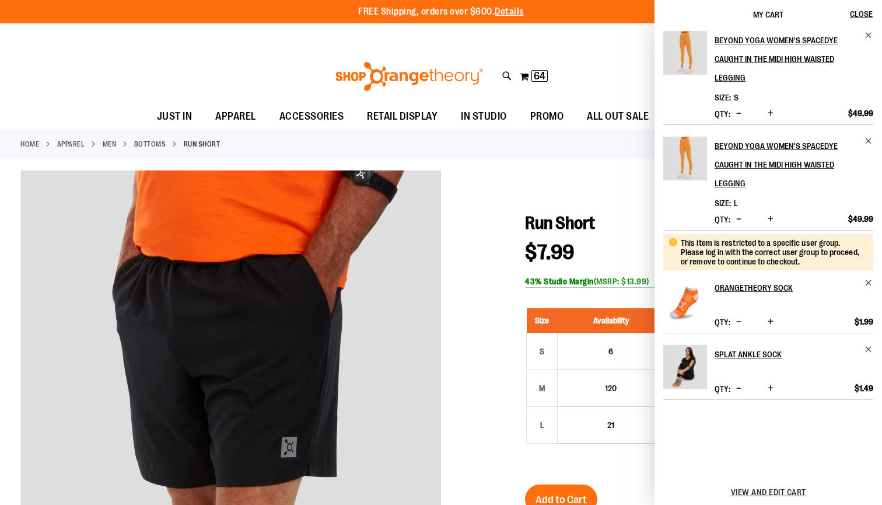
scroll to position [547, 0]
click at [537, 204] on div at bounding box center [440, 486] width 841 height 632
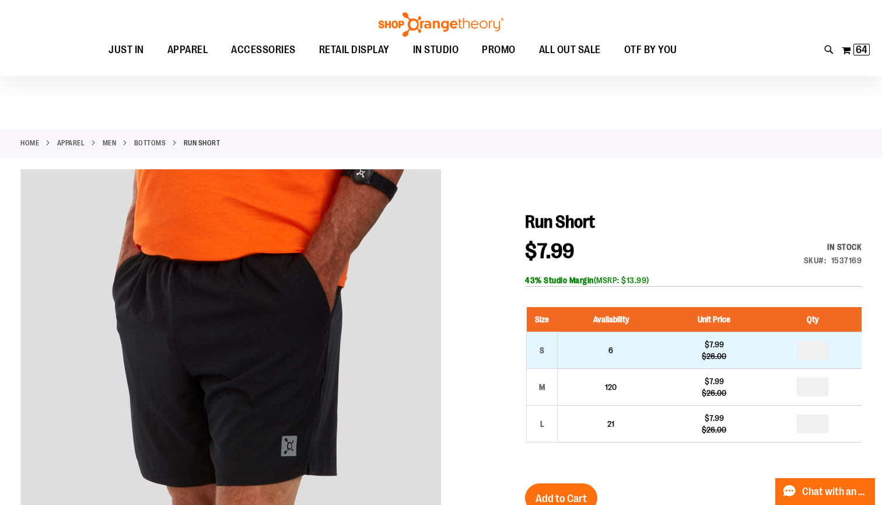
scroll to position [43, 0]
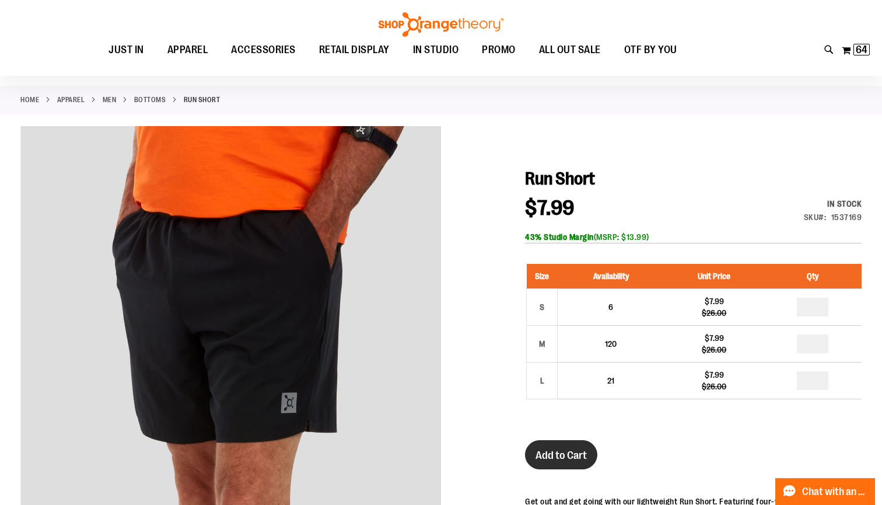
click at [548, 449] on span "Add to Cart" at bounding box center [560, 455] width 51 height 13
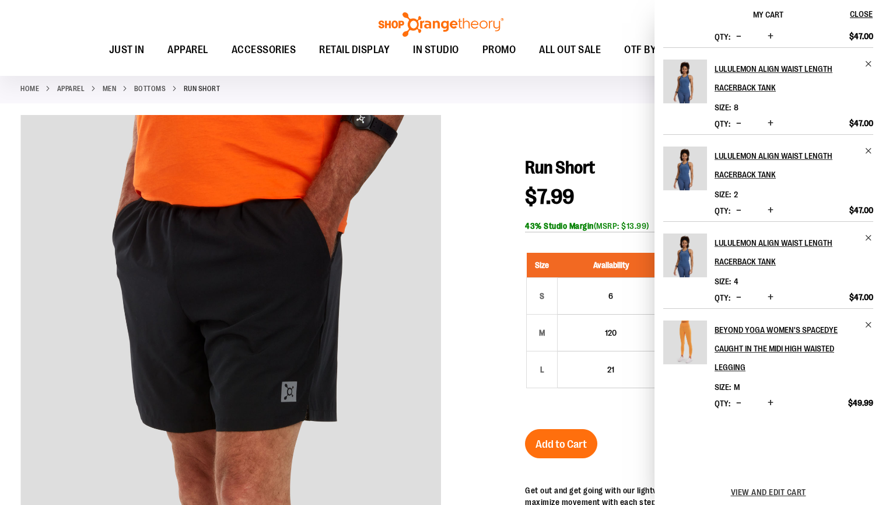
scroll to position [69, 0]
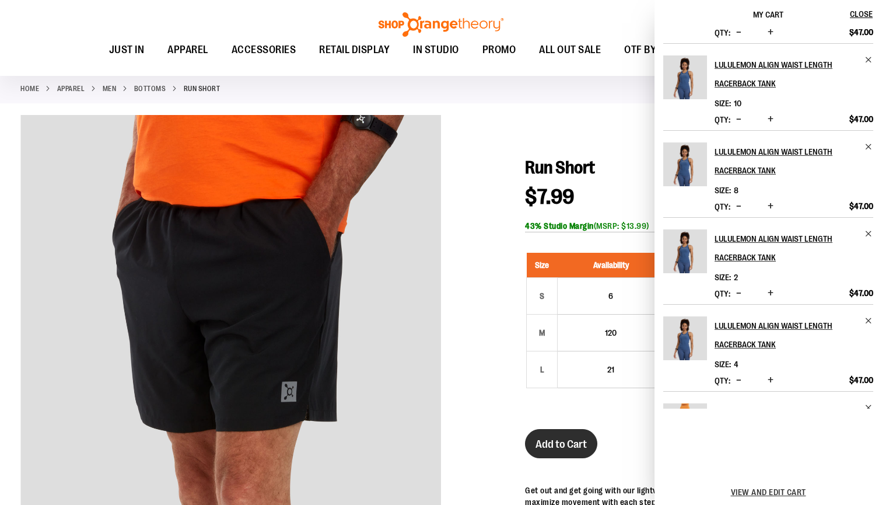
click at [560, 445] on span "Add to Cart" at bounding box center [560, 443] width 51 height 13
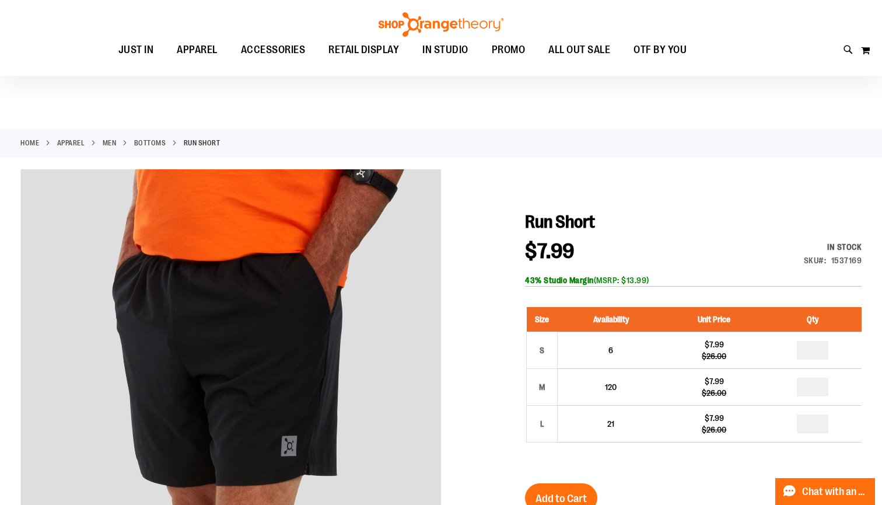
scroll to position [54, 0]
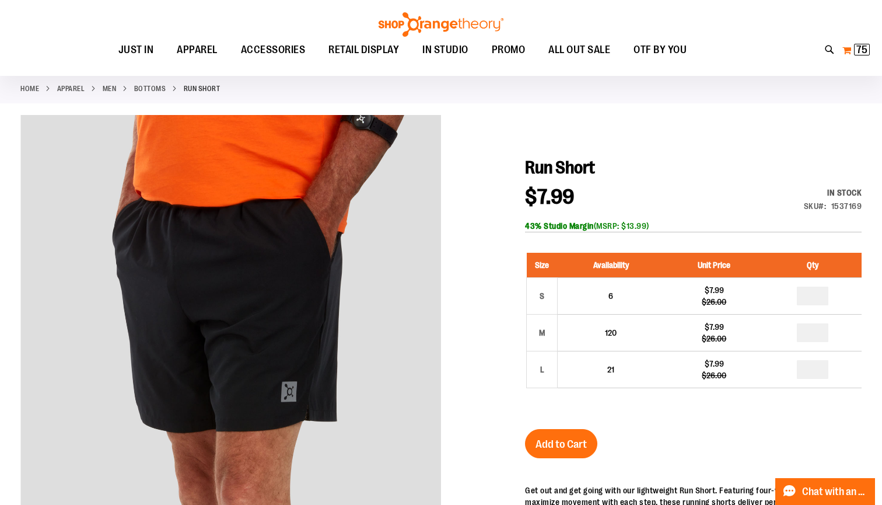
click at [852, 52] on button "My Cart 75 75 items" at bounding box center [856, 50] width 29 height 19
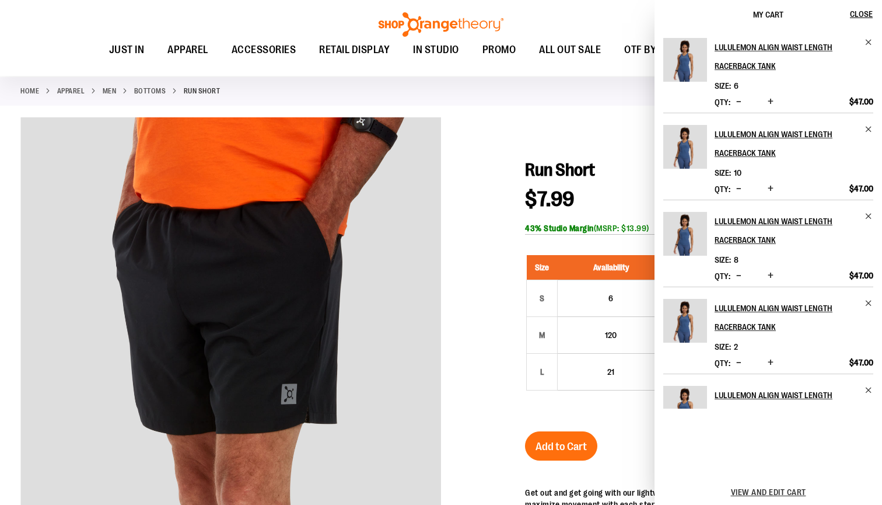
scroll to position [36, 0]
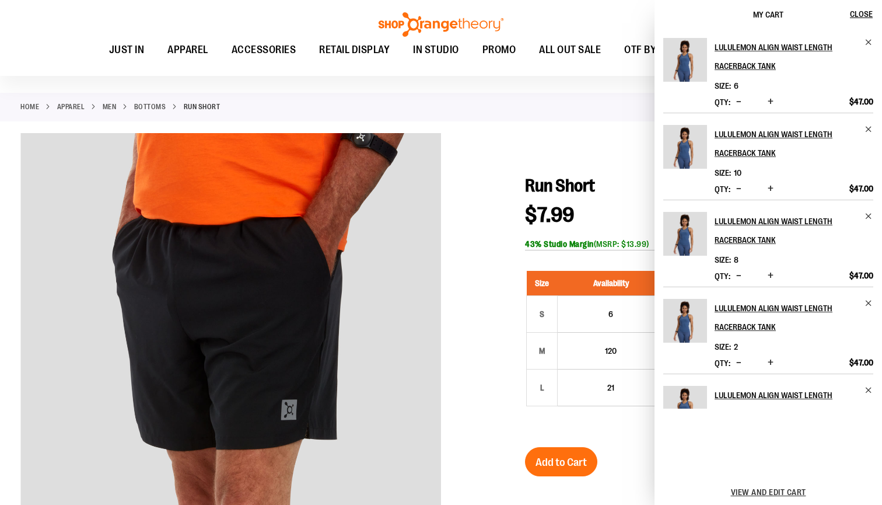
click at [573, 179] on span "Run Short" at bounding box center [560, 186] width 70 height 20
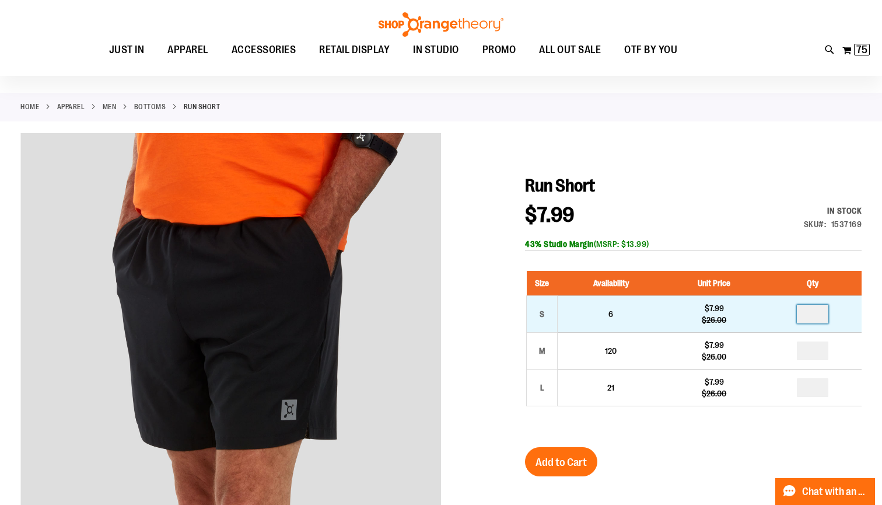
click at [822, 316] on input "number" at bounding box center [812, 313] width 31 height 19
type input "*"
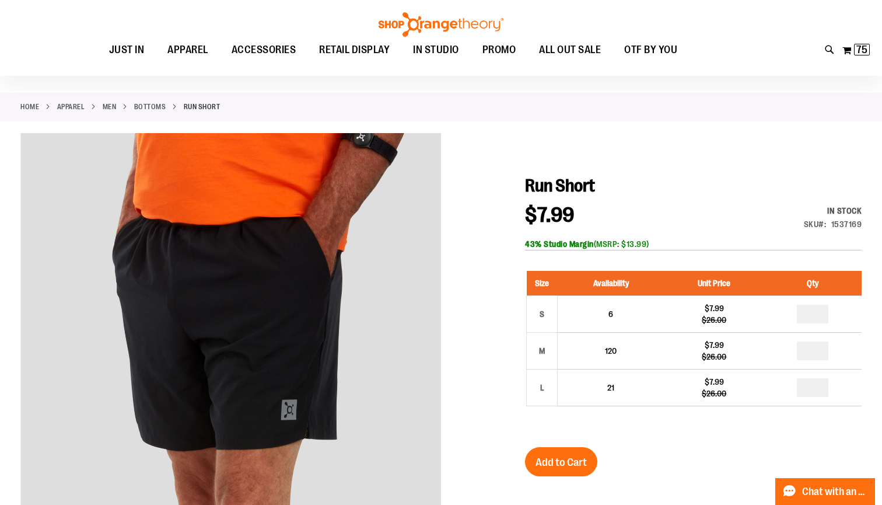
type input "*"
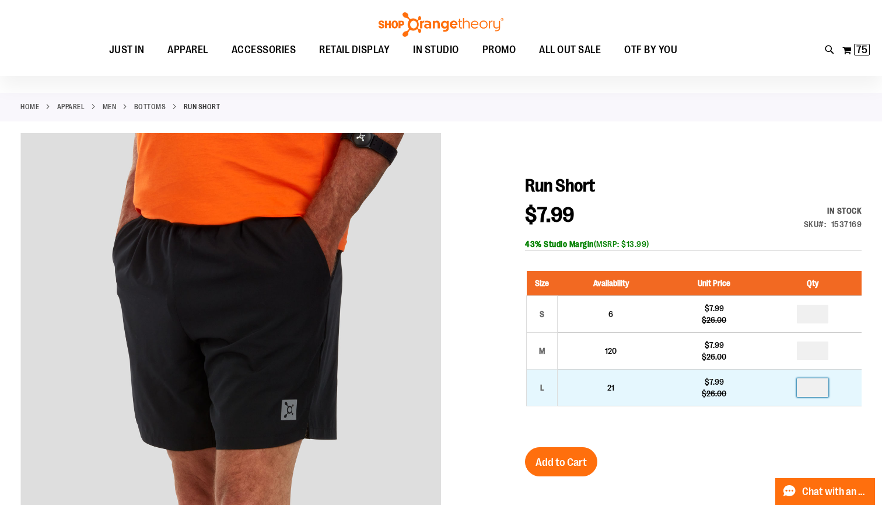
click at [819, 387] on input "number" at bounding box center [812, 387] width 31 height 19
type input "*"
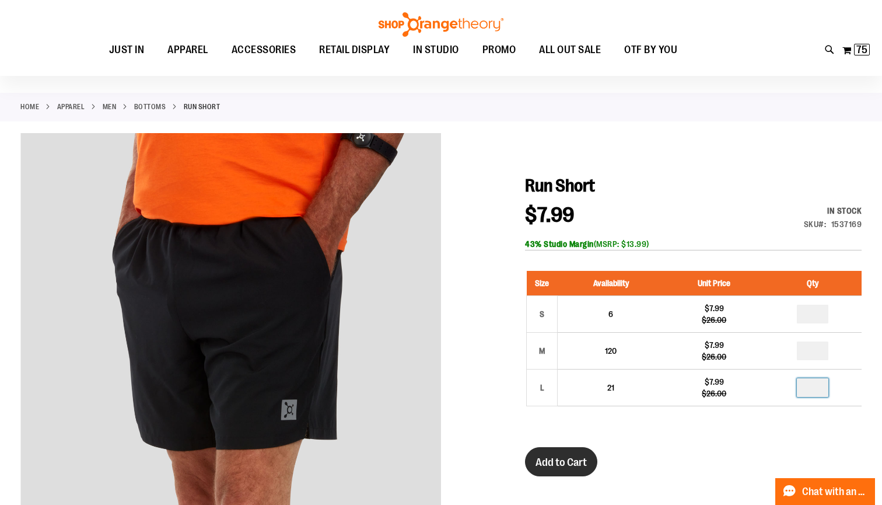
click at [553, 463] on span "Add to Cart" at bounding box center [560, 462] width 51 height 13
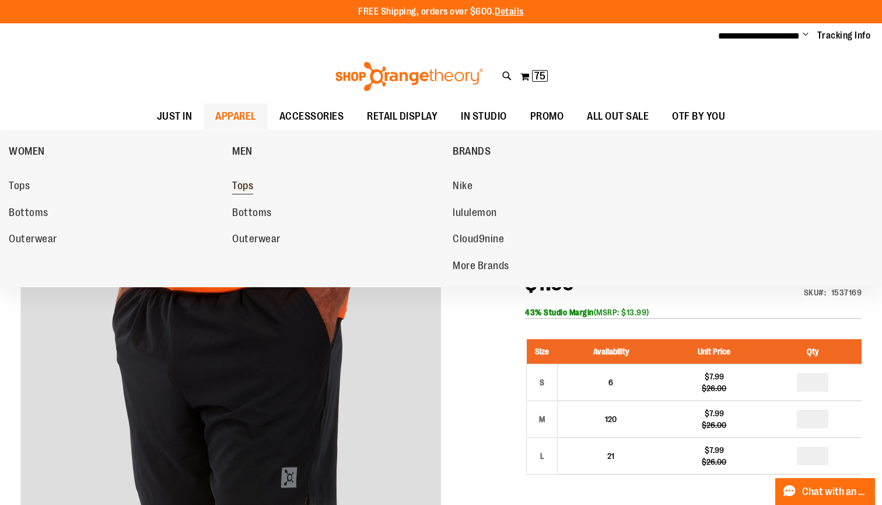
click at [246, 183] on span "Tops" at bounding box center [242, 187] width 21 height 15
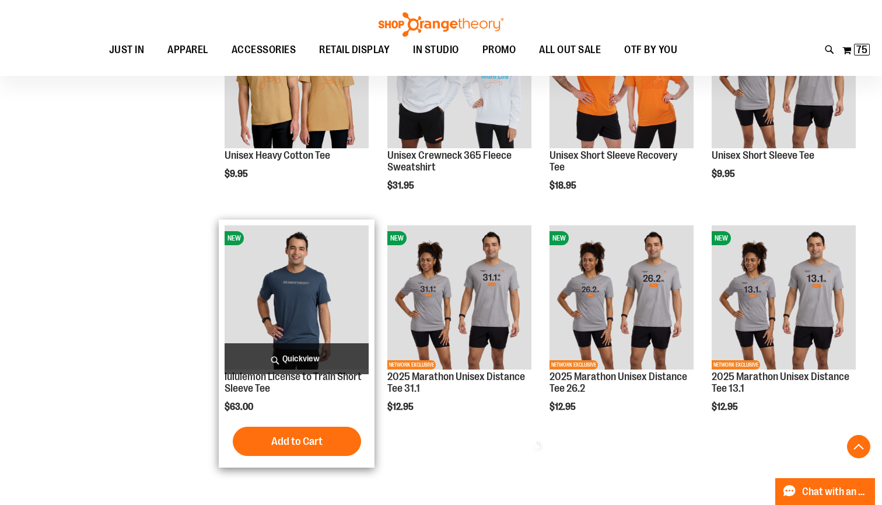
scroll to position [458, 0]
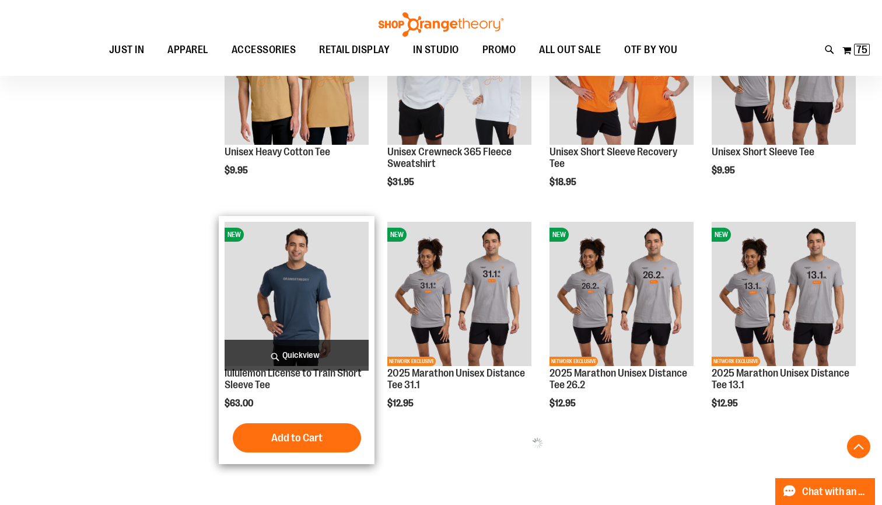
click at [296, 285] on img "product" at bounding box center [297, 294] width 144 height 144
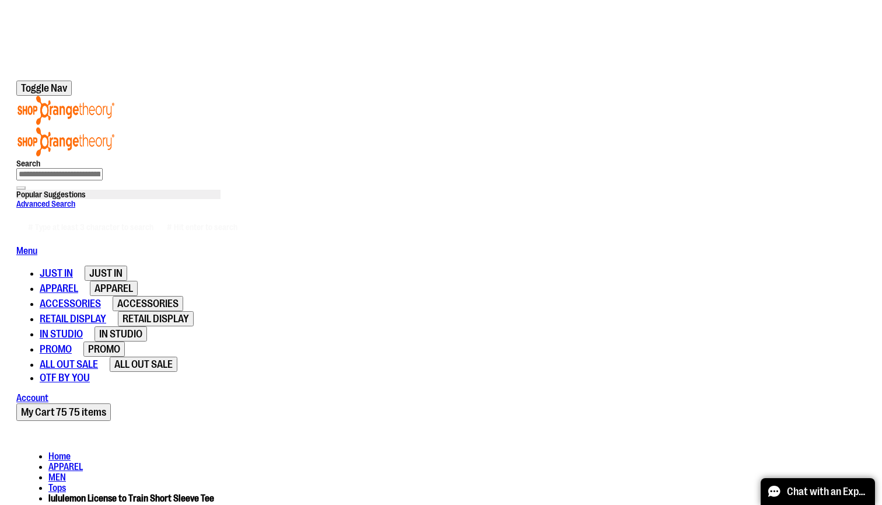
scroll to position [111, 0]
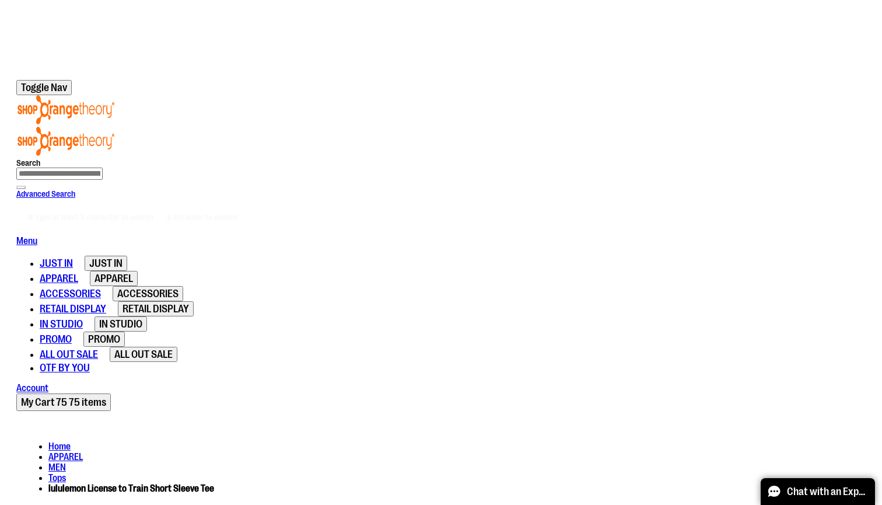
scroll to position [108, 0]
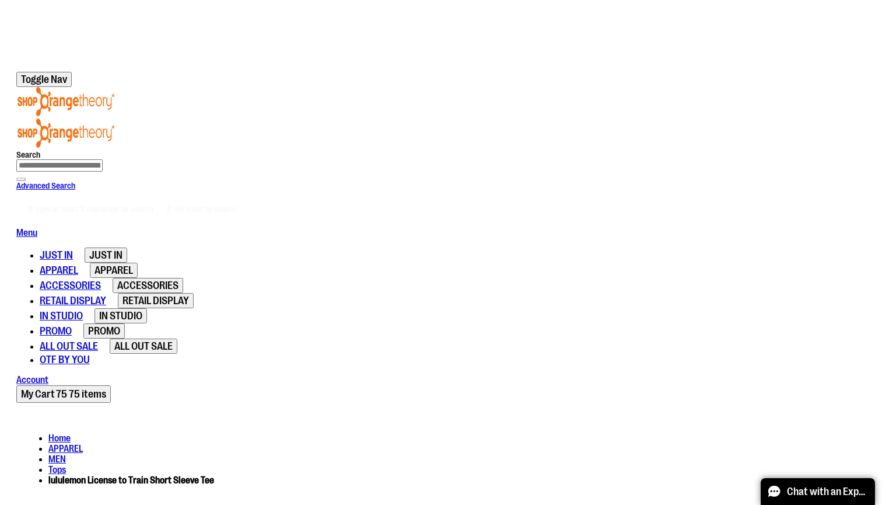
type input "*"
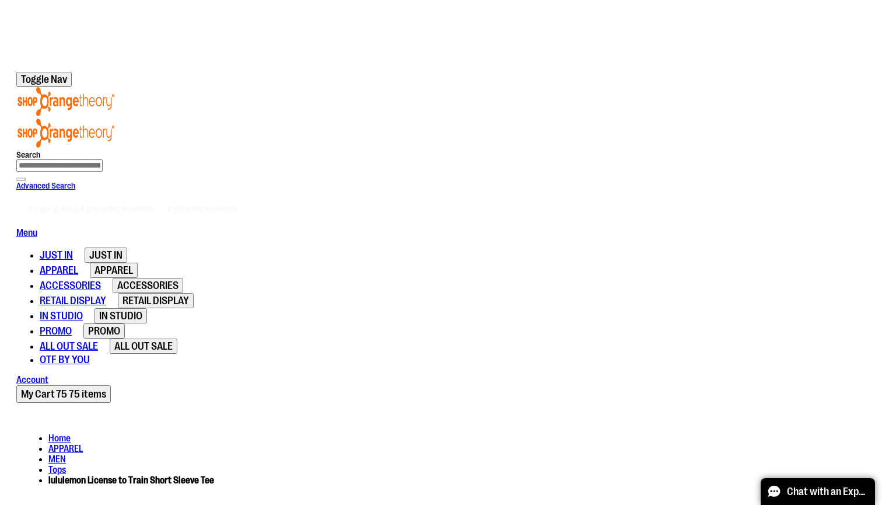
type input "*"
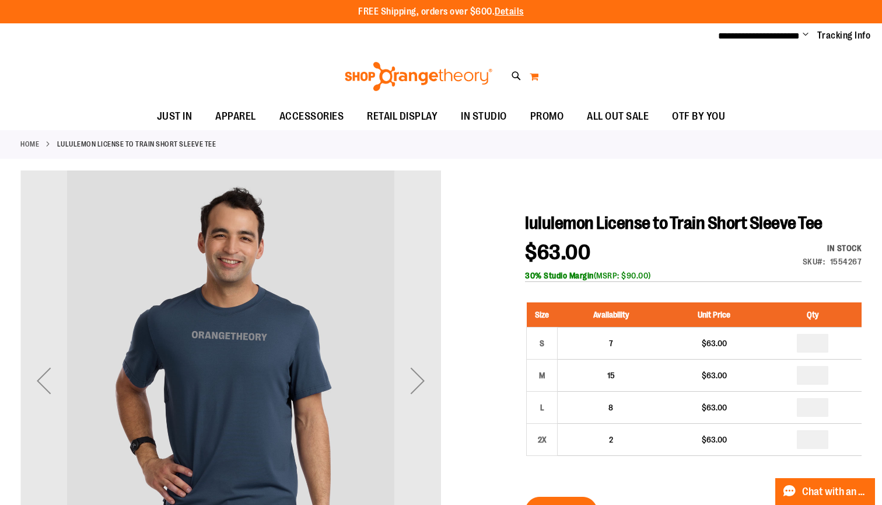
click at [537, 79] on button "My Cart" at bounding box center [534, 76] width 10 height 19
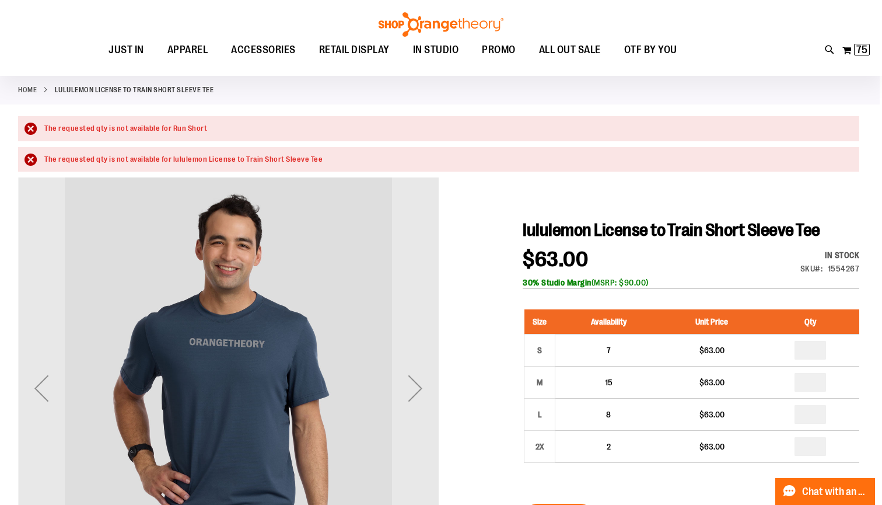
scroll to position [15, 0]
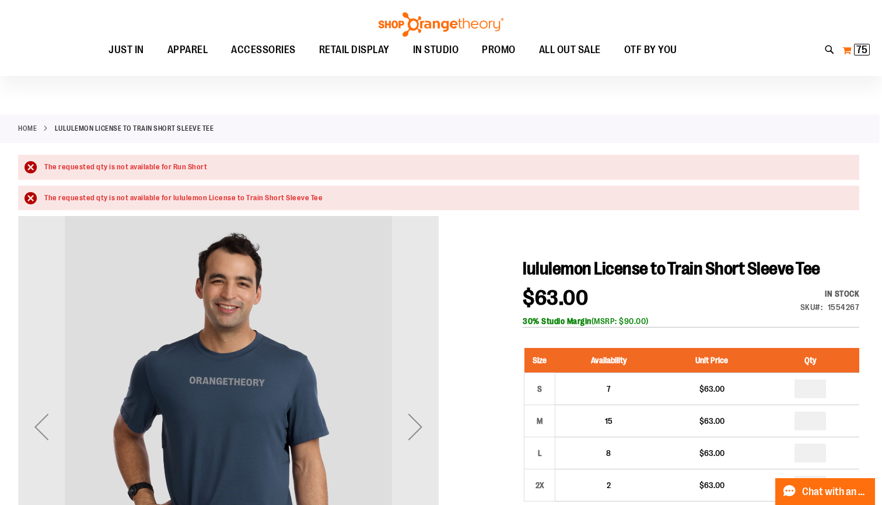
click at [850, 52] on button "My Cart 75 75 items" at bounding box center [856, 50] width 29 height 19
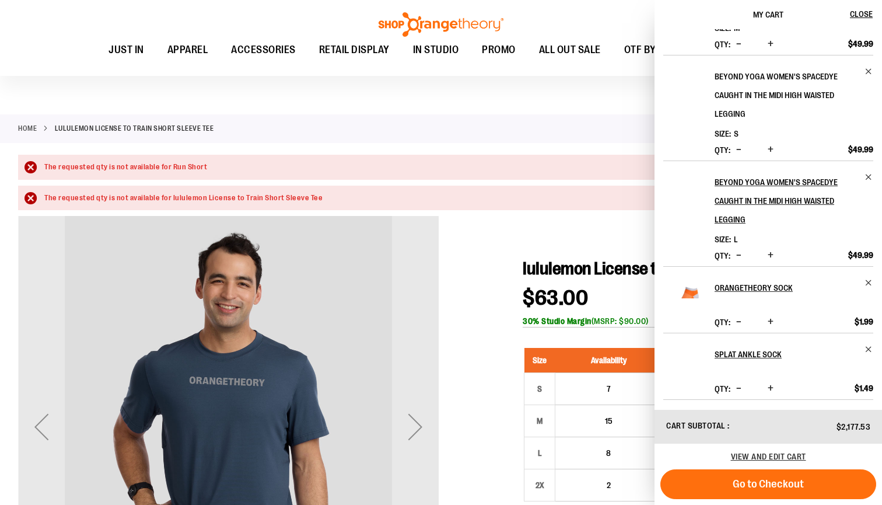
scroll to position [511, 0]
